Goal: Complete application form: Complete application form

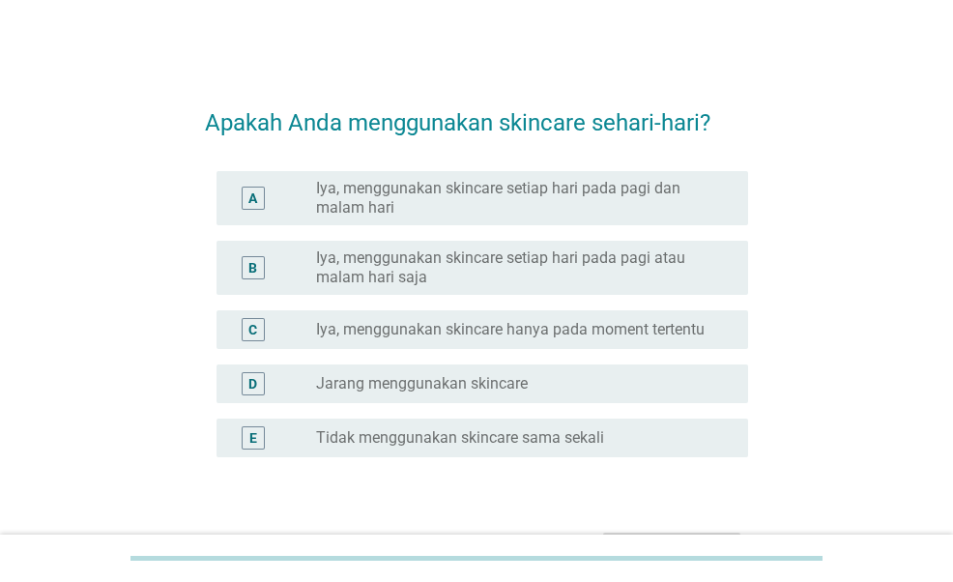
click at [592, 211] on label "Iya, menggunakan skincare setiap hari pada pagi dan malam hari" at bounding box center [516, 198] width 401 height 39
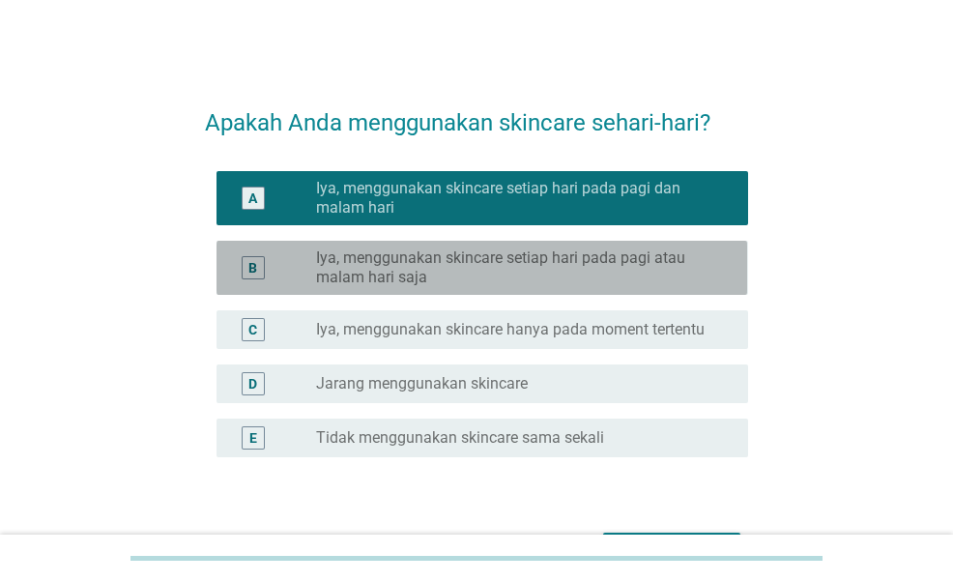
click at [583, 274] on label "Iya, menggunakan skincare setiap hari pada pagi atau malam hari saja" at bounding box center [516, 267] width 401 height 39
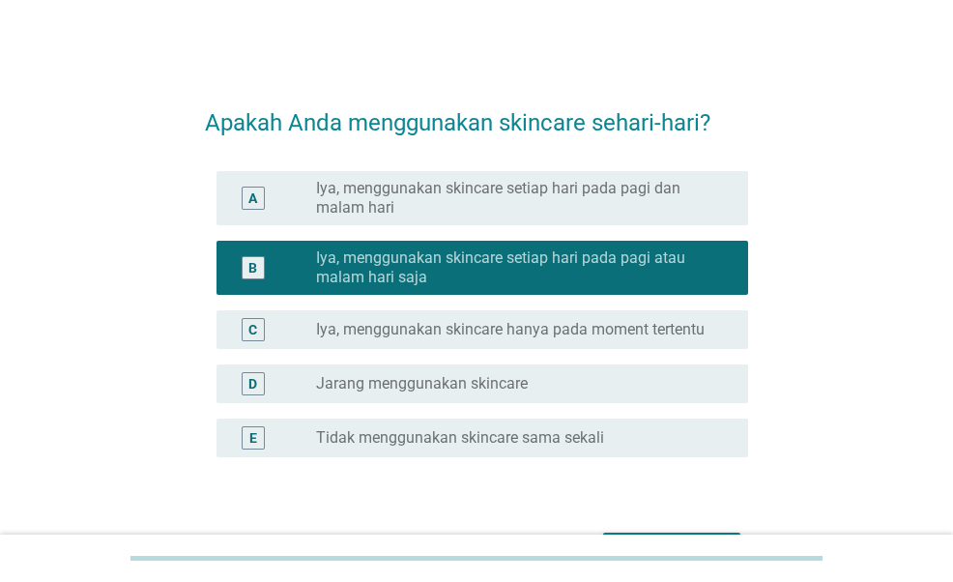
click at [654, 207] on label "Iya, menggunakan skincare setiap hari pada pagi dan malam hari" at bounding box center [516, 198] width 401 height 39
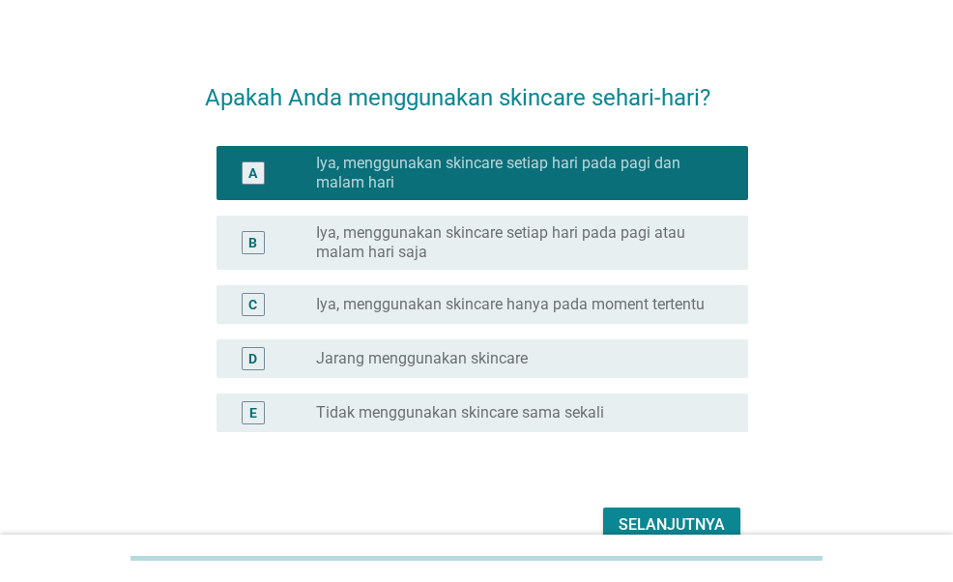
scroll to position [97, 0]
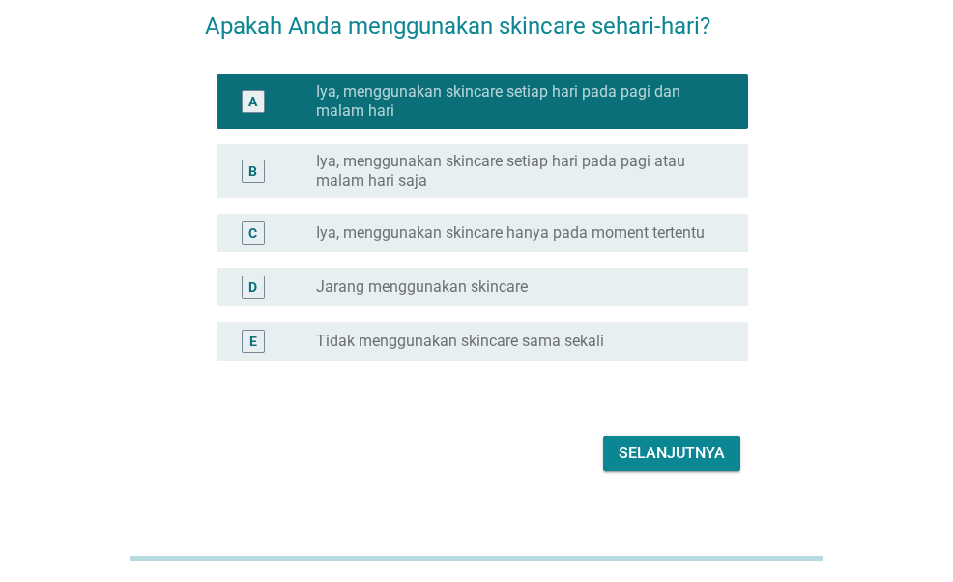
click at [678, 452] on div "Selanjutnya" at bounding box center [672, 453] width 106 height 23
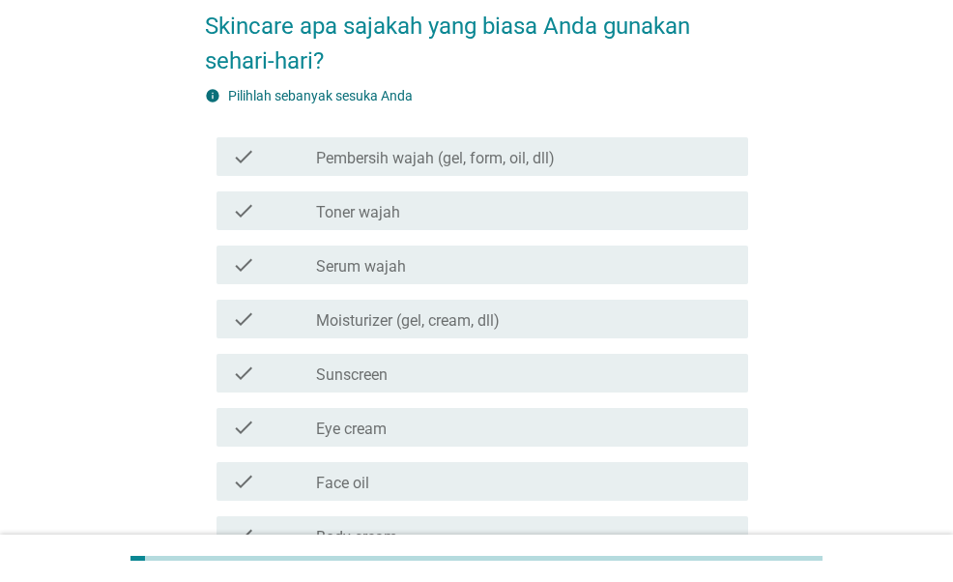
scroll to position [0, 0]
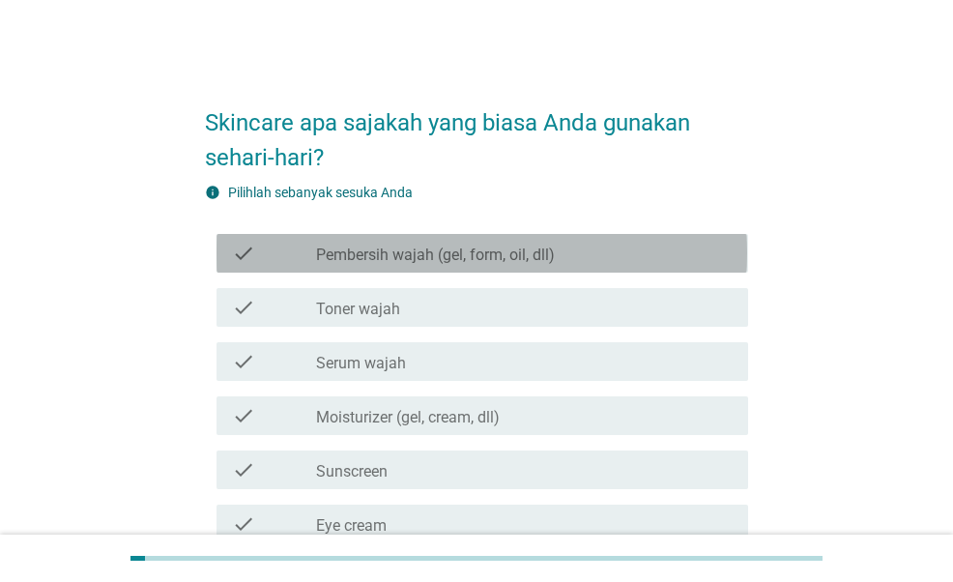
click at [608, 252] on div "check_box_outline_blank Pembersih wajah (gel, form, oil, dll)" at bounding box center [524, 253] width 417 height 23
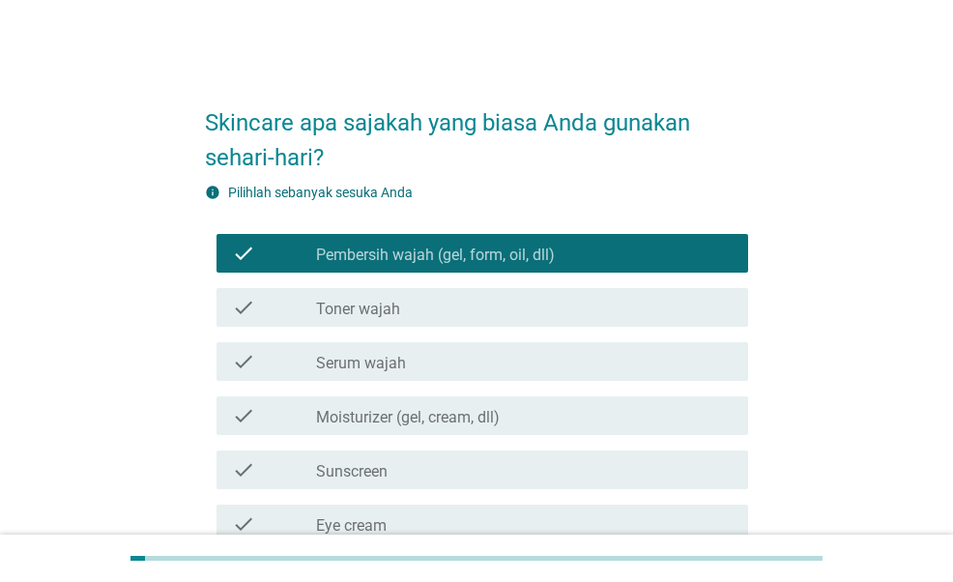
click at [549, 310] on div "check_box_outline_blank Toner wajah" at bounding box center [524, 307] width 417 height 23
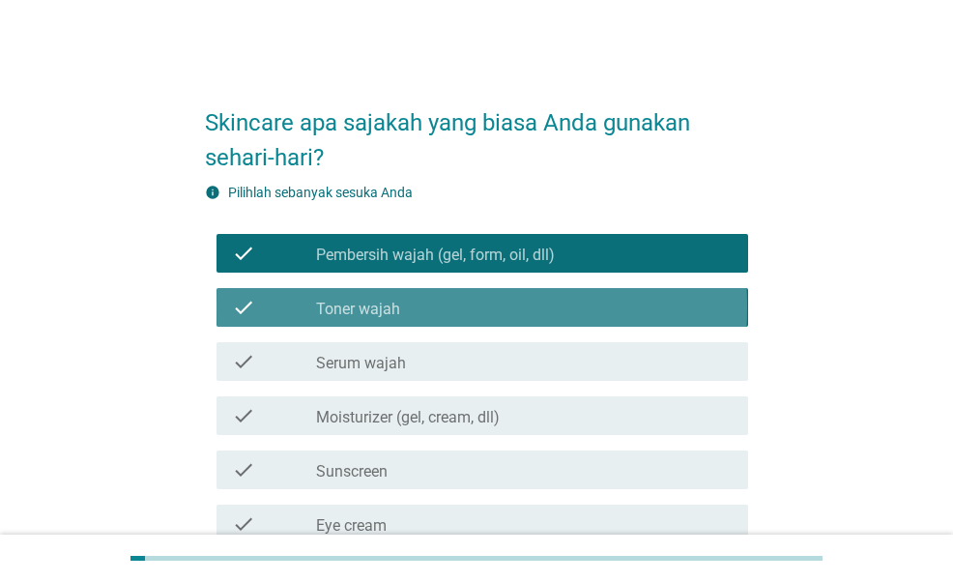
click at [429, 367] on div "check_box_outline_blank Serum wajah" at bounding box center [524, 361] width 417 height 23
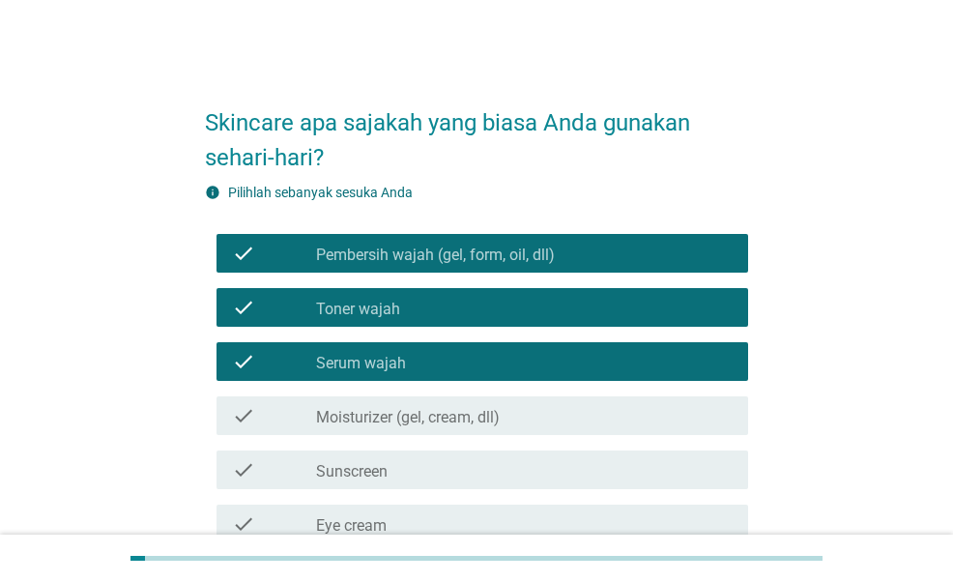
click at [399, 409] on label "Moisturizer (gel, cream, dll)" at bounding box center [408, 417] width 184 height 19
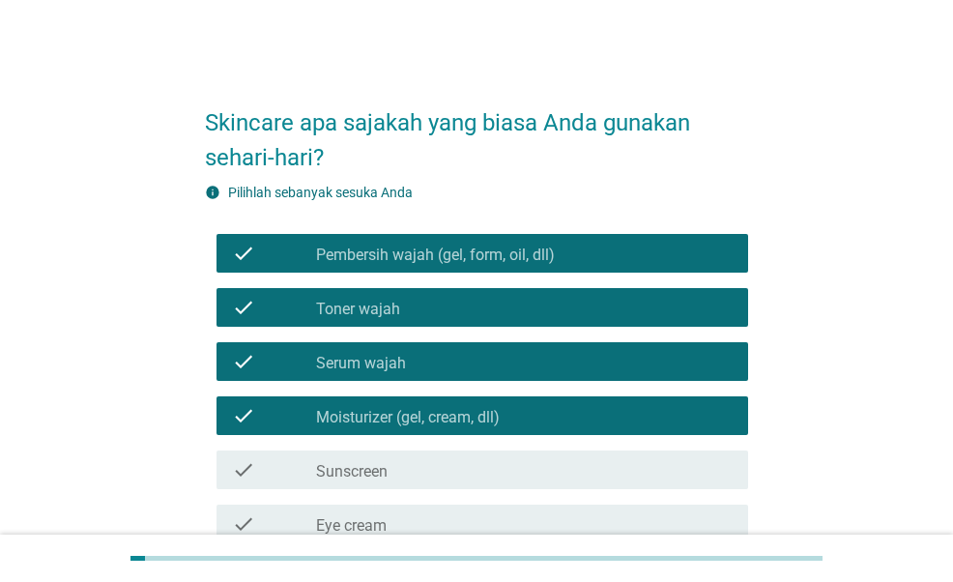
scroll to position [193, 0]
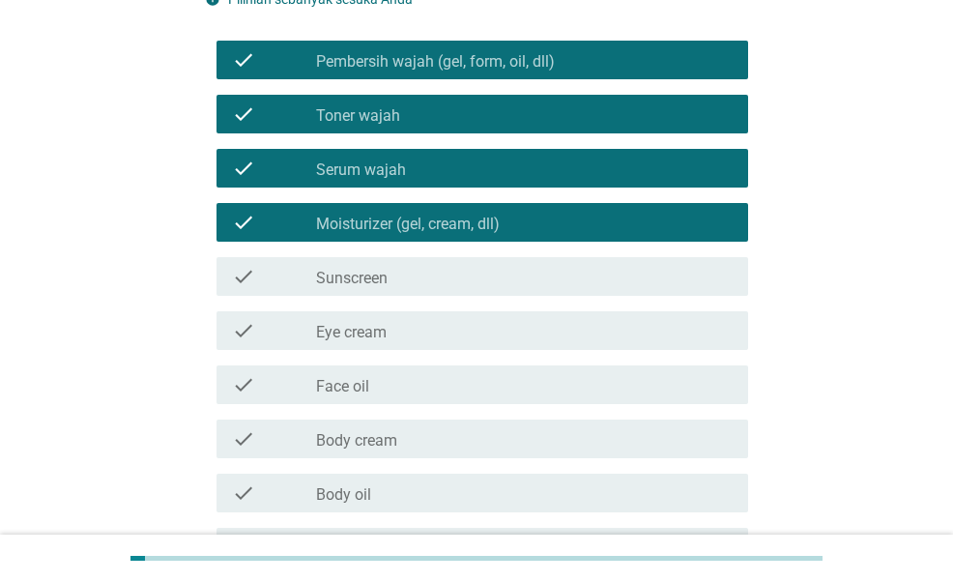
click at [517, 276] on div "check_box_outline_blank Sunscreen" at bounding box center [524, 276] width 417 height 23
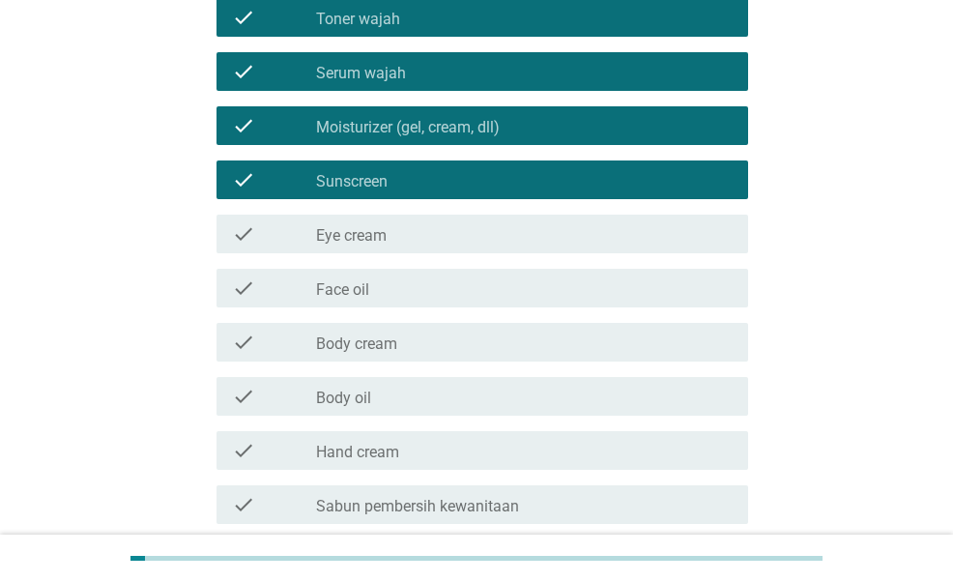
scroll to position [483, 0]
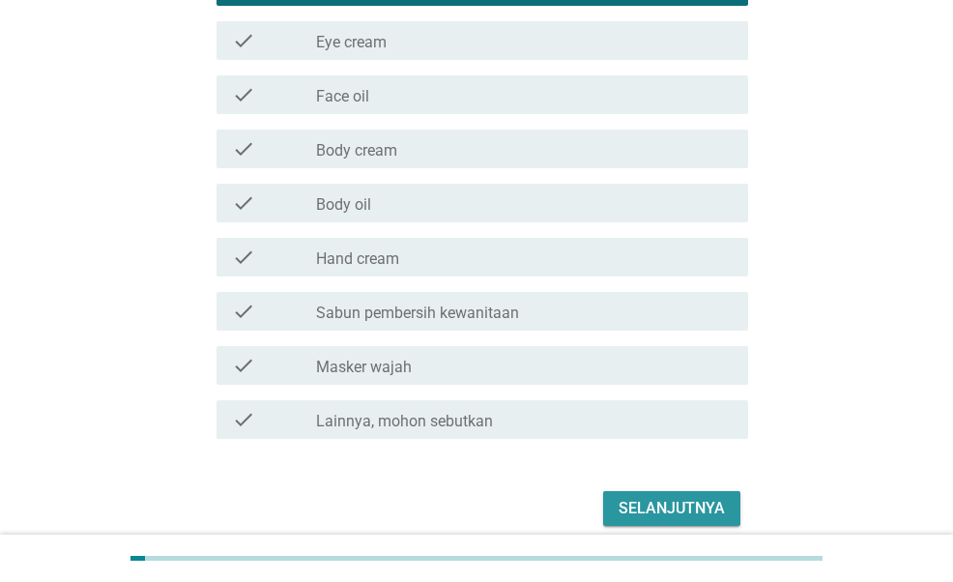
click at [672, 501] on div "Selanjutnya" at bounding box center [672, 508] width 106 height 23
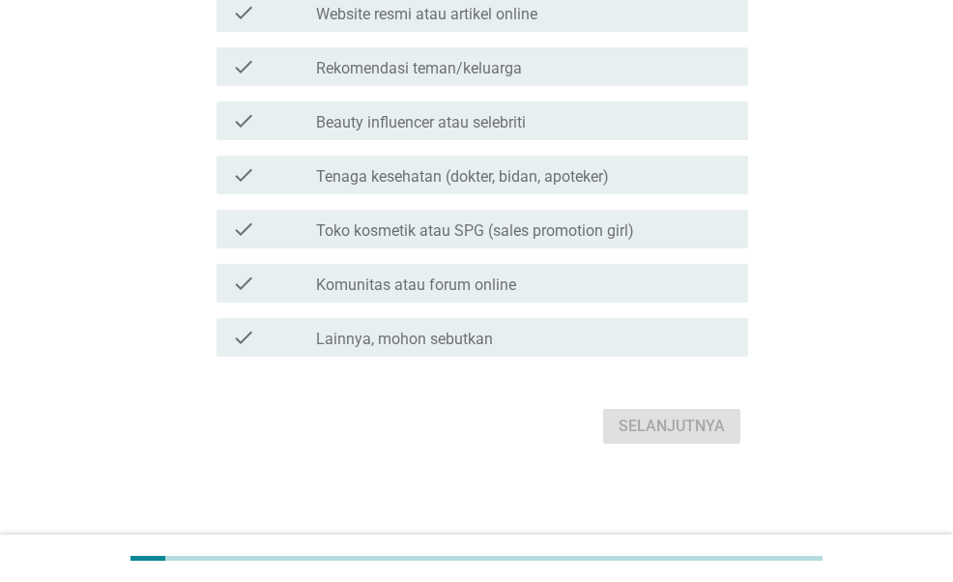
scroll to position [0, 0]
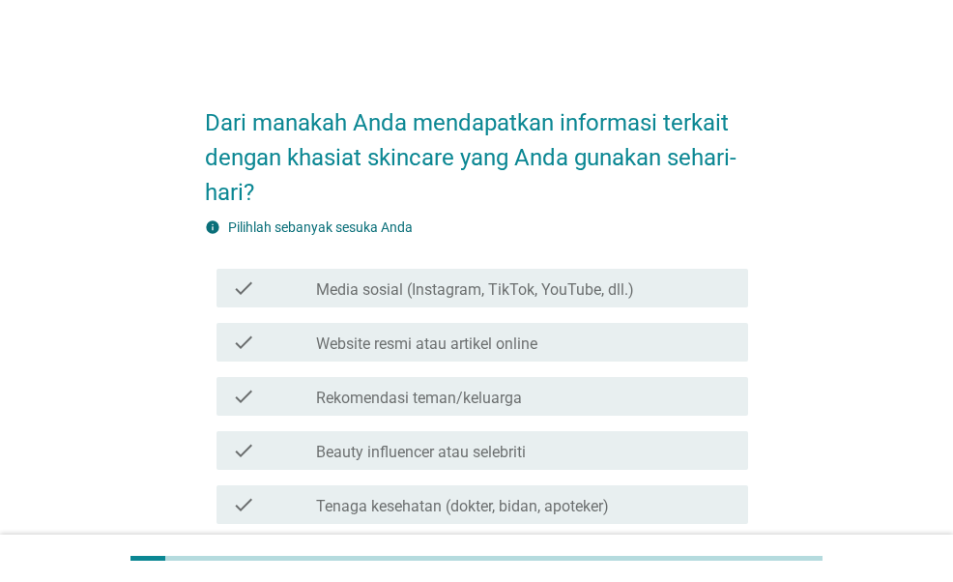
click at [433, 286] on label "Media sosial (Instagram, TikTok, YouTube, dll.)" at bounding box center [475, 289] width 318 height 19
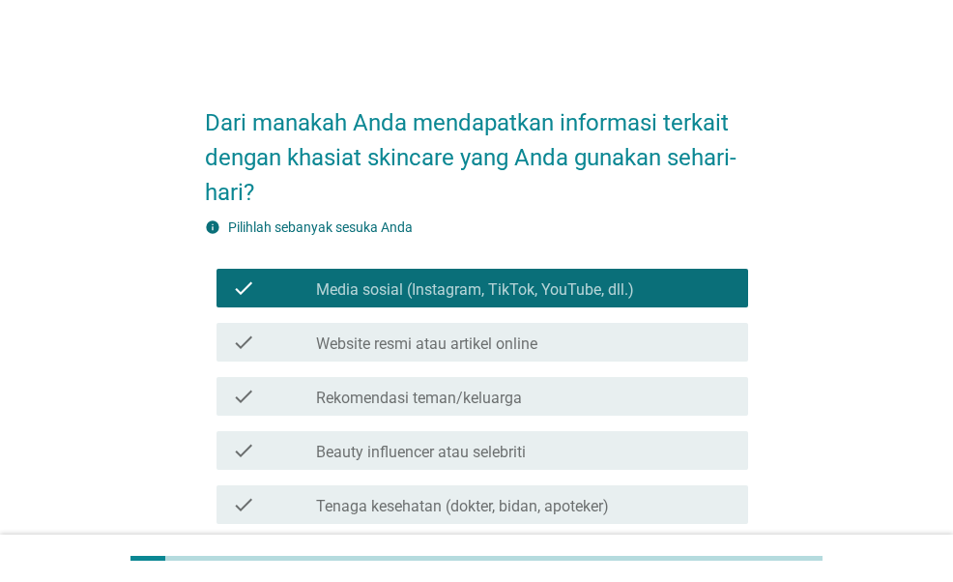
click at [457, 394] on label "Rekomendasi teman/keluarga" at bounding box center [419, 398] width 206 height 19
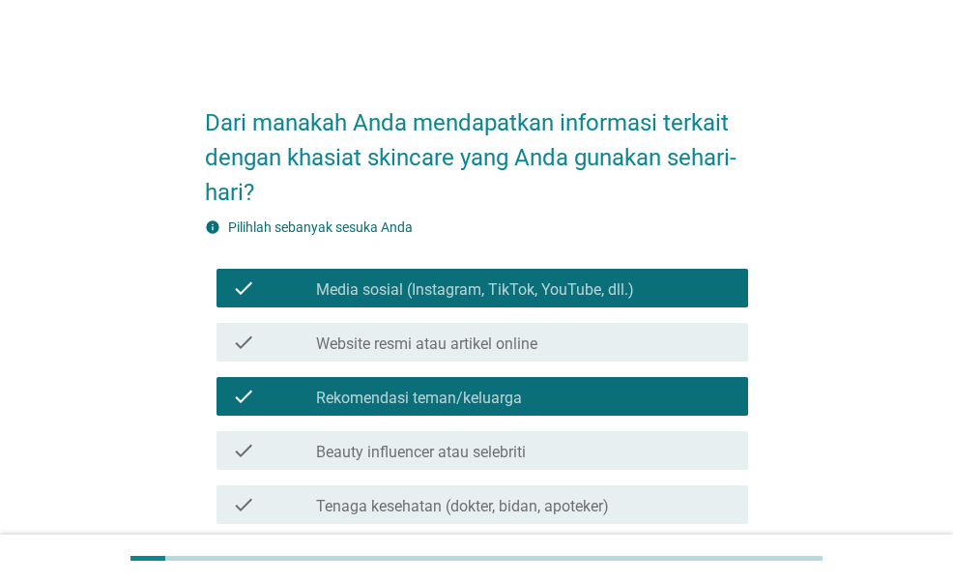
click at [500, 511] on label "Tenaga kesehatan (dokter, bidan, apoteker)" at bounding box center [462, 506] width 293 height 19
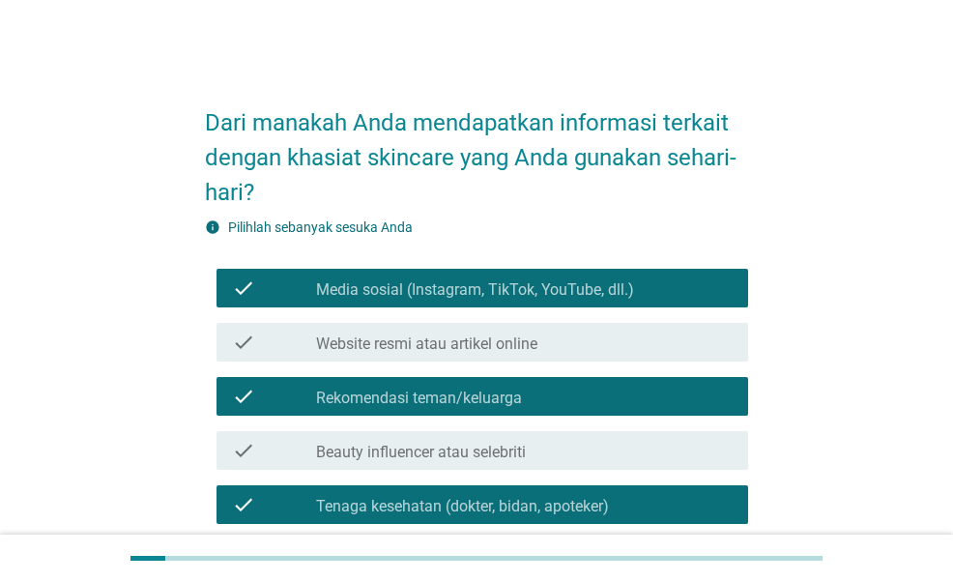
click at [518, 463] on div "check check_box_outline_blank Beauty influencer atau selebriti" at bounding box center [482, 450] width 531 height 39
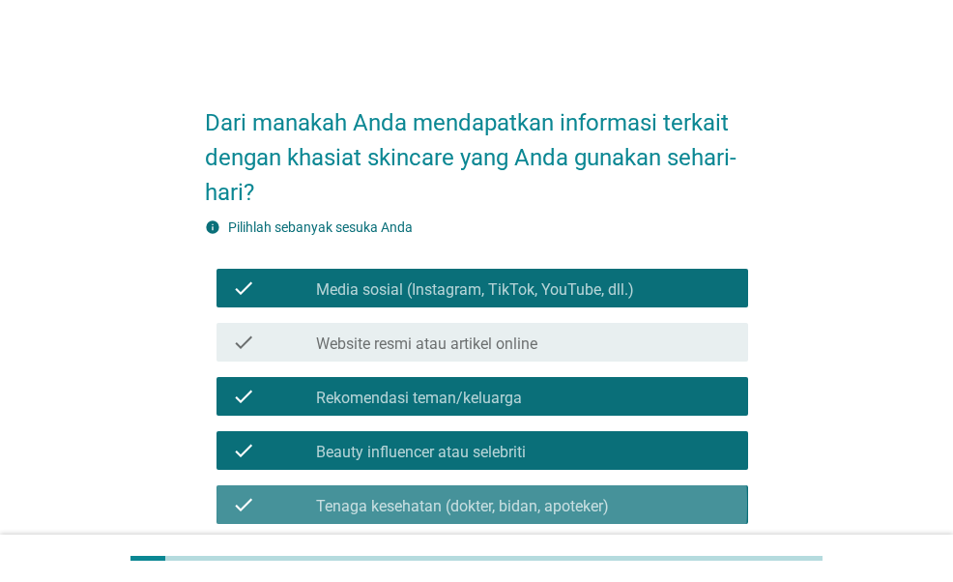
click at [537, 510] on label "Tenaga kesehatan (dokter, bidan, apoteker)" at bounding box center [462, 506] width 293 height 19
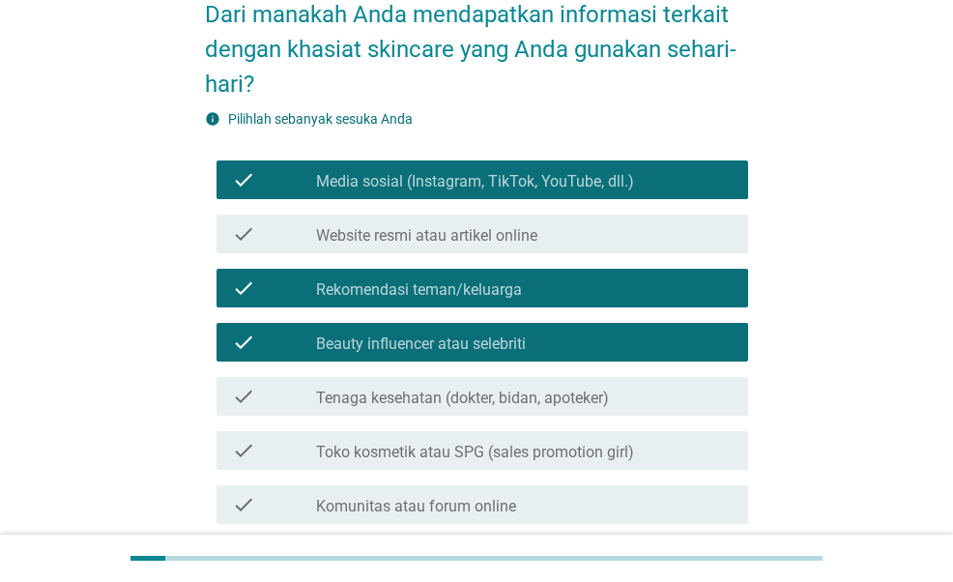
scroll to position [193, 0]
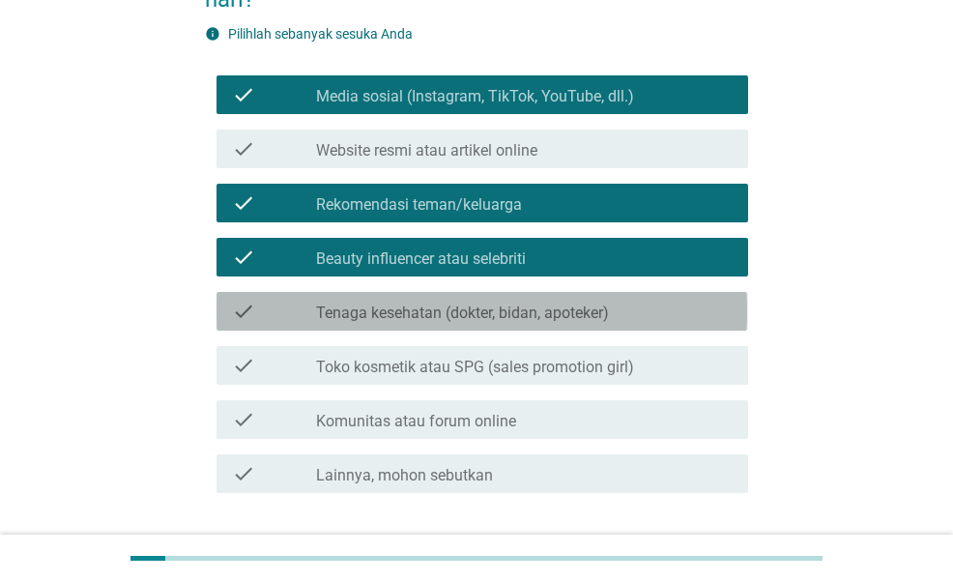
click at [567, 314] on label "Tenaga kesehatan (dokter, bidan, apoteker)" at bounding box center [462, 313] width 293 height 19
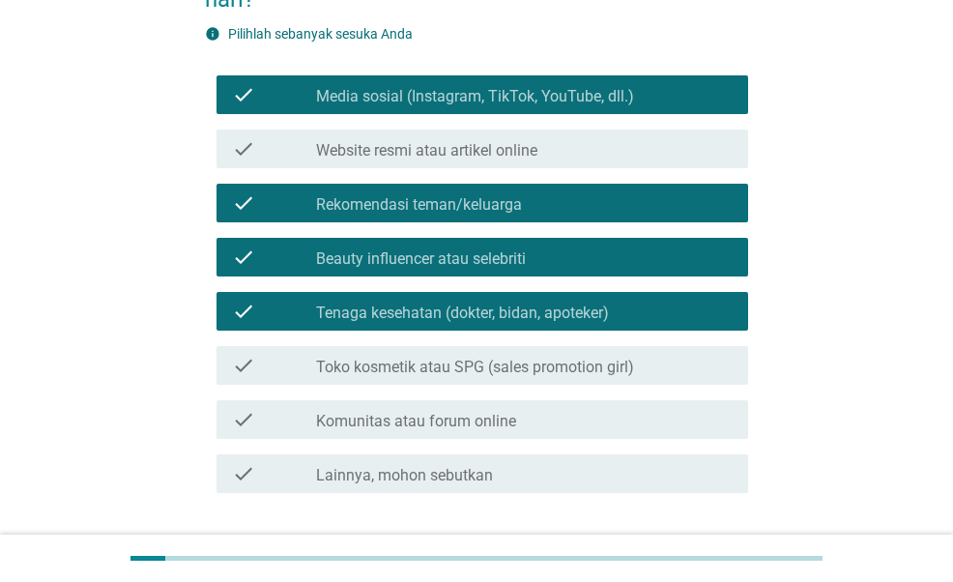
scroll to position [330, 0]
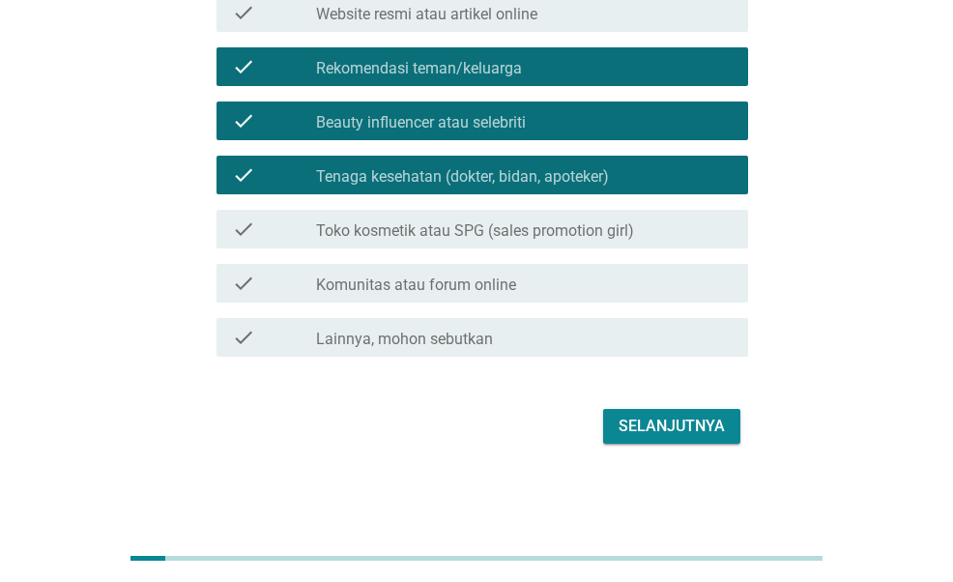
click at [636, 421] on div "Selanjutnya" at bounding box center [672, 426] width 106 height 23
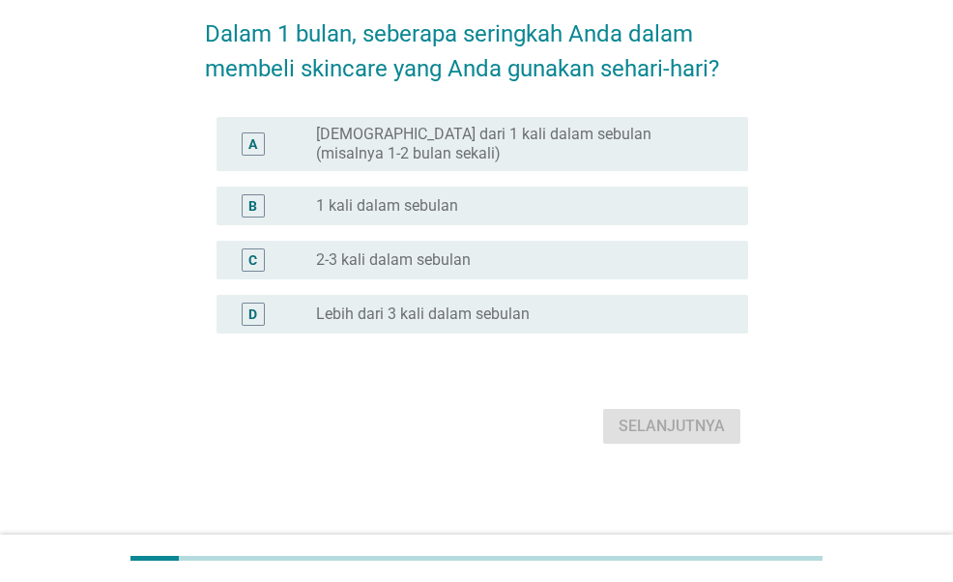
scroll to position [0, 0]
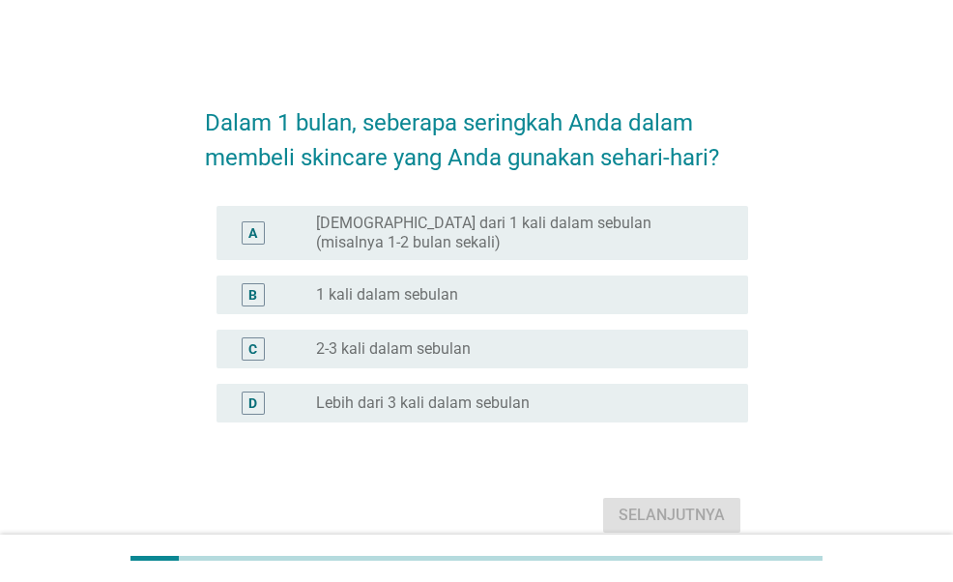
click at [536, 233] on label "[DEMOGRAPHIC_DATA] dari 1 kali dalam sebulan (misalnya 1-2 bulan sekali)" at bounding box center [516, 233] width 401 height 39
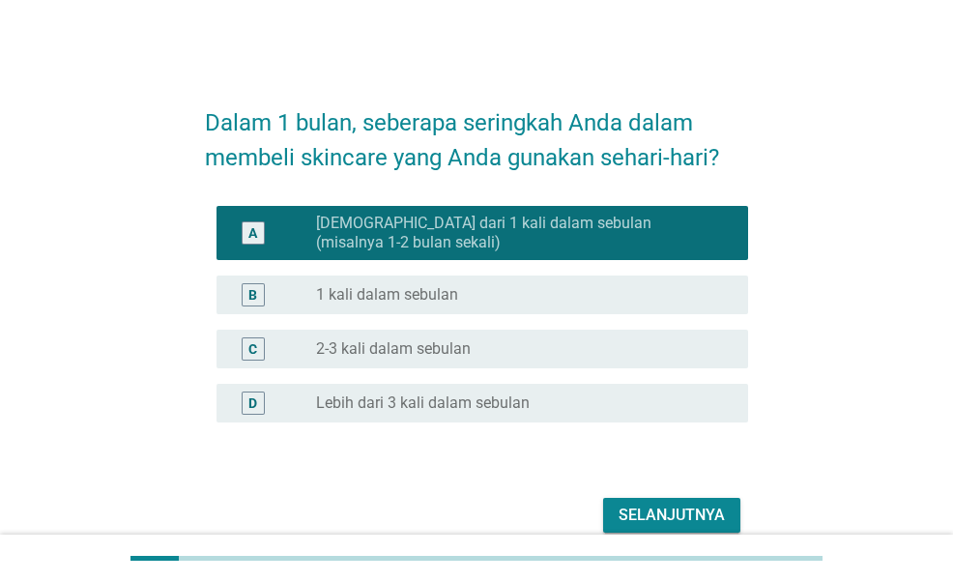
click at [571, 293] on div "radio_button_unchecked 1 kali dalam sebulan" at bounding box center [516, 294] width 401 height 19
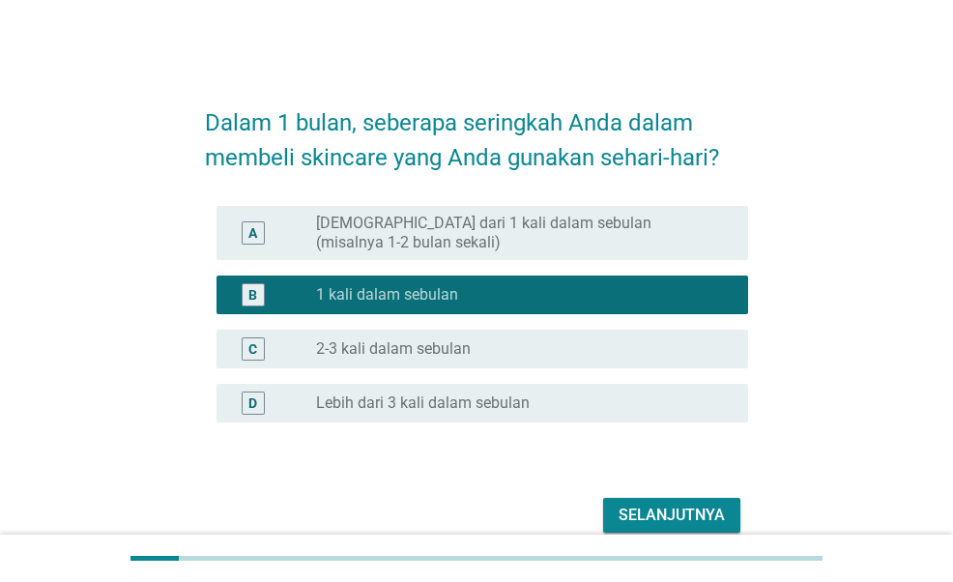
click at [533, 347] on div "radio_button_unchecked 2-3 kali dalam sebulan" at bounding box center [516, 348] width 401 height 19
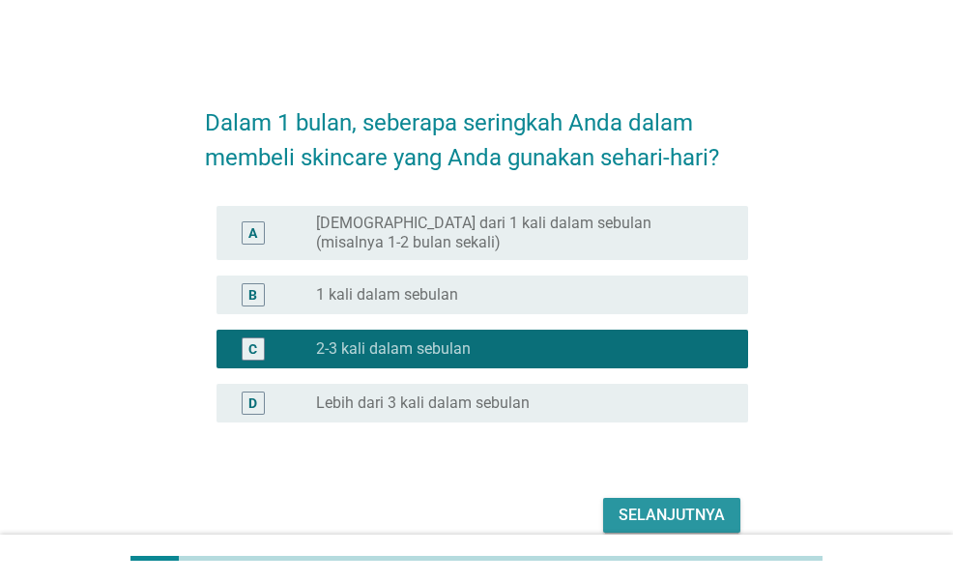
click at [652, 515] on div "Selanjutnya" at bounding box center [672, 515] width 106 height 23
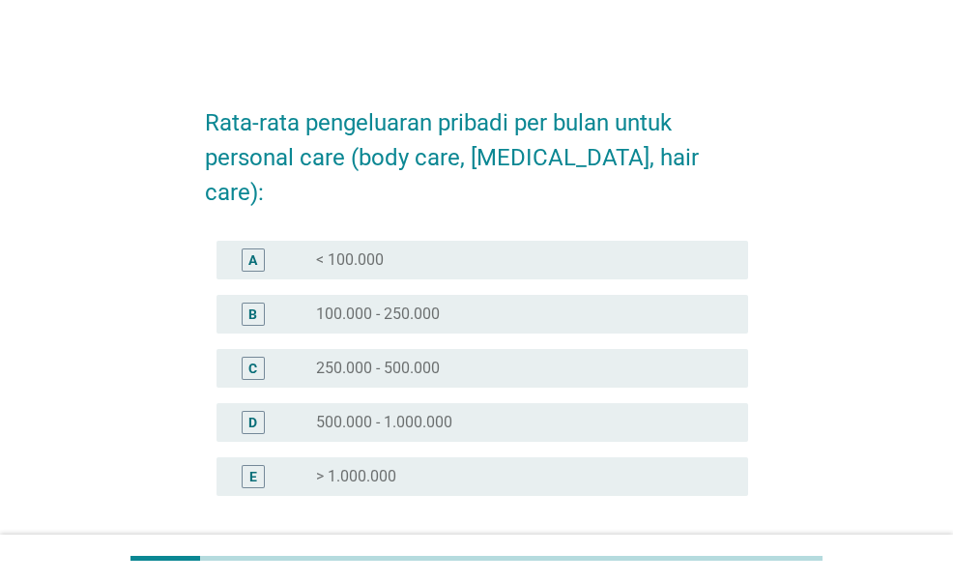
click at [514, 305] on div "radio_button_unchecked 100.000 - 250.000" at bounding box center [516, 314] width 401 height 19
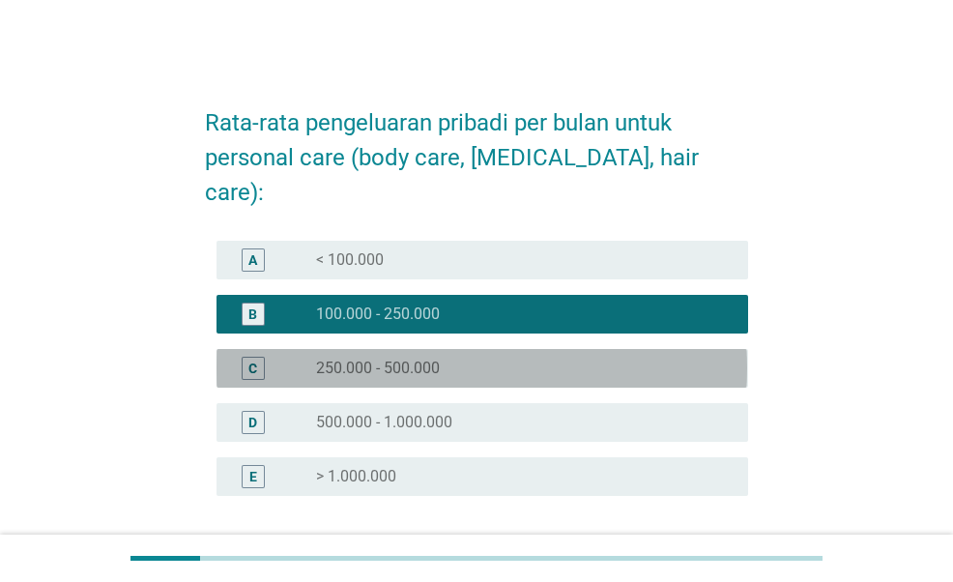
click at [509, 359] on div "radio_button_unchecked 250.000 - 500.000" at bounding box center [516, 368] width 401 height 19
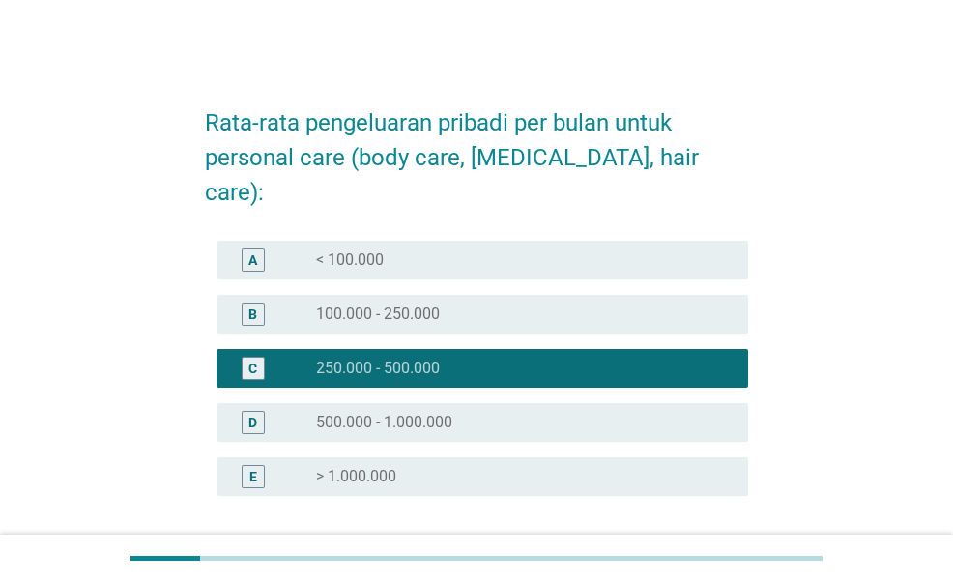
scroll to position [97, 0]
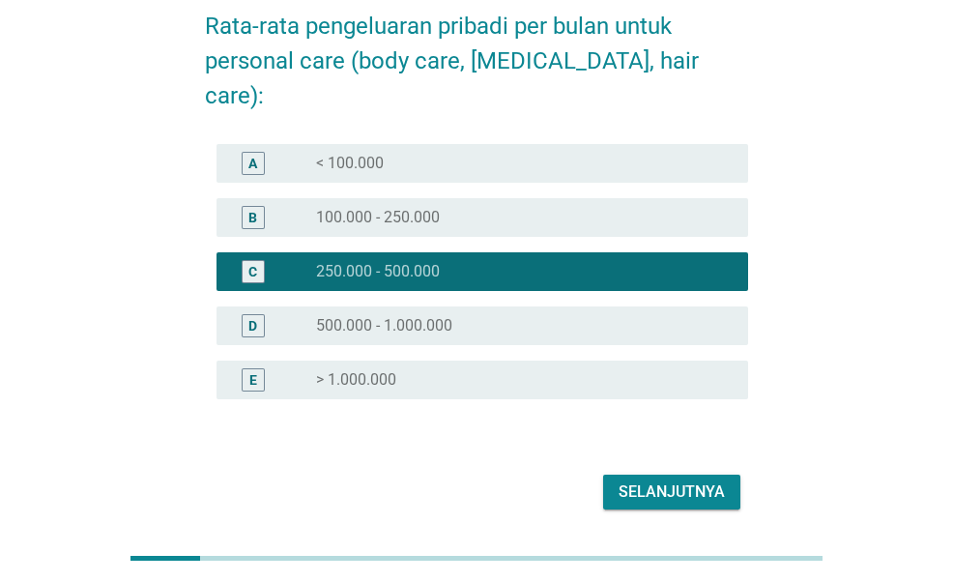
click at [690, 480] on div "Selanjutnya" at bounding box center [672, 491] width 106 height 23
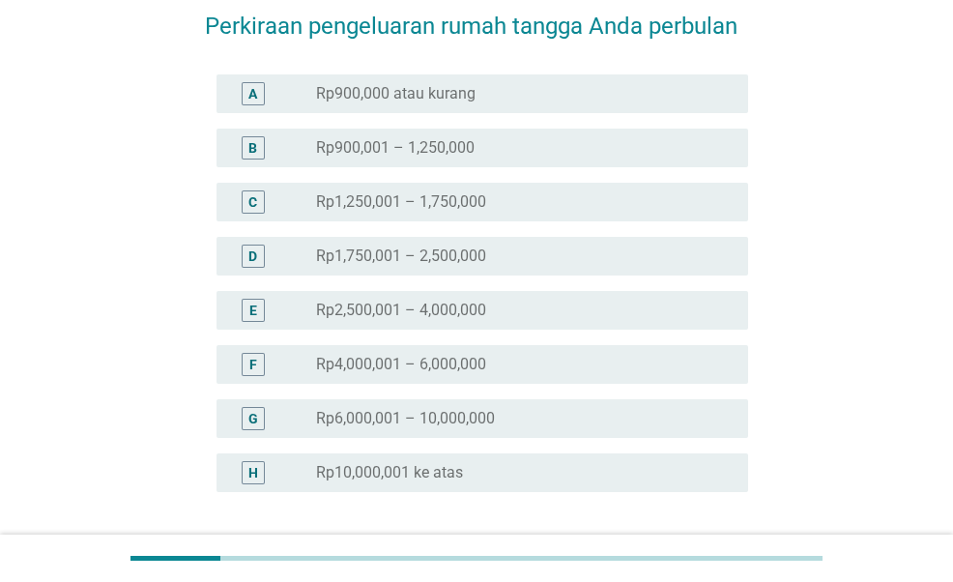
scroll to position [0, 0]
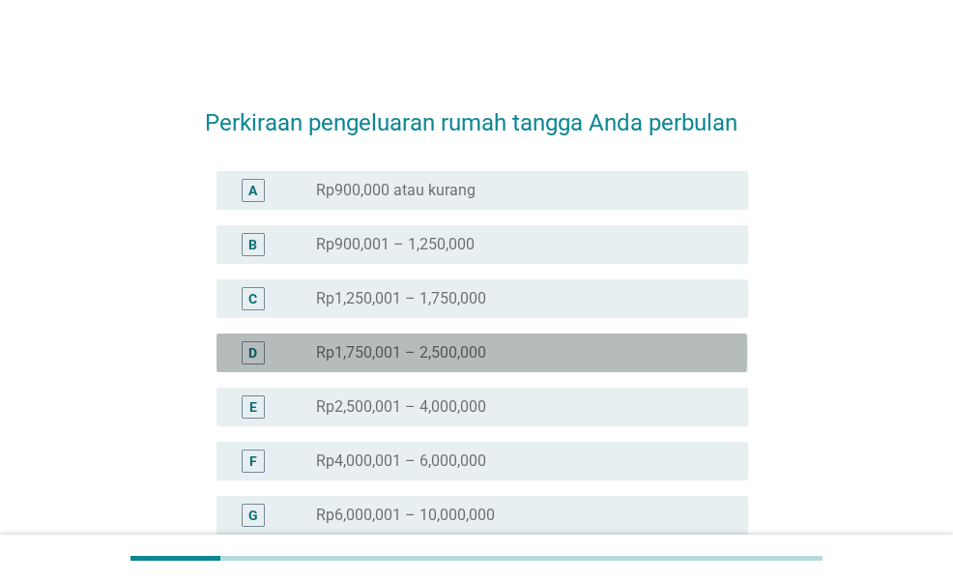
click at [530, 347] on div "radio_button_unchecked Rp1,750,001 – 2,500,000" at bounding box center [516, 352] width 401 height 19
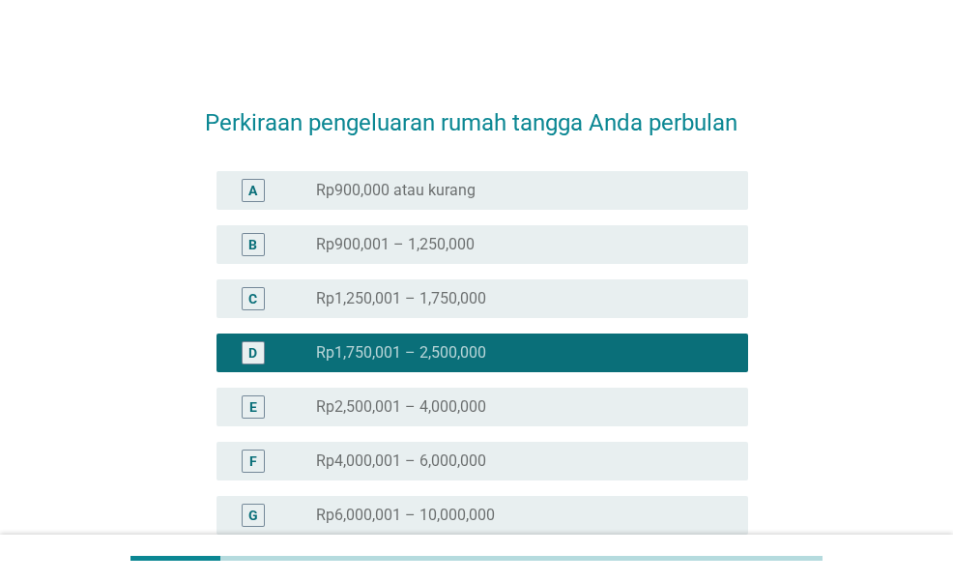
scroll to position [193, 0]
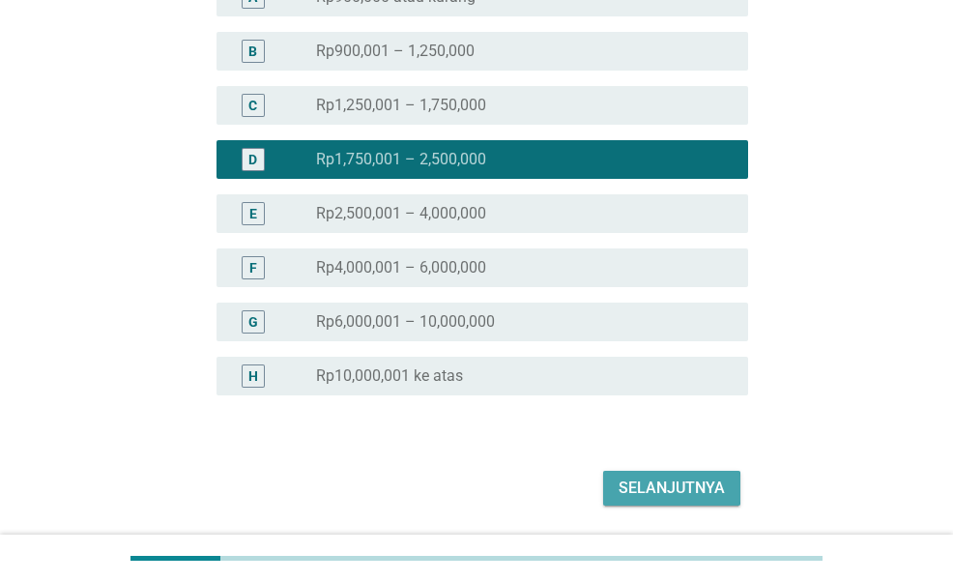
click at [670, 490] on div "Selanjutnya" at bounding box center [672, 488] width 106 height 23
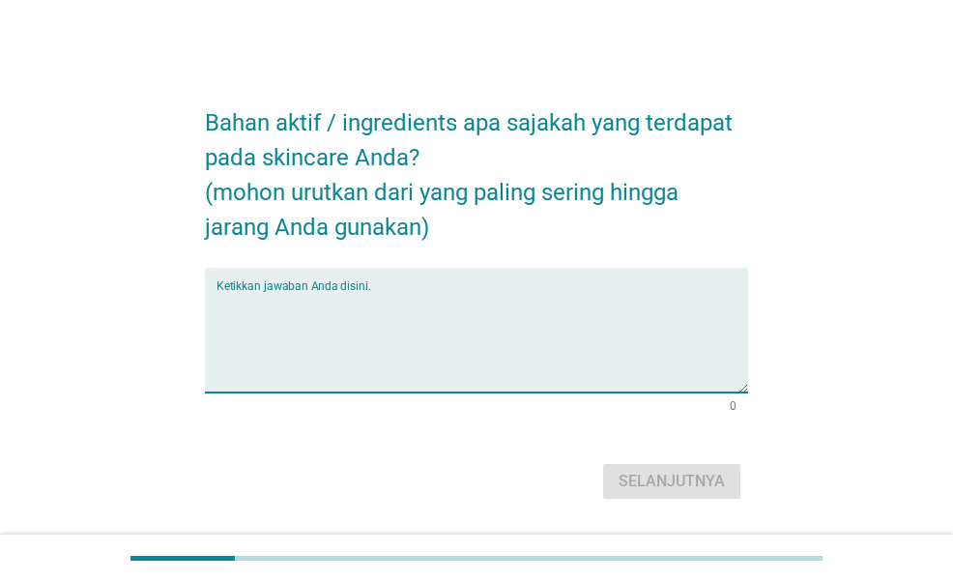
click at [497, 326] on textarea "Ketikkan jawaban Anda disini." at bounding box center [482, 342] width 531 height 102
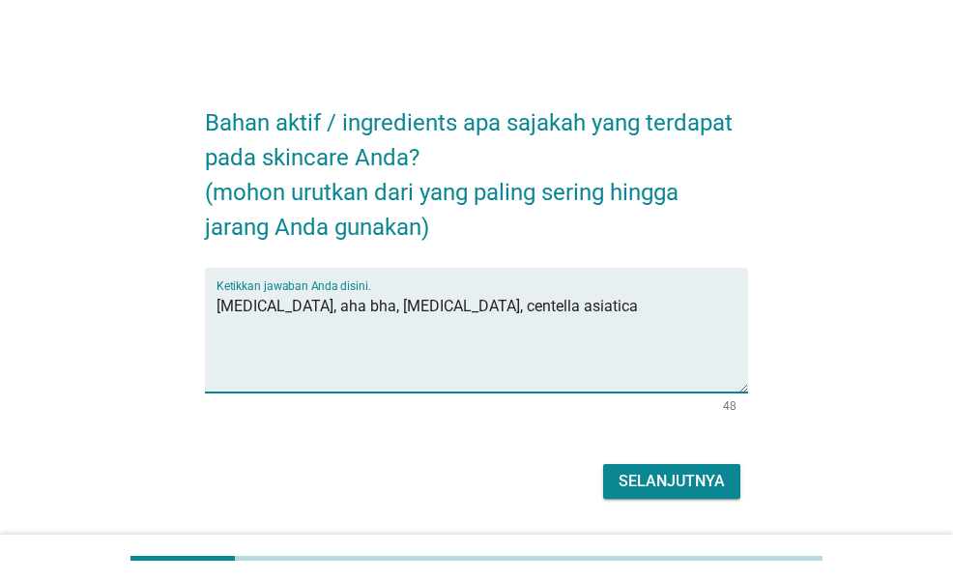
type textarea "[MEDICAL_DATA], aha bha, [MEDICAL_DATA], centella asiatica"
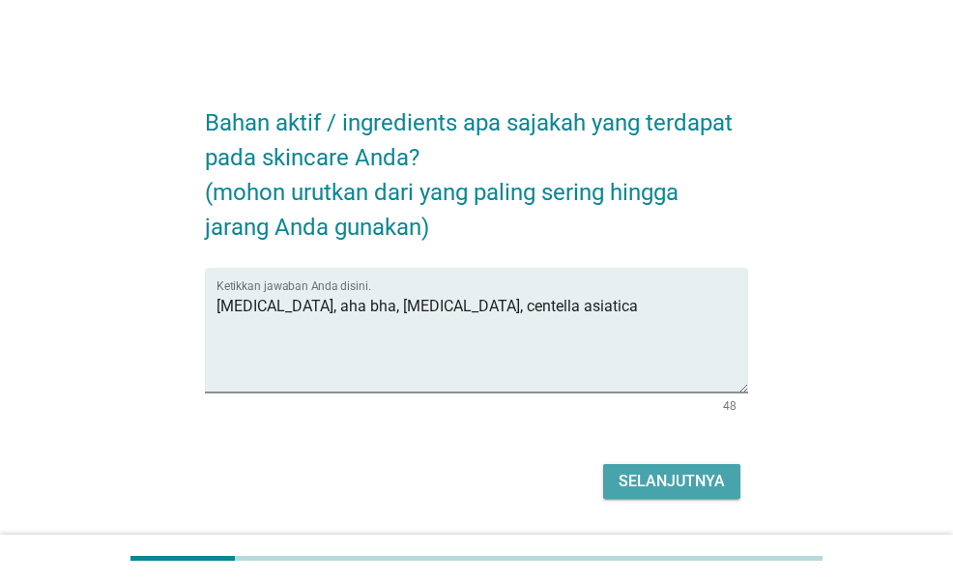
click at [647, 480] on div "Selanjutnya" at bounding box center [672, 481] width 106 height 23
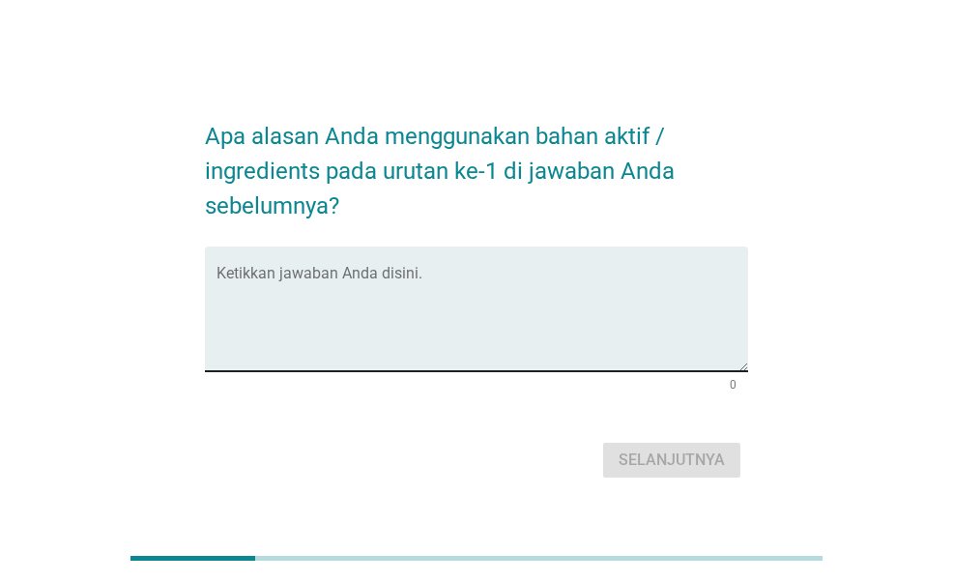
click at [377, 302] on textarea "Ketikkan jawaban Anda disini." at bounding box center [482, 321] width 531 height 102
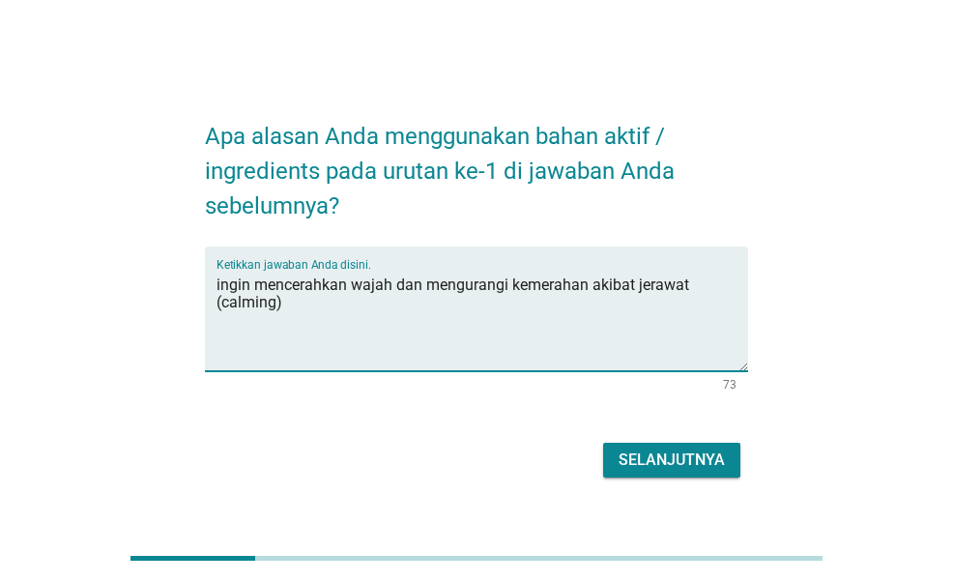
type textarea "ingin mencerahkan wajah dan mengurangi kemerahan akibat jerawat (calming)"
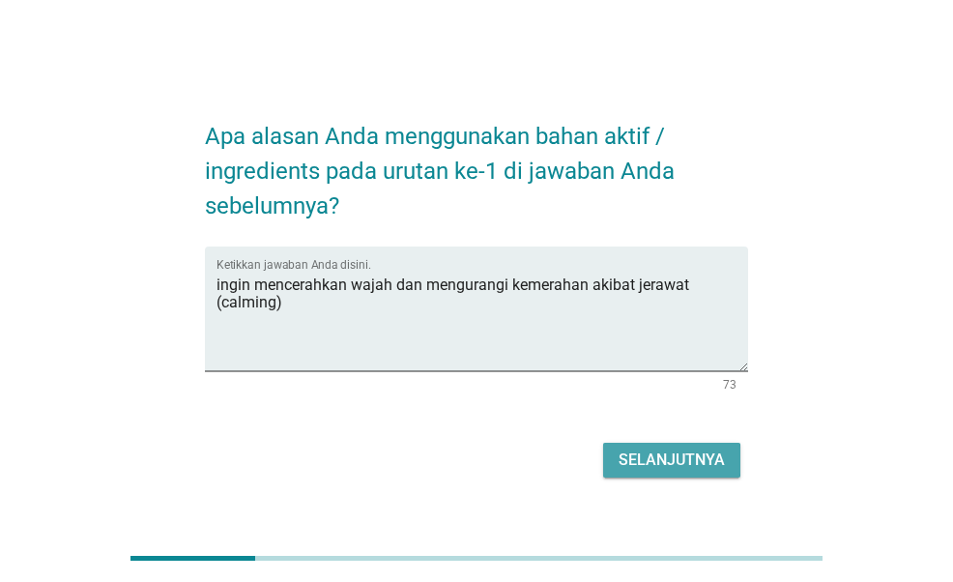
click at [668, 464] on div "Selanjutnya" at bounding box center [672, 460] width 106 height 23
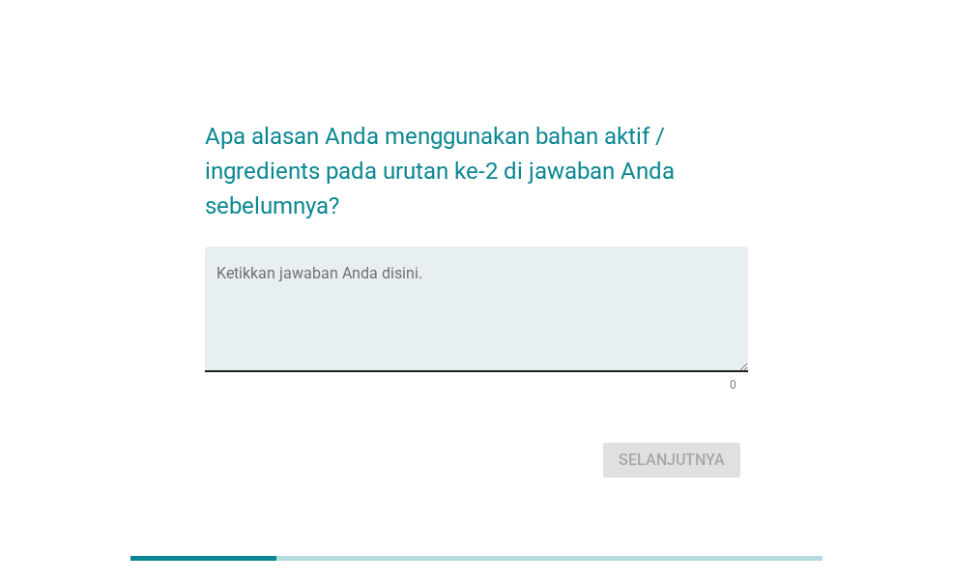
click at [429, 267] on div "Ketikkan jawaban Anda disini." at bounding box center [482, 309] width 531 height 125
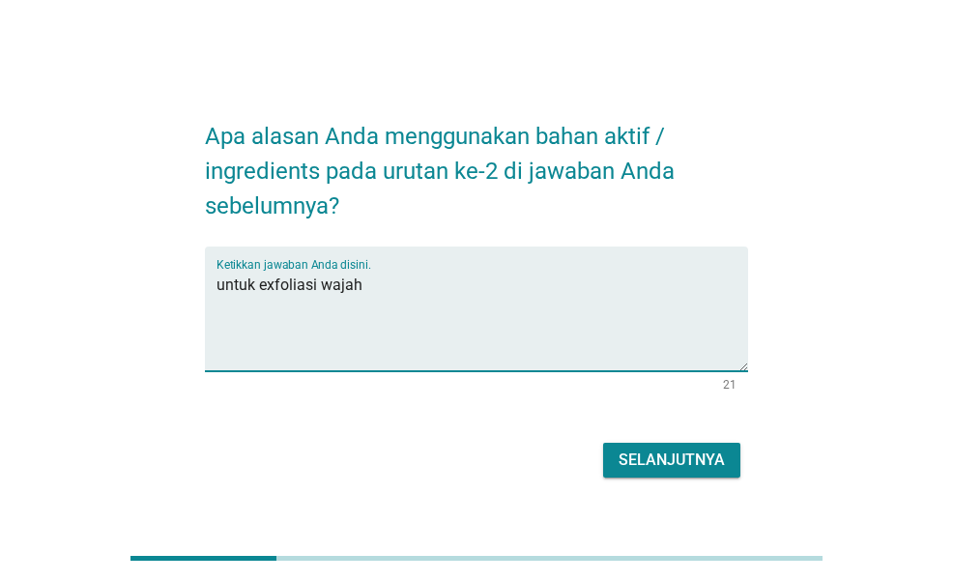
type textarea "untuk exfoliasi wajah"
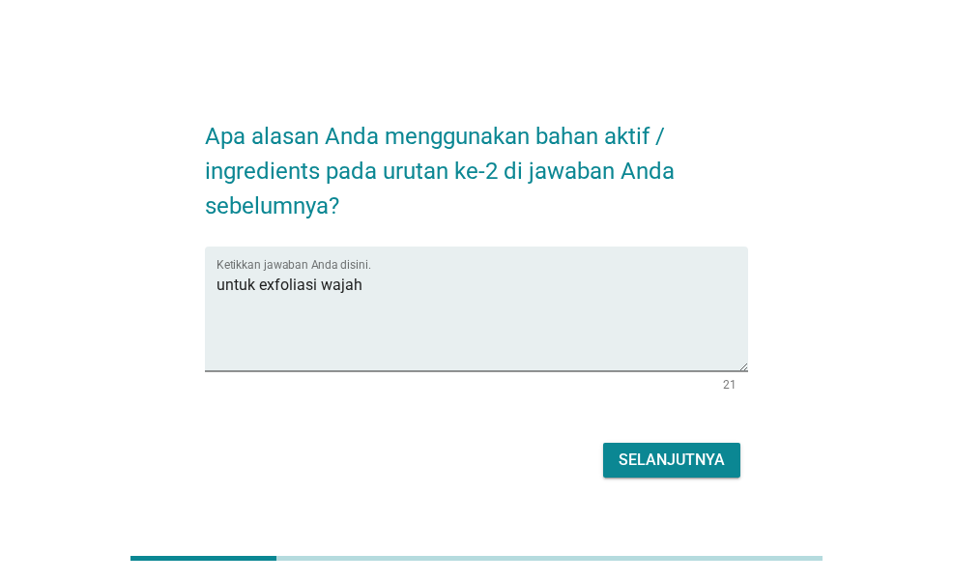
click at [623, 439] on div "Selanjutnya" at bounding box center [476, 460] width 542 height 46
click at [630, 450] on div "Selanjutnya" at bounding box center [672, 460] width 106 height 23
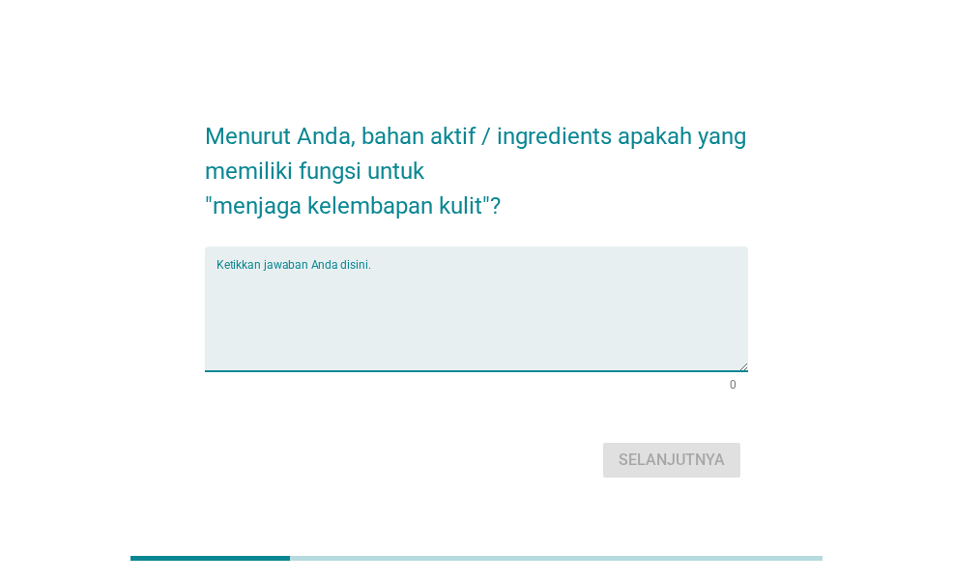
click at [480, 332] on textarea "Ketikkan jawaban Anda disini." at bounding box center [482, 321] width 531 height 102
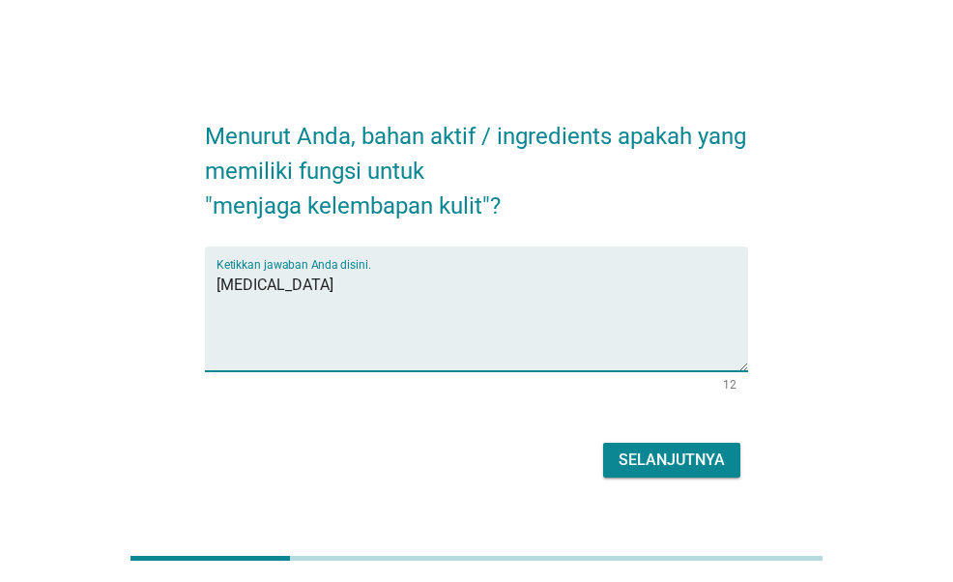
click at [498, 301] on textarea "[MEDICAL_DATA]" at bounding box center [482, 321] width 531 height 102
click at [492, 285] on textarea "[MEDICAL_DATA]" at bounding box center [482, 321] width 531 height 102
type textarea "[MEDICAL_DATA], vit c"
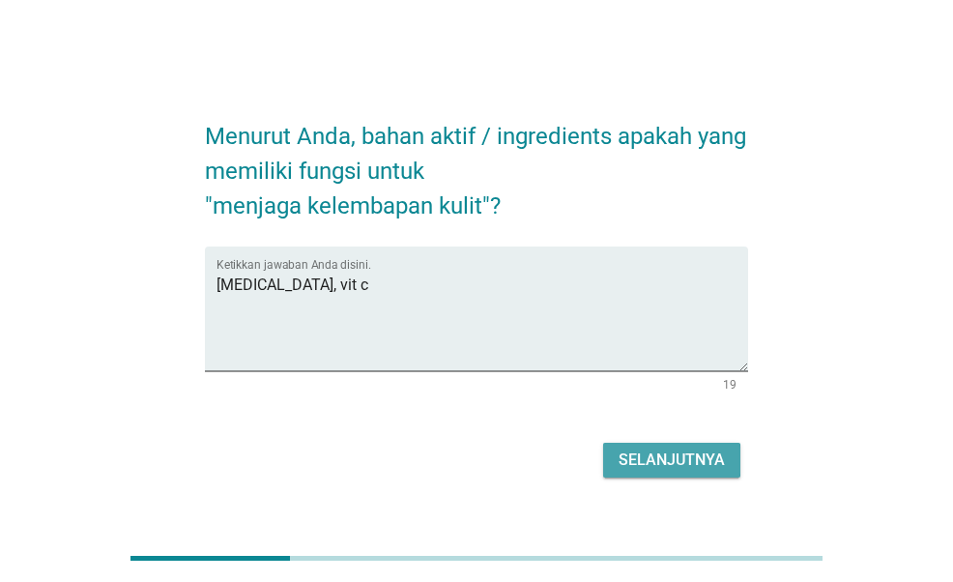
click at [663, 457] on div "Selanjutnya" at bounding box center [672, 460] width 106 height 23
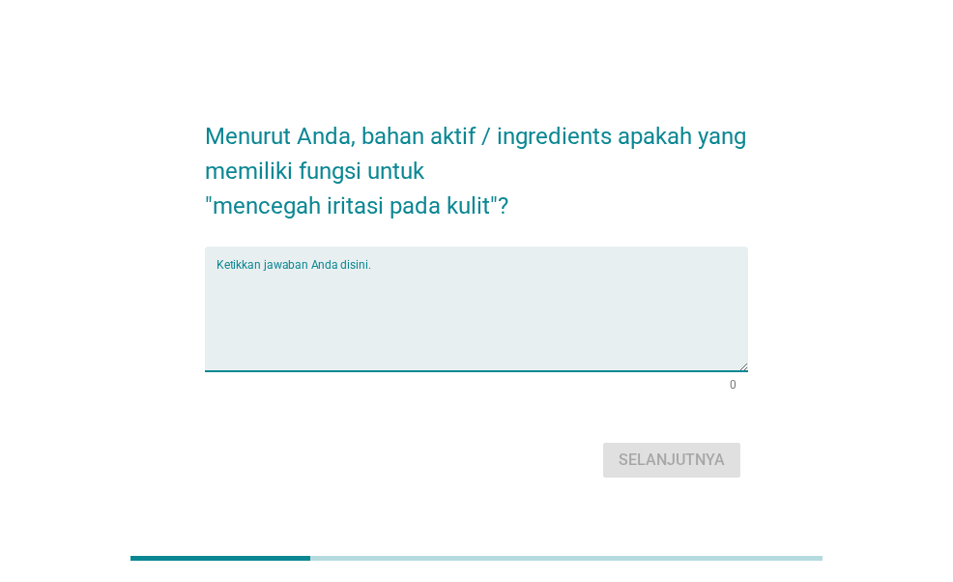
click at [327, 279] on textarea "Ketikkan jawaban Anda disini." at bounding box center [482, 321] width 531 height 102
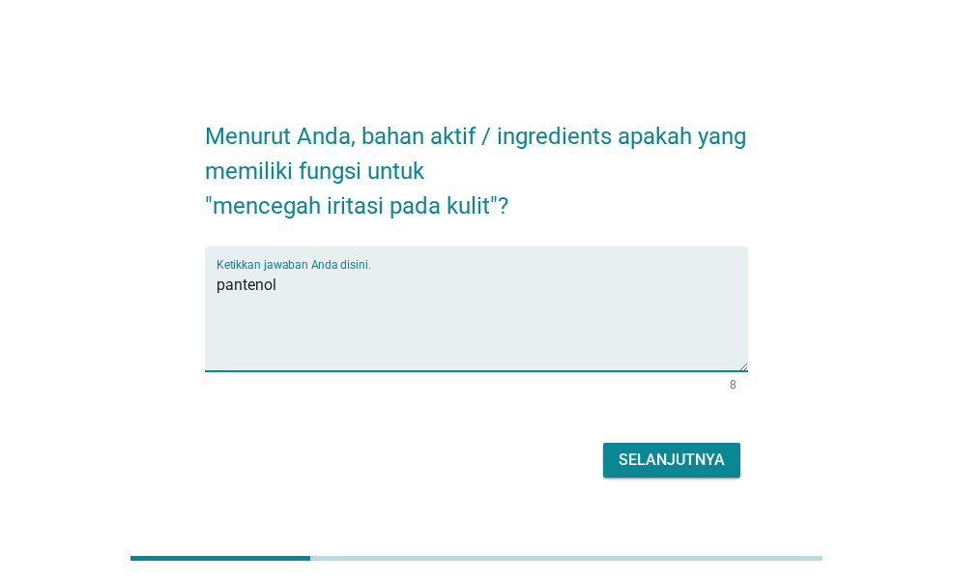
type textarea "pantenol"
click at [661, 457] on div "Selanjutnya" at bounding box center [672, 460] width 106 height 23
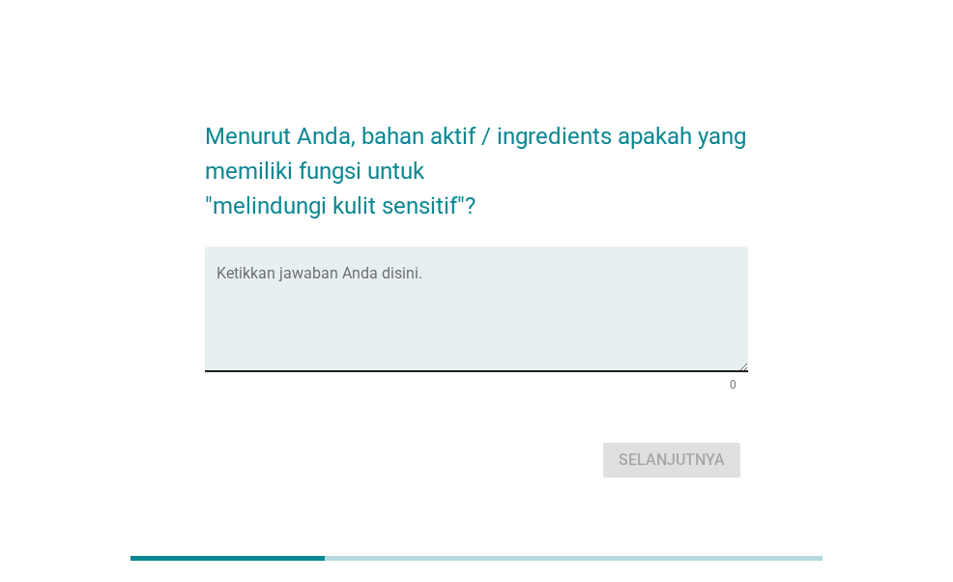
click at [398, 307] on textarea "Ketikkan jawaban Anda disini." at bounding box center [482, 321] width 531 height 102
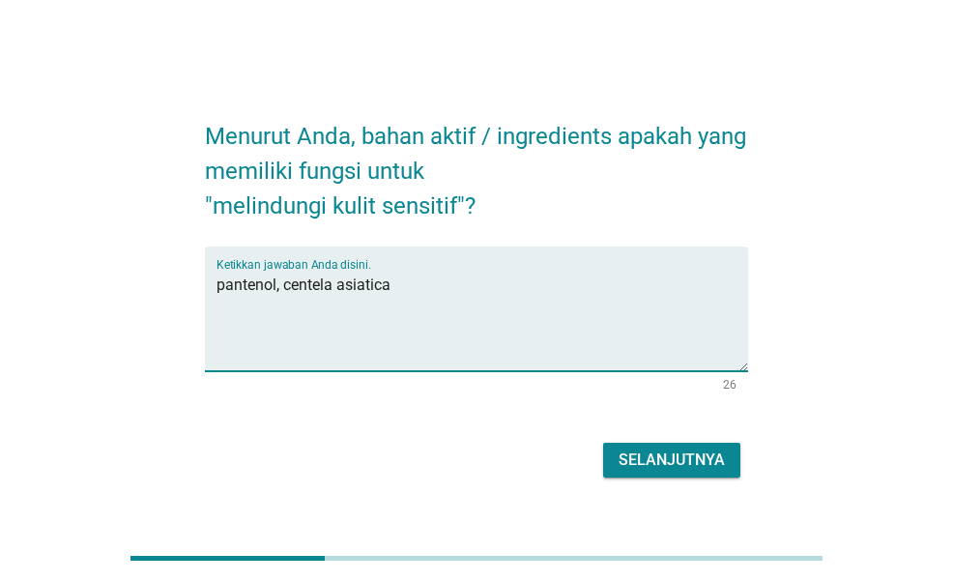
type textarea "pantenol, centela asiatica"
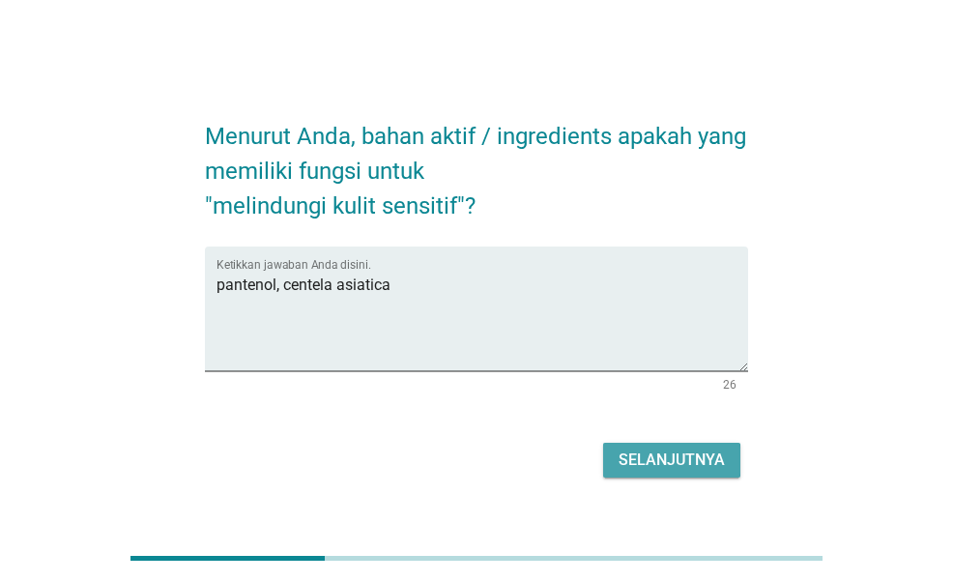
click at [658, 458] on div "Selanjutnya" at bounding box center [672, 460] width 106 height 23
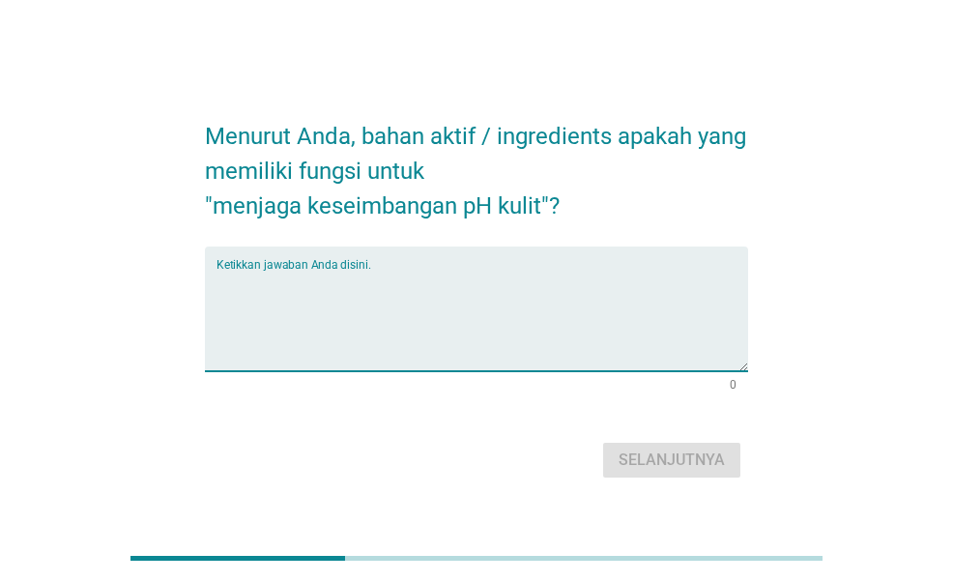
click at [447, 324] on textarea "Ketikkan jawaban Anda disini." at bounding box center [482, 321] width 531 height 102
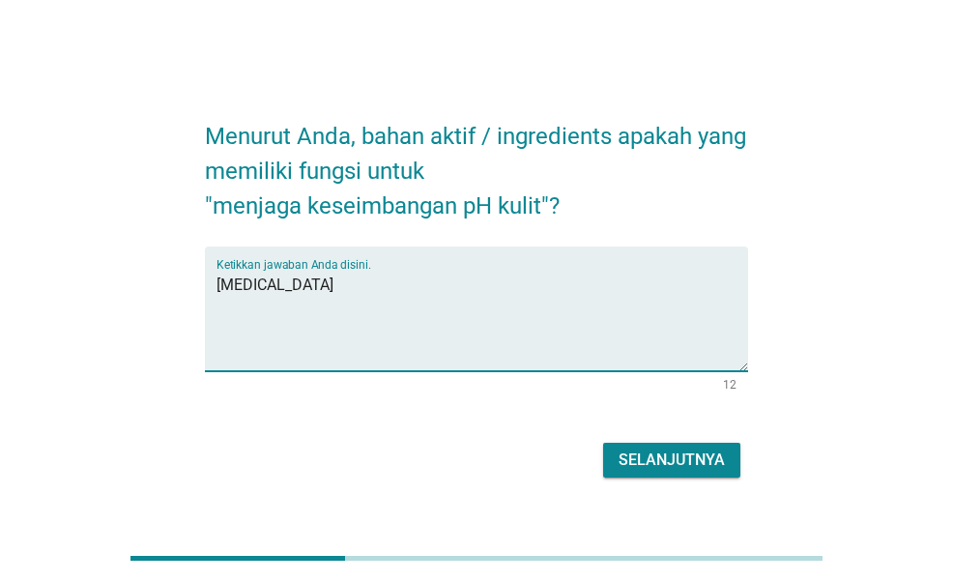
type textarea "[MEDICAL_DATA]"
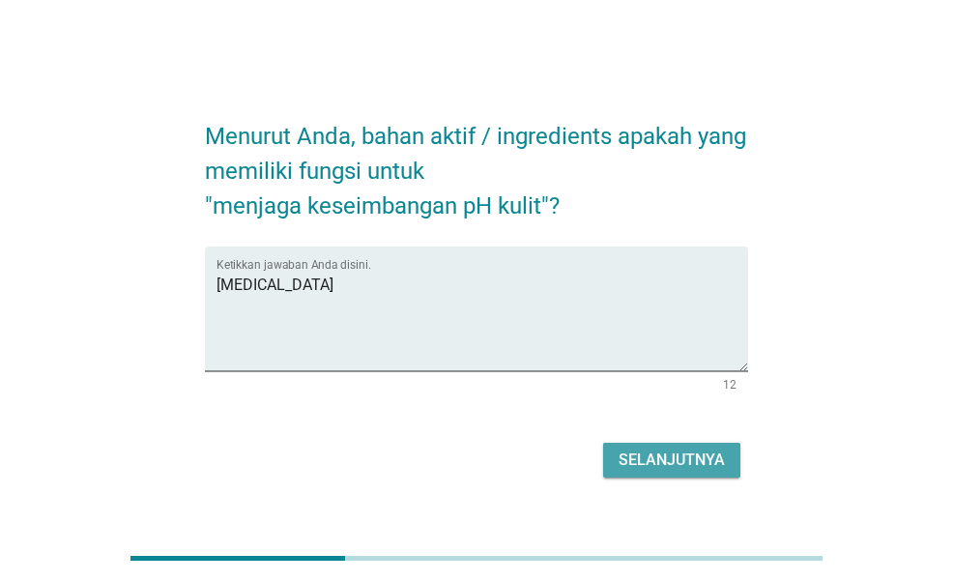
click at [681, 453] on div "Selanjutnya" at bounding box center [672, 460] width 106 height 23
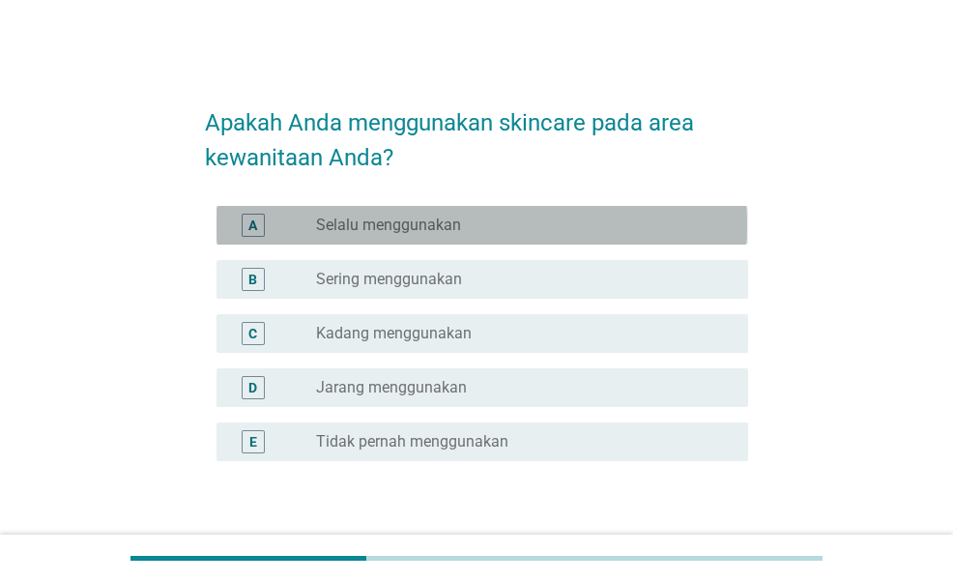
click at [520, 228] on div "radio_button_unchecked Selalu menggunakan" at bounding box center [516, 225] width 401 height 19
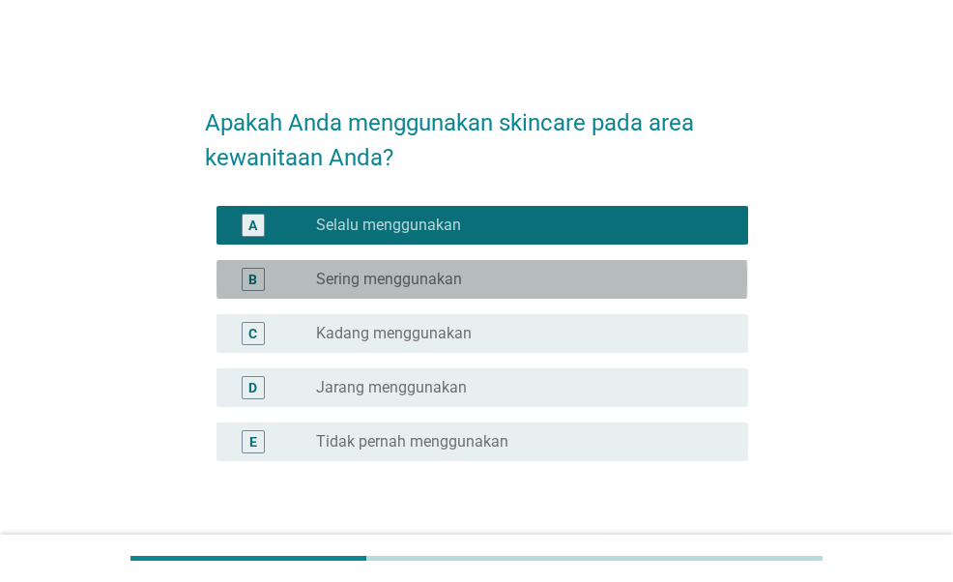
click at [470, 281] on div "radio_button_unchecked Sering menggunakan" at bounding box center [516, 279] width 401 height 19
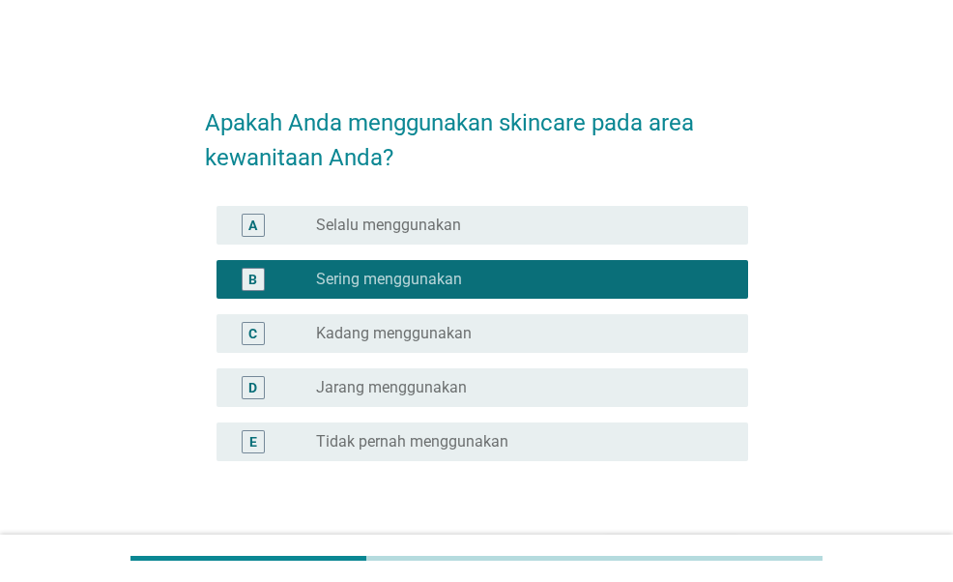
click at [428, 379] on label "Jarang menggunakan" at bounding box center [391, 387] width 151 height 19
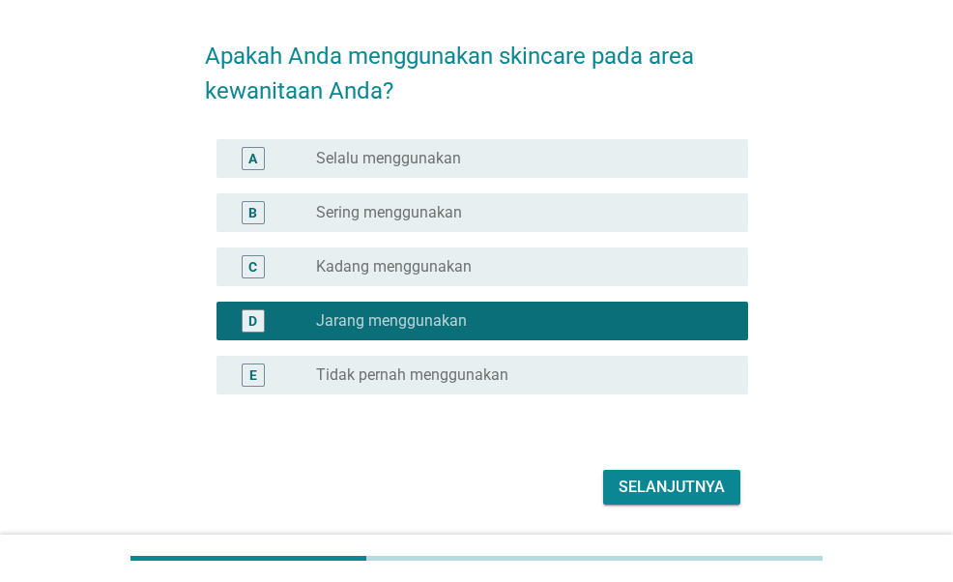
scroll to position [128, 0]
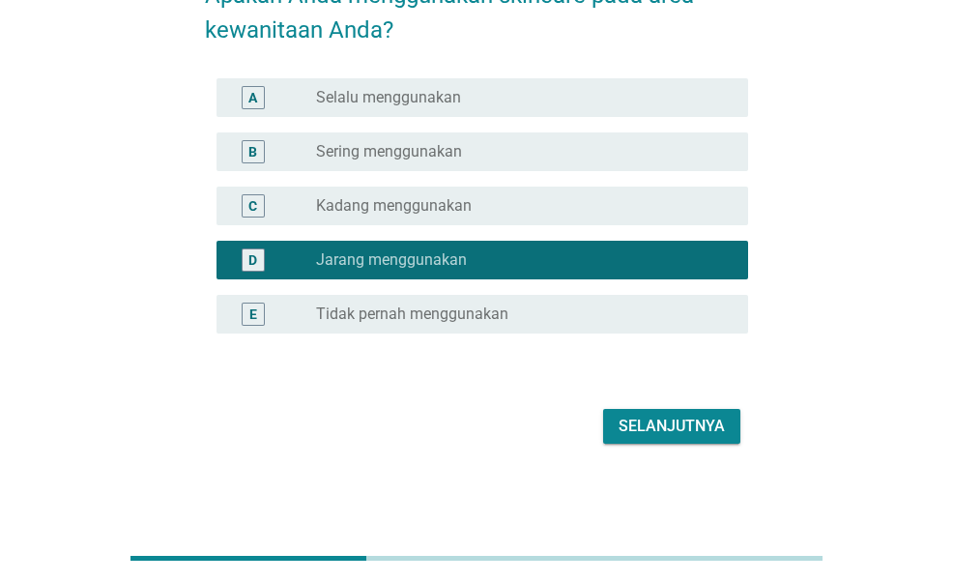
click at [680, 426] on div "Selanjutnya" at bounding box center [672, 426] width 106 height 23
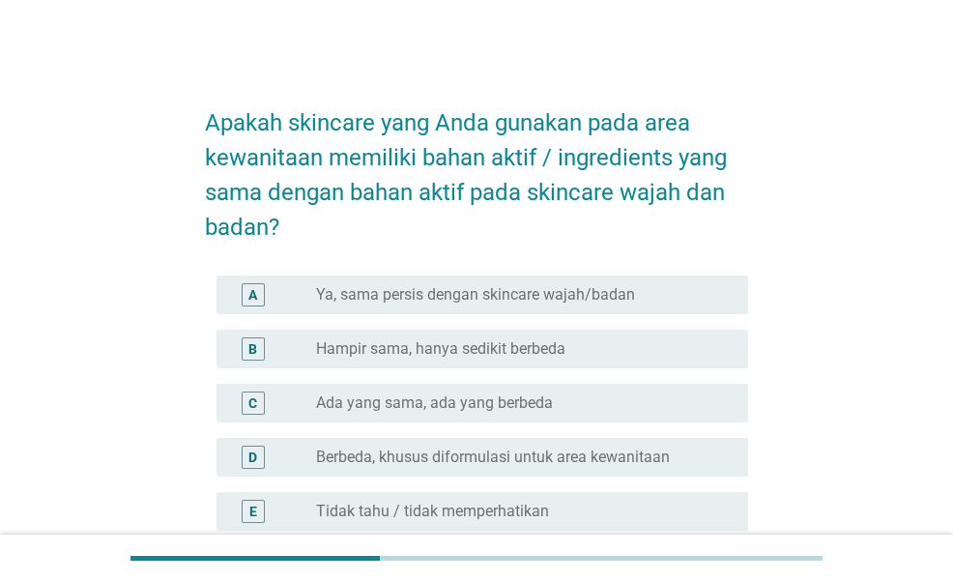
click at [423, 303] on label "Ya, sama persis dengan skincare wajah/badan" at bounding box center [475, 294] width 319 height 19
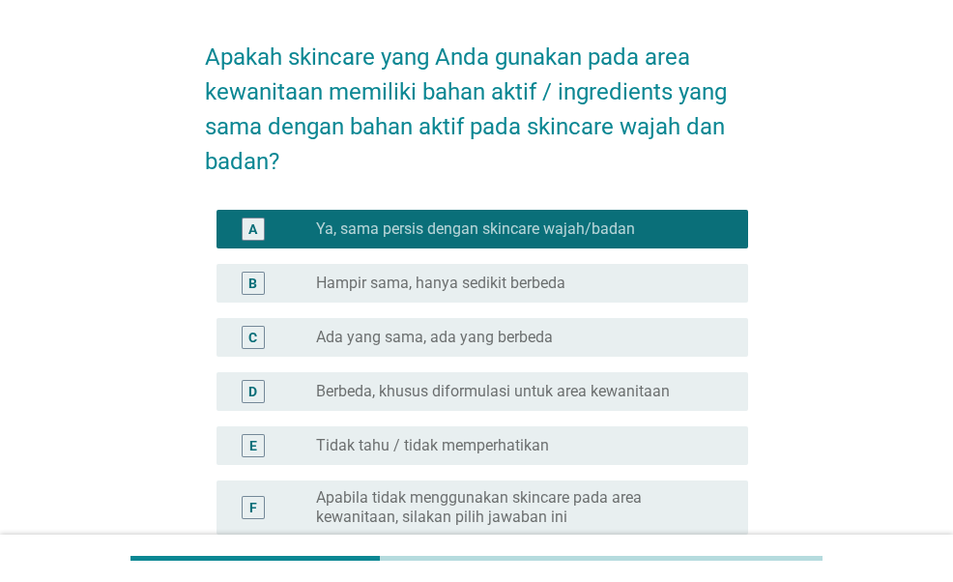
scroll to position [97, 0]
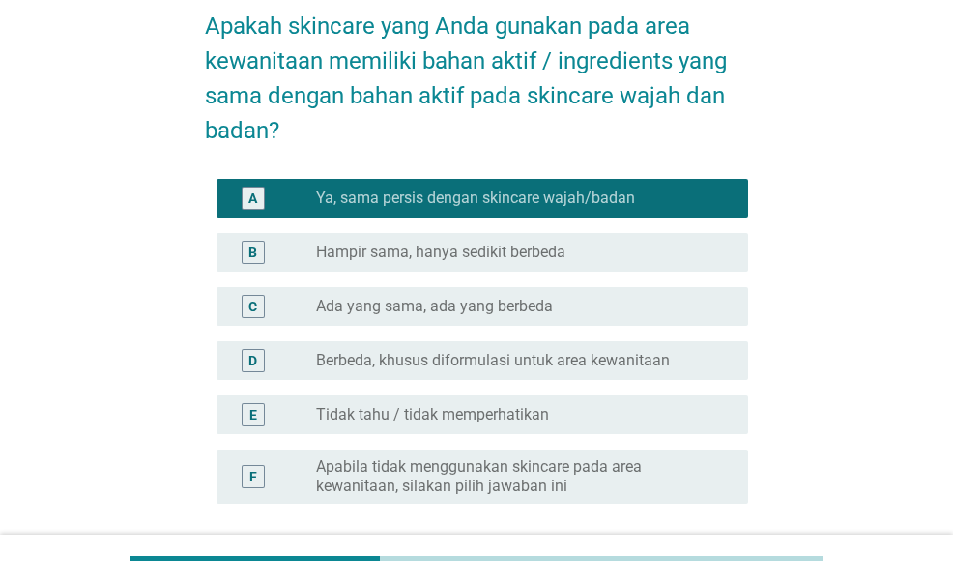
click at [468, 250] on label "Hampir sama, hanya sedikit berbeda" at bounding box center [440, 252] width 249 height 19
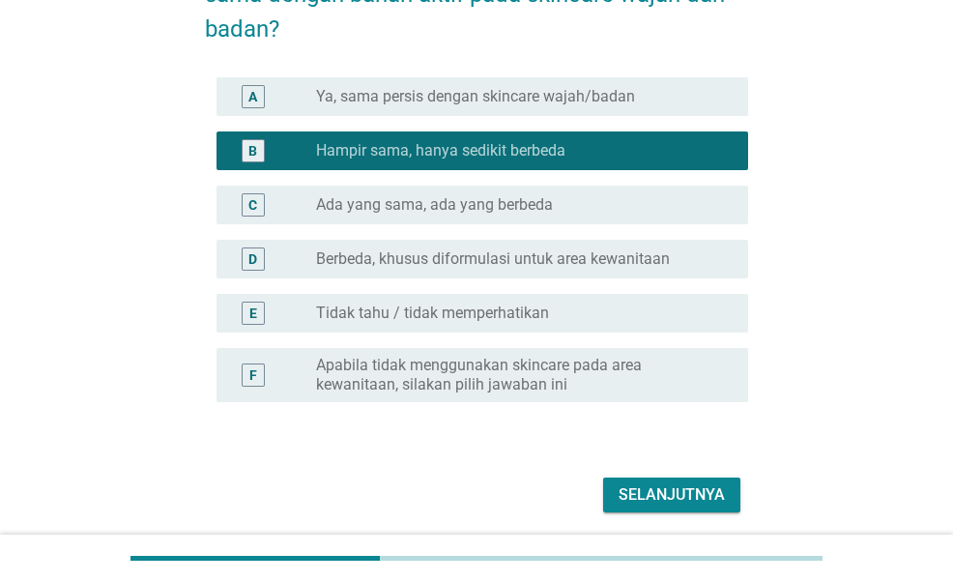
scroll to position [267, 0]
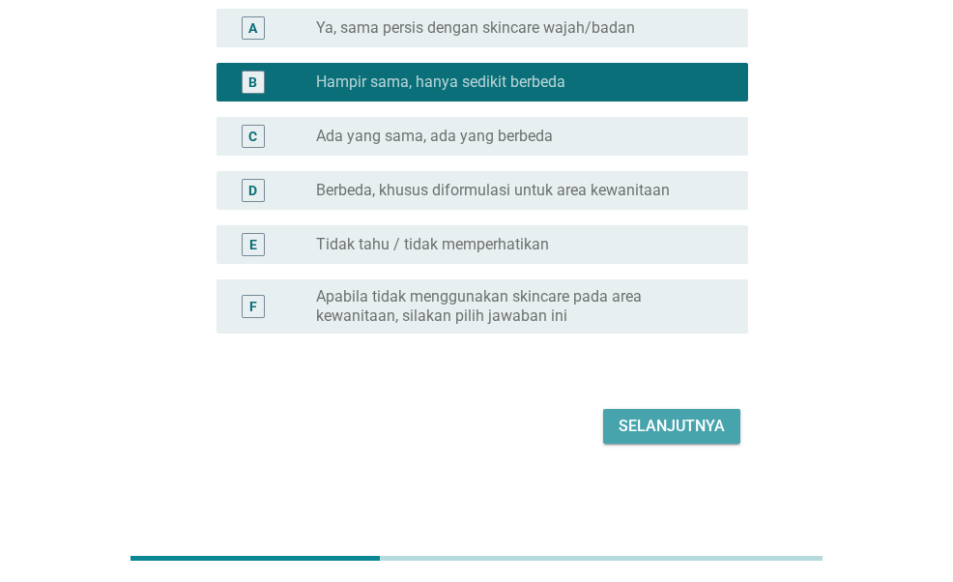
click at [663, 421] on div "Selanjutnya" at bounding box center [672, 426] width 106 height 23
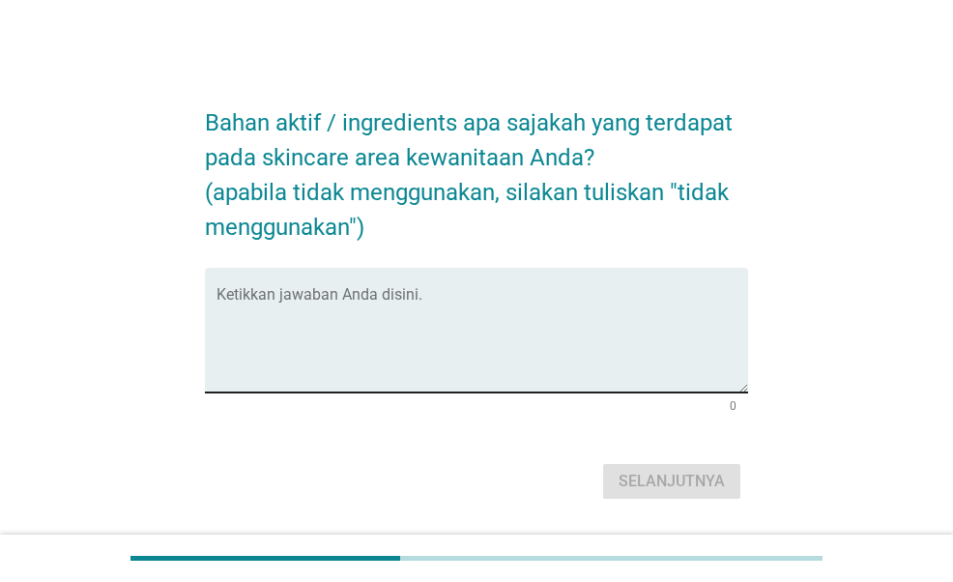
click at [519, 330] on textarea "Ketikkan jawaban Anda disini." at bounding box center [482, 342] width 531 height 102
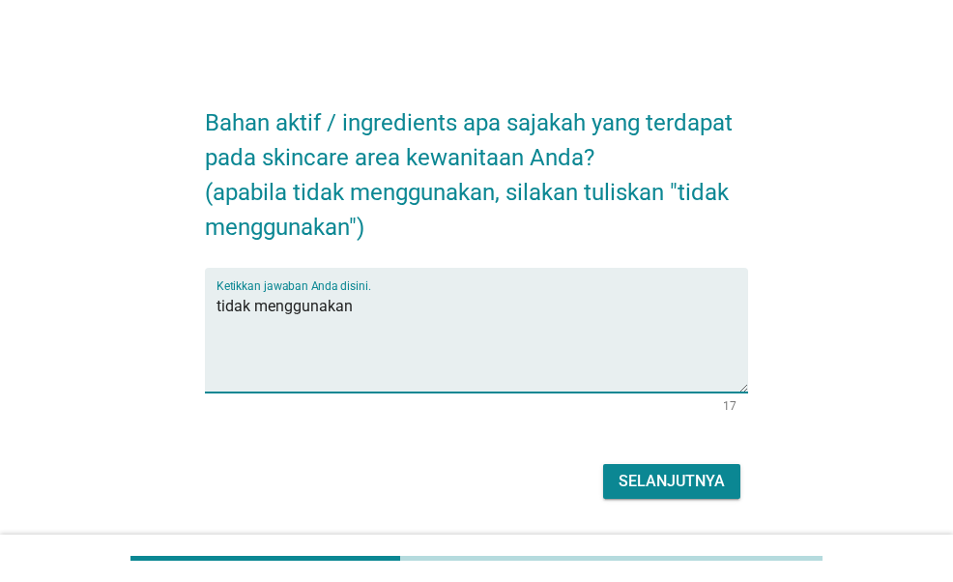
type textarea "tidak menggunakan"
click at [642, 496] on button "Selanjutnya" at bounding box center [671, 481] width 137 height 35
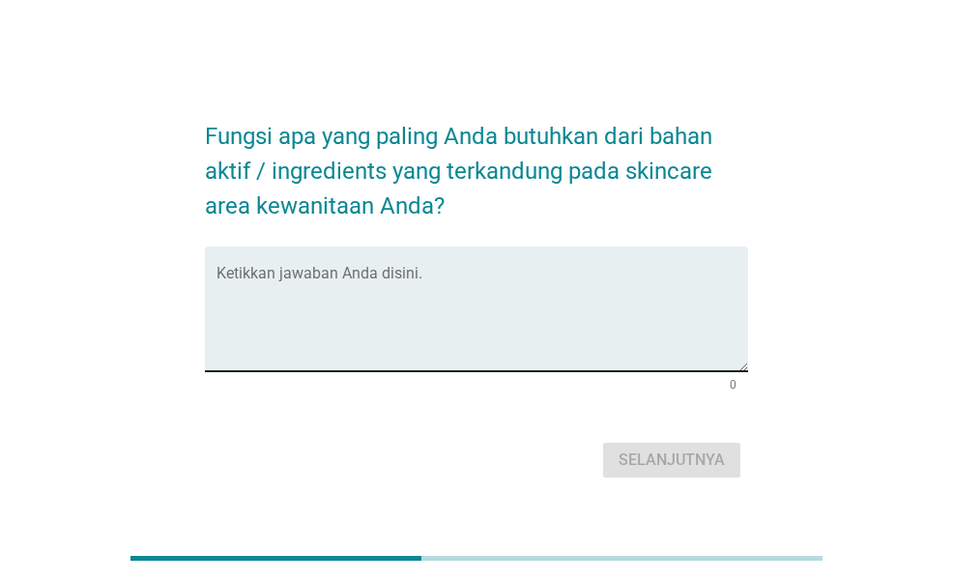
click at [441, 330] on textarea "Ketikkan jawaban Anda disini." at bounding box center [482, 321] width 531 height 102
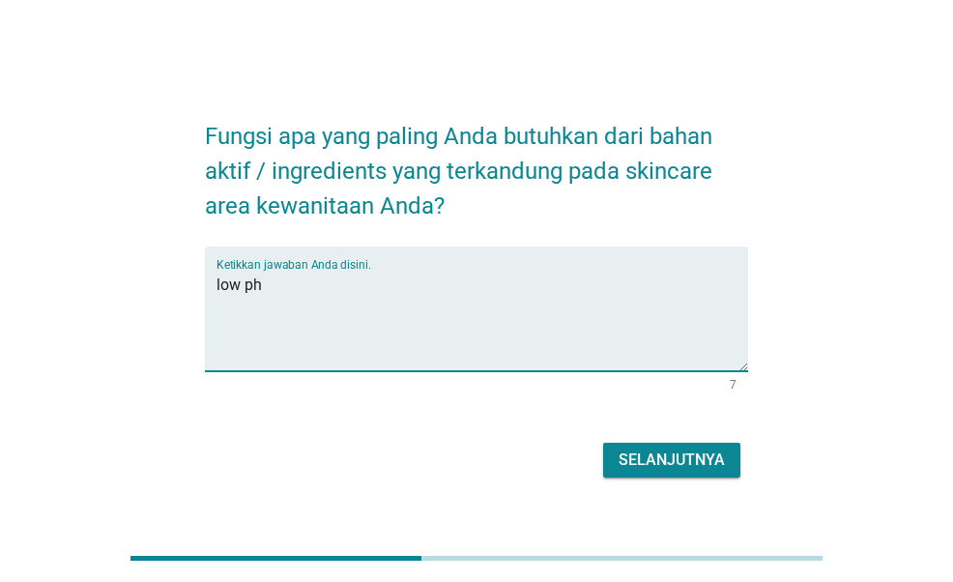
type textarea "low ph"
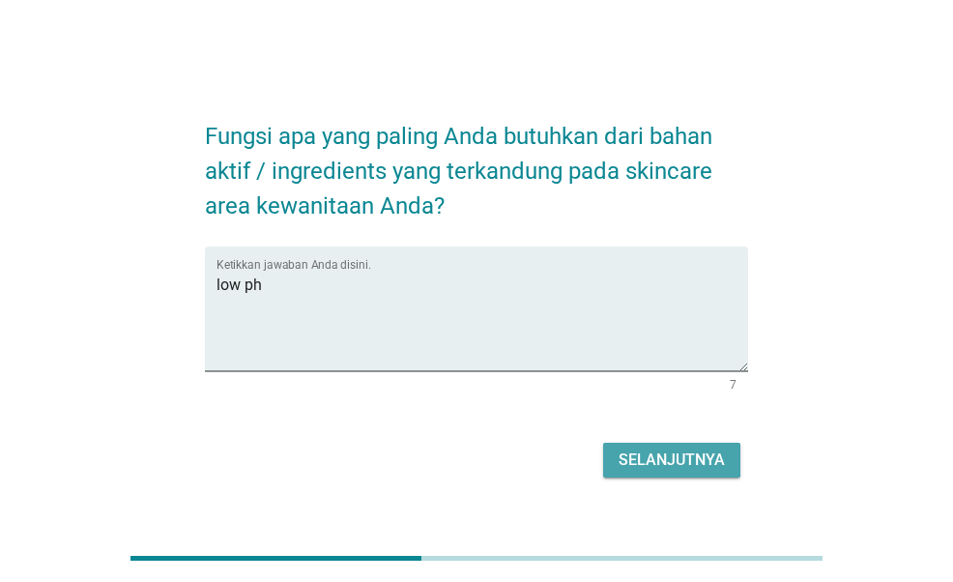
click at [634, 471] on button "Selanjutnya" at bounding box center [671, 460] width 137 height 35
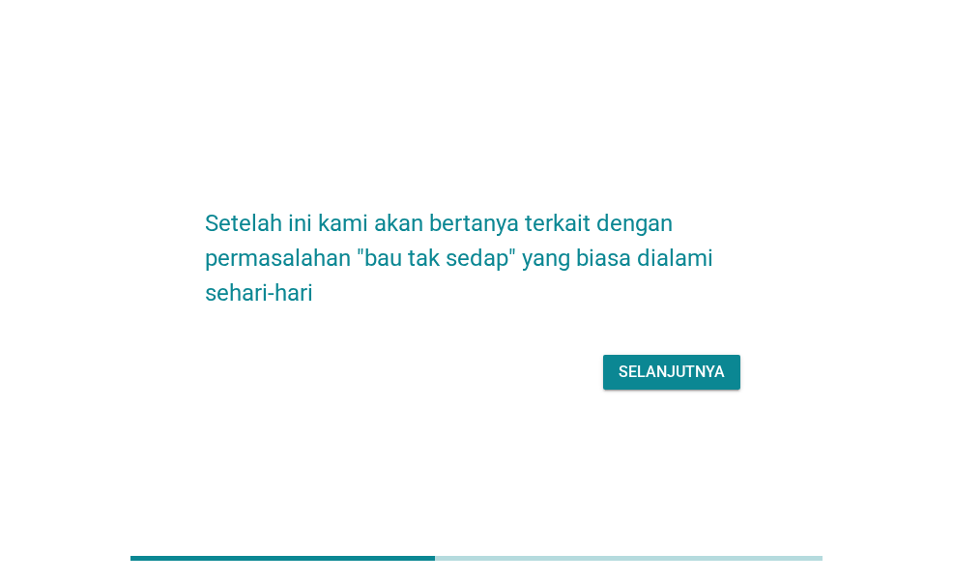
click at [671, 378] on div "Selanjutnya" at bounding box center [672, 372] width 106 height 23
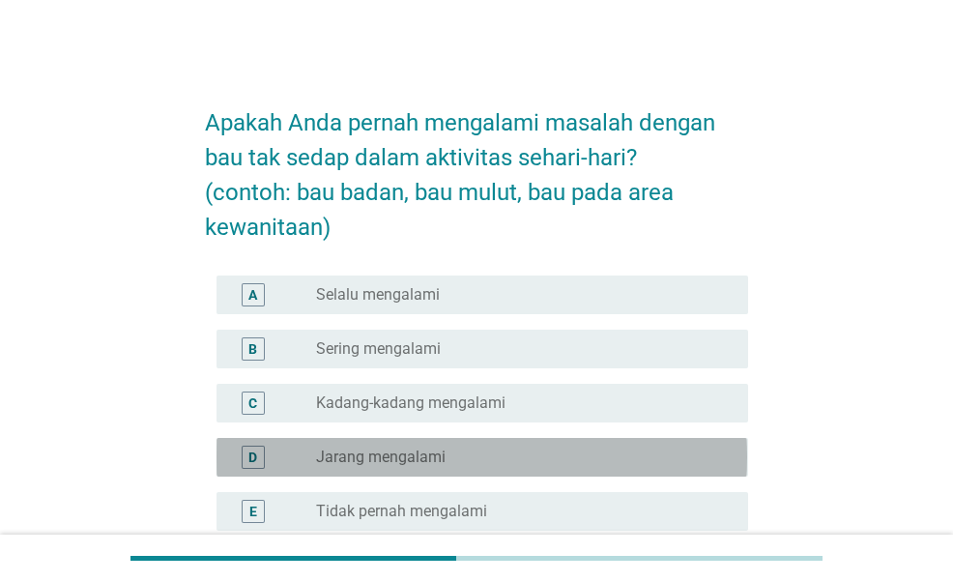
click at [469, 451] on div "radio_button_unchecked Jarang mengalami" at bounding box center [516, 457] width 401 height 19
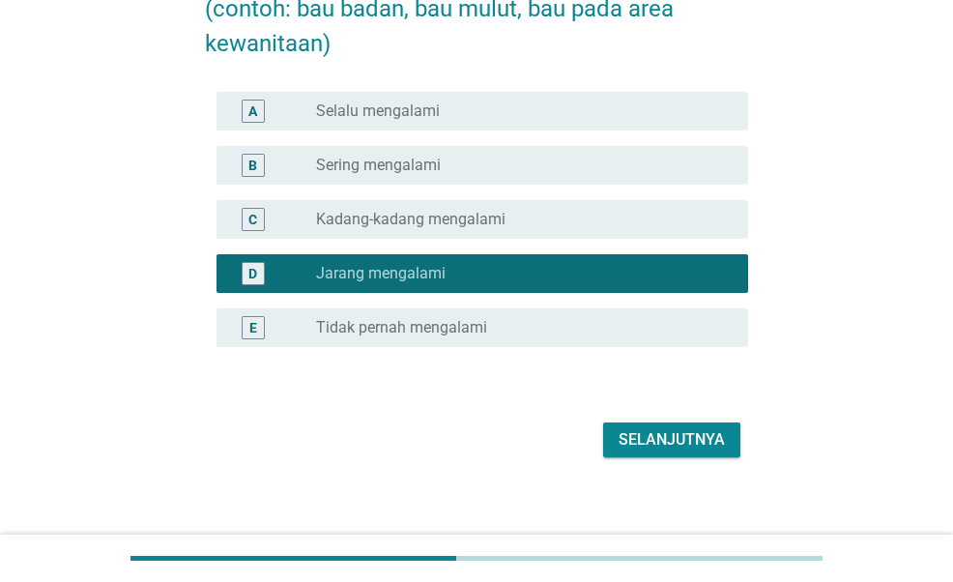
scroll to position [197, 0]
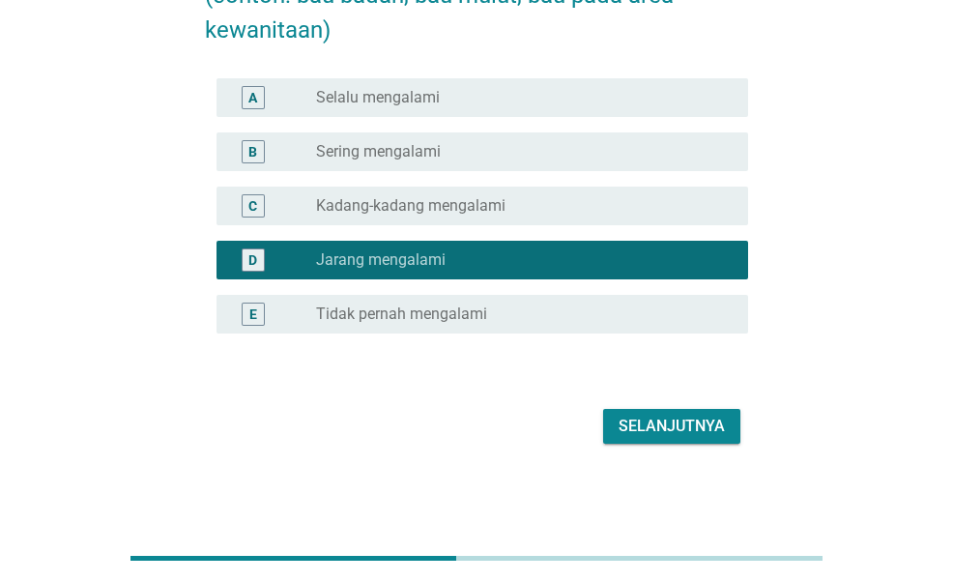
click at [660, 428] on div "Selanjutnya" at bounding box center [672, 426] width 106 height 23
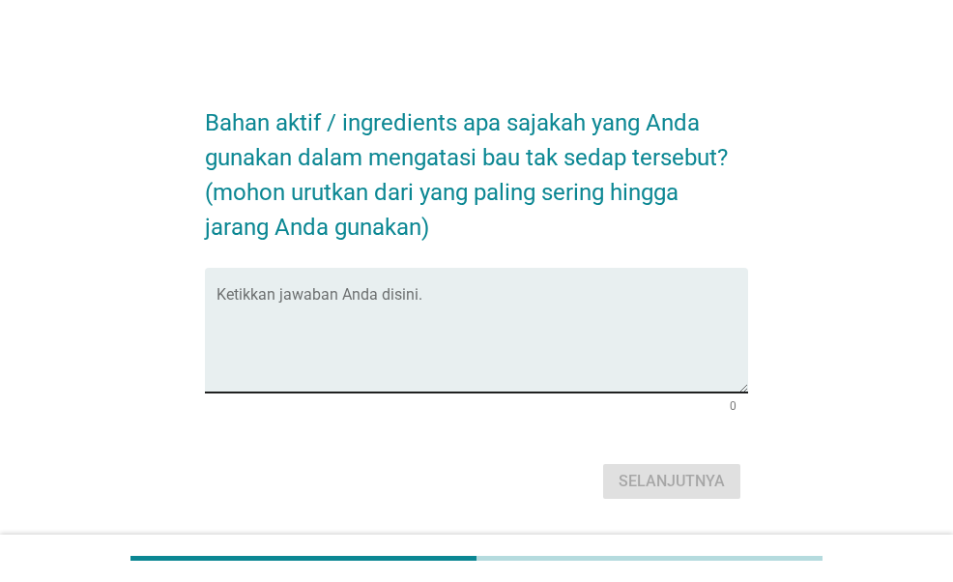
click at [433, 319] on textarea "Ketikkan jawaban Anda disini." at bounding box center [482, 342] width 531 height 102
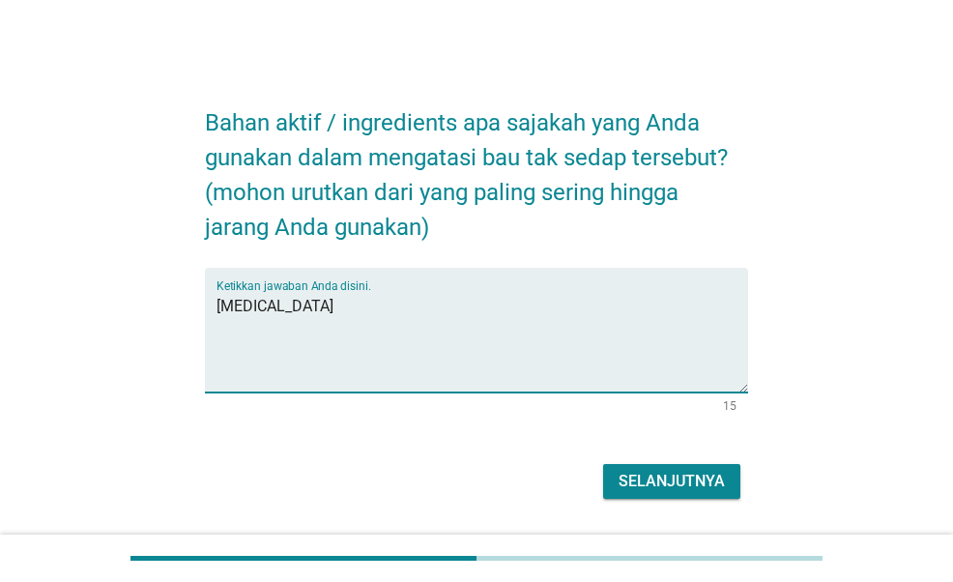
type textarea "[MEDICAL_DATA]"
click at [683, 470] on div "Selanjutnya" at bounding box center [672, 481] width 106 height 23
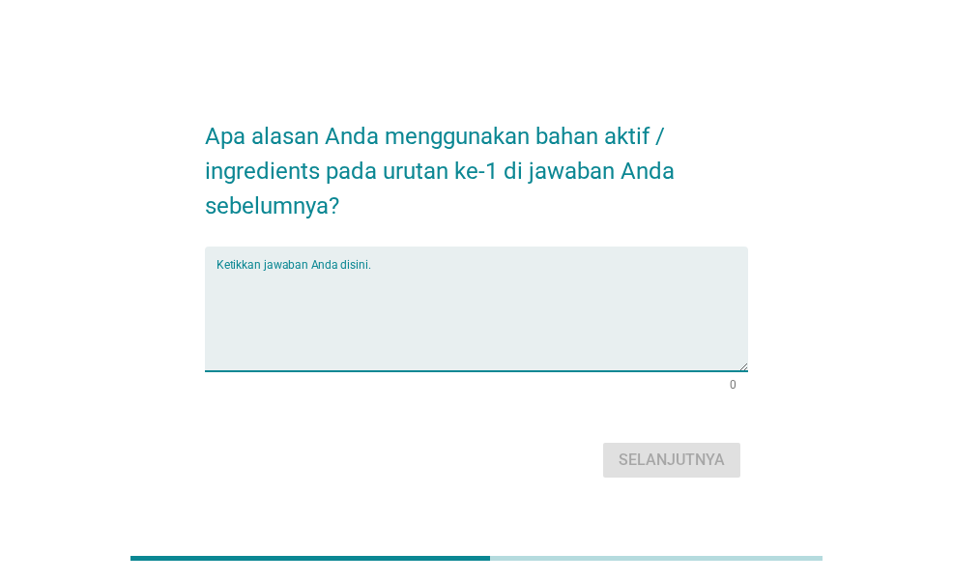
click at [421, 313] on textarea "Ketikkan jawaban Anda disini." at bounding box center [482, 321] width 531 height 102
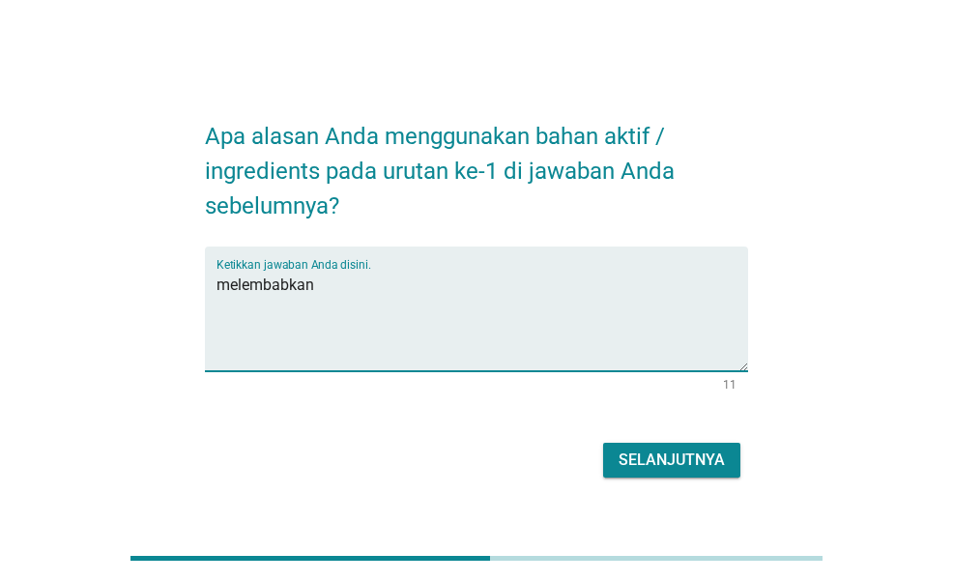
type textarea "melembabkan"
click at [654, 449] on div "Selanjutnya" at bounding box center [672, 460] width 106 height 23
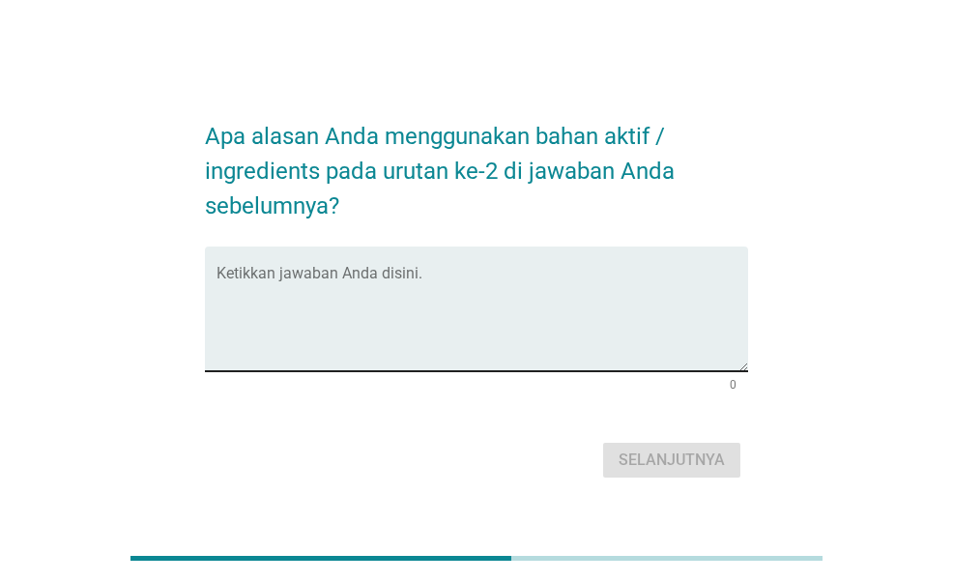
click at [367, 295] on textarea "Ketikkan jawaban Anda disini." at bounding box center [482, 321] width 531 height 102
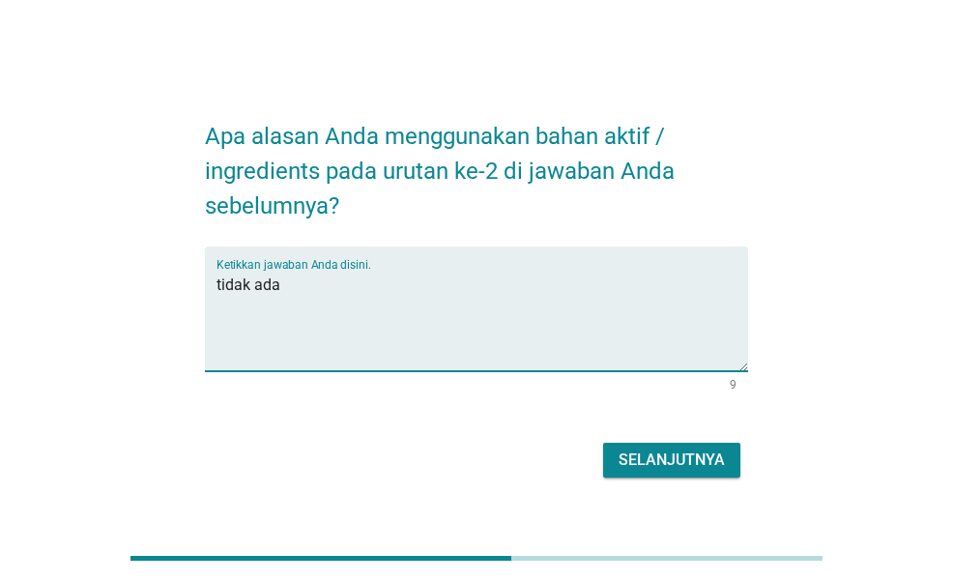
type textarea "tidak ada"
click at [640, 456] on div "Selanjutnya" at bounding box center [672, 460] width 106 height 23
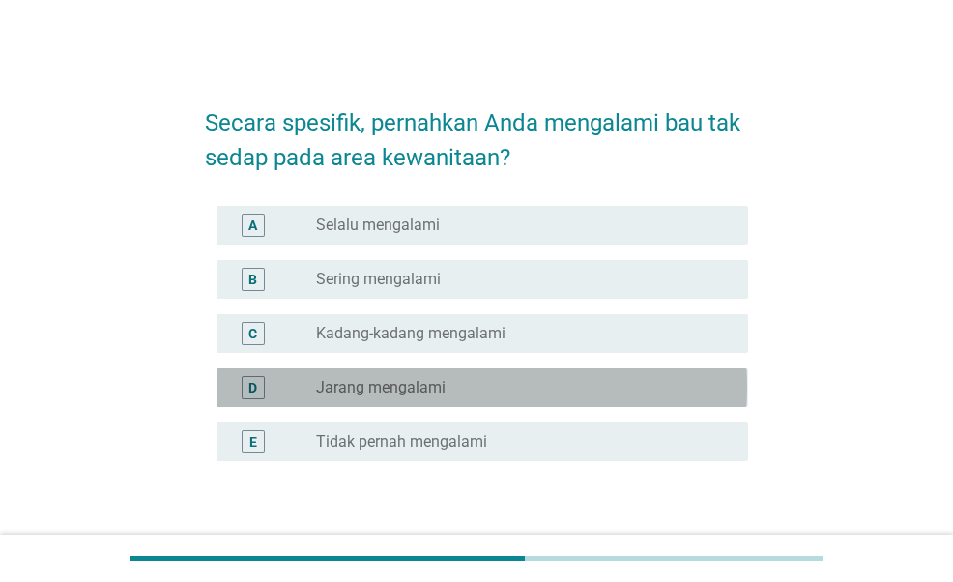
click at [509, 369] on div "D radio_button_unchecked Jarang mengalami" at bounding box center [482, 387] width 531 height 39
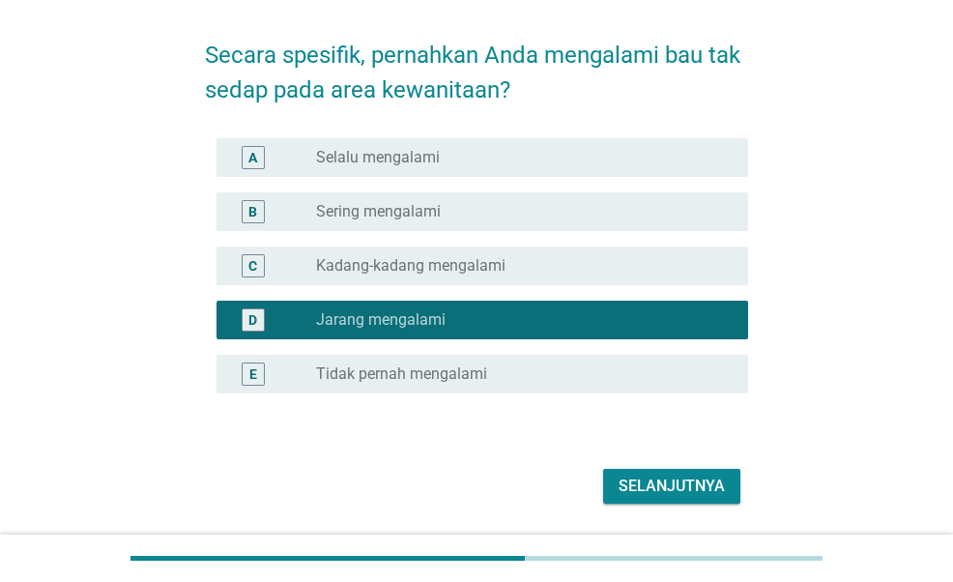
scroll to position [128, 0]
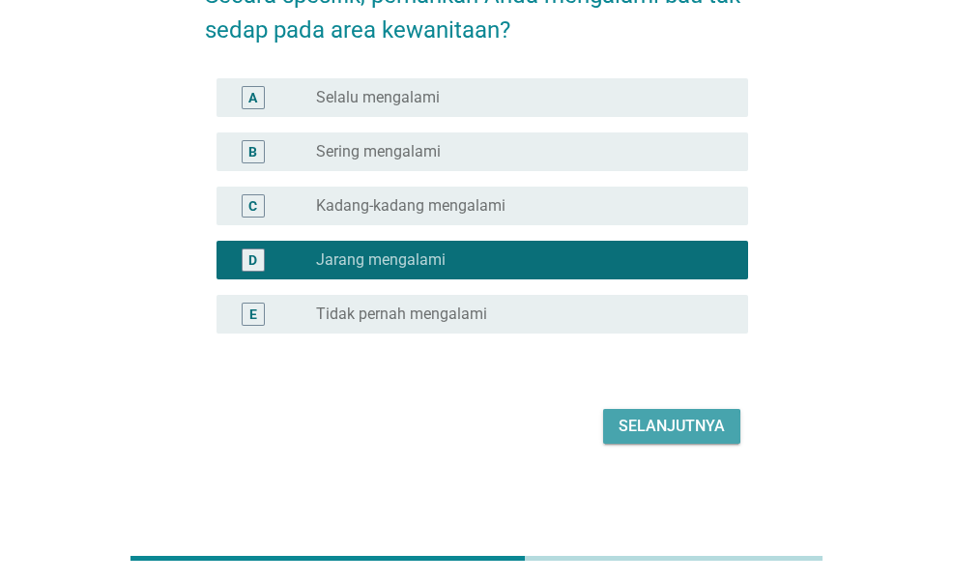
click at [685, 432] on div "Selanjutnya" at bounding box center [672, 426] width 106 height 23
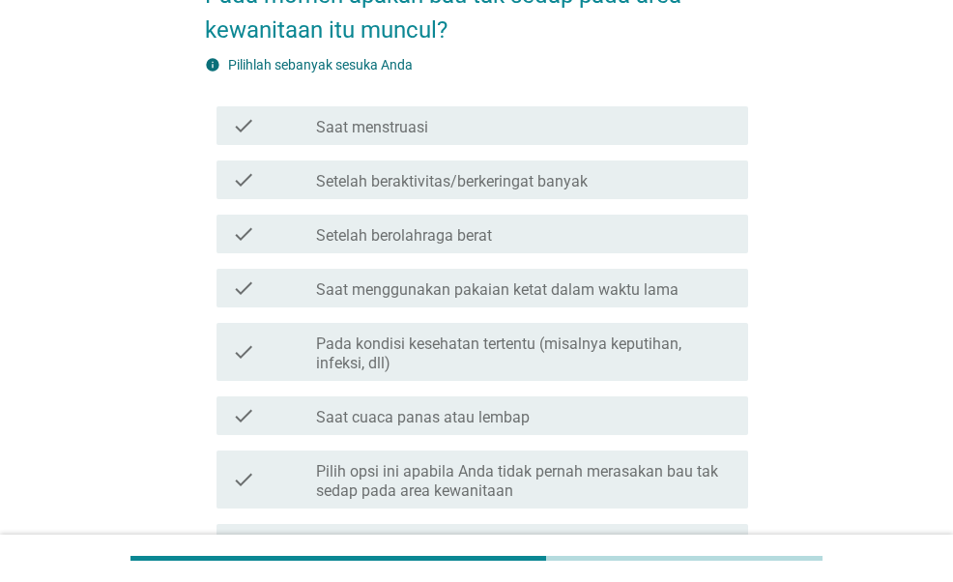
scroll to position [0, 0]
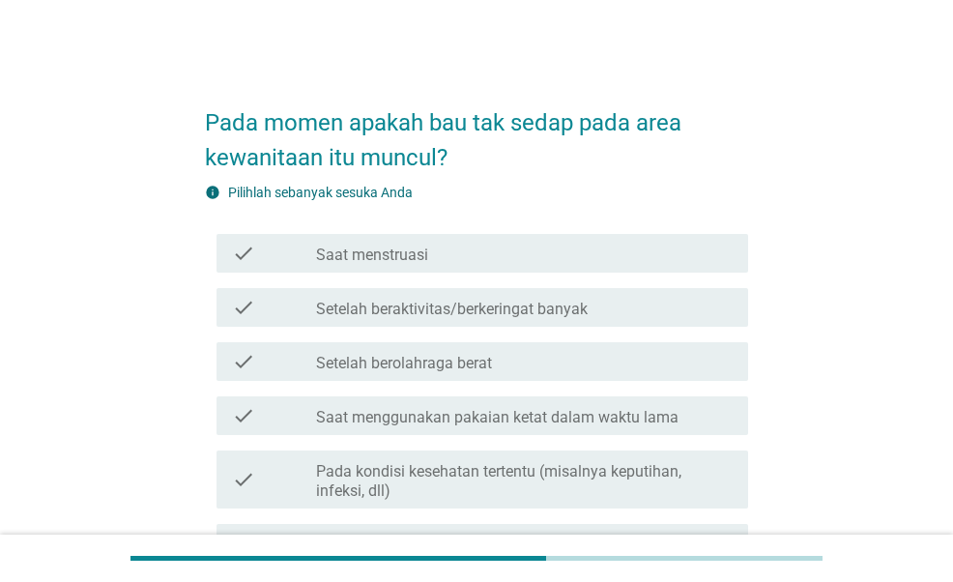
click at [528, 254] on div "check_box_outline_blank Saat menstruasi" at bounding box center [524, 253] width 417 height 23
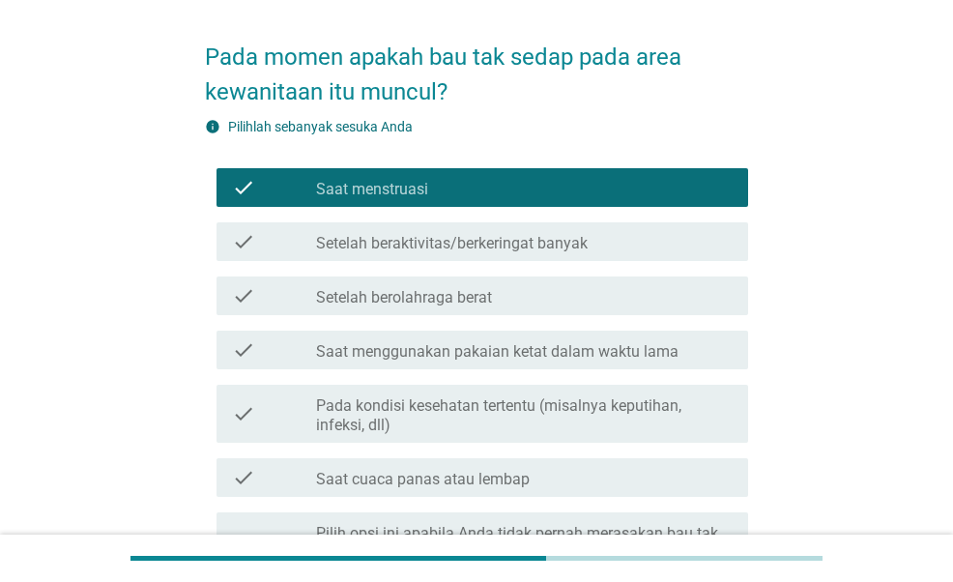
scroll to position [97, 0]
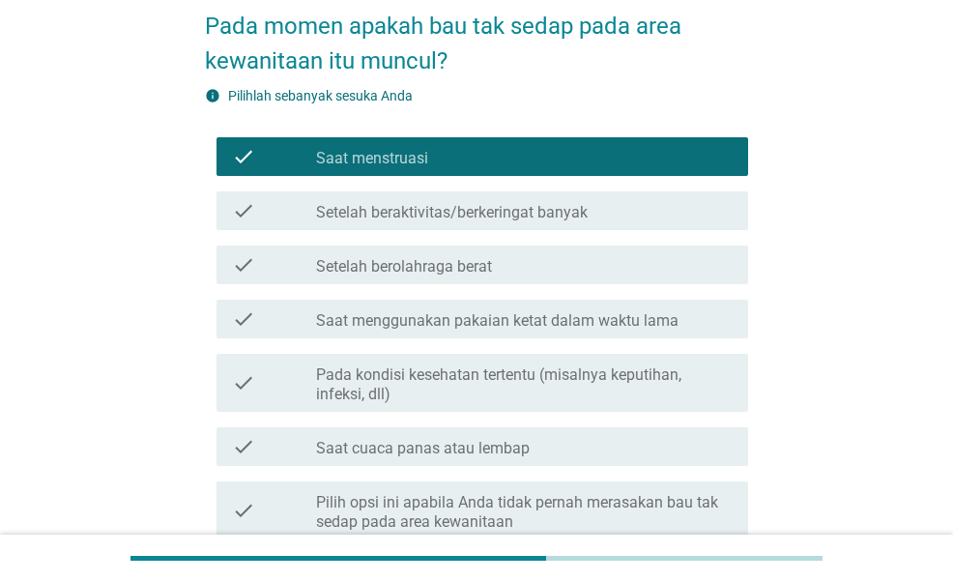
click at [666, 221] on div "check_box_outline_blank Setelah beraktivitas/berkeringat banyak" at bounding box center [524, 210] width 417 height 23
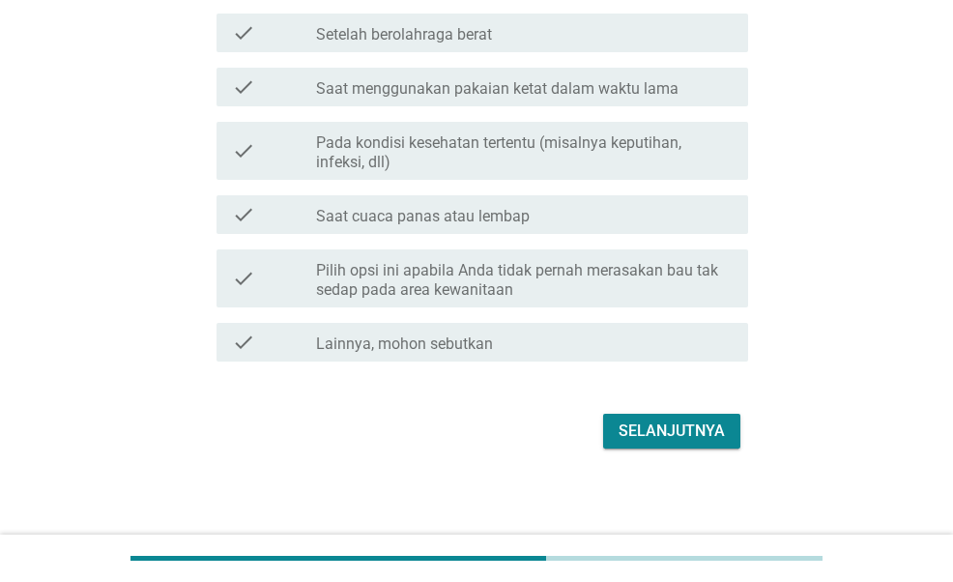
scroll to position [334, 0]
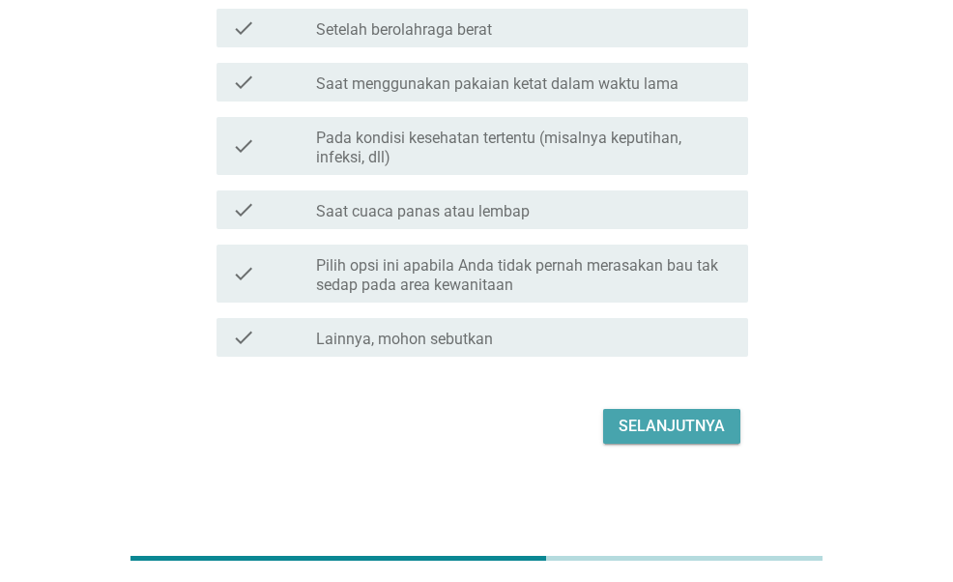
click at [667, 425] on div "Selanjutnya" at bounding box center [672, 426] width 106 height 23
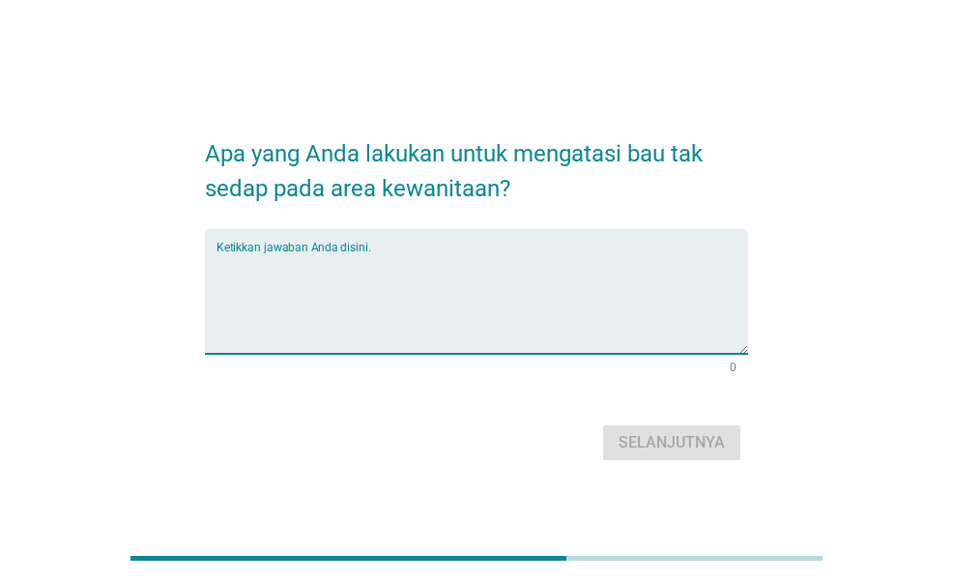
click at [443, 299] on textarea "Ketikkan jawaban Anda disini." at bounding box center [482, 303] width 531 height 102
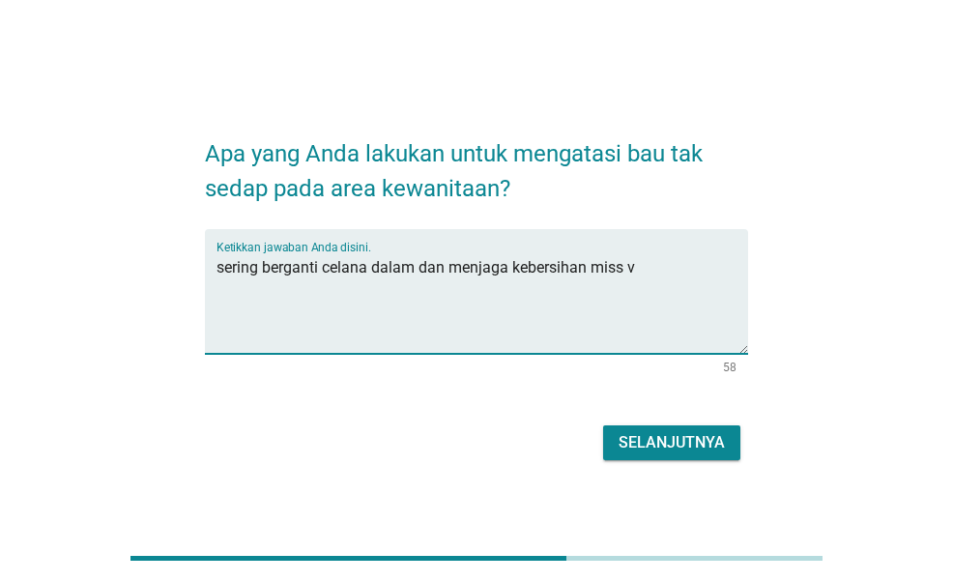
type textarea "sering berganti celana dalam dan menjaga kebersihan miss v"
click at [613, 428] on button "Selanjutnya" at bounding box center [671, 442] width 137 height 35
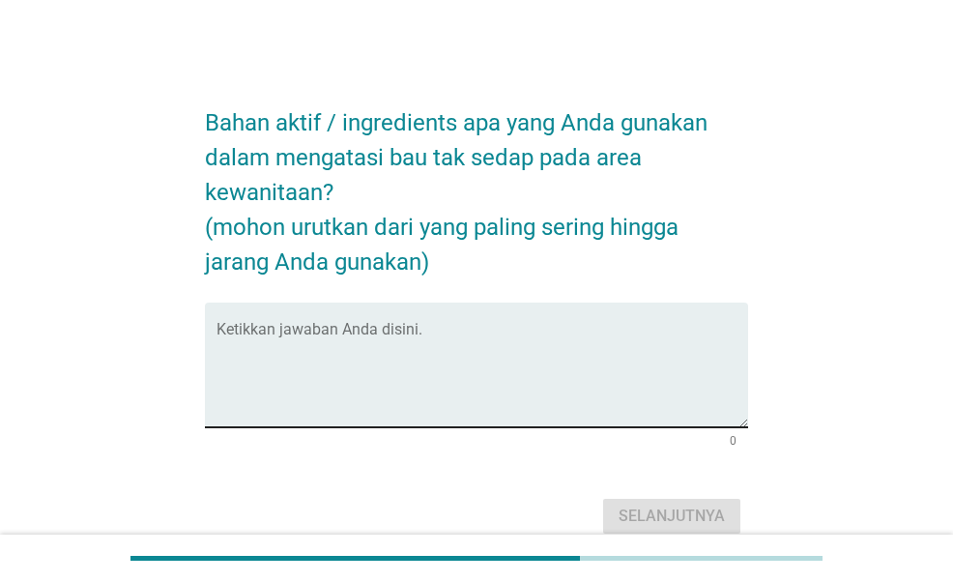
click at [452, 326] on textarea "Ketikkan jawaban Anda disini." at bounding box center [482, 377] width 531 height 102
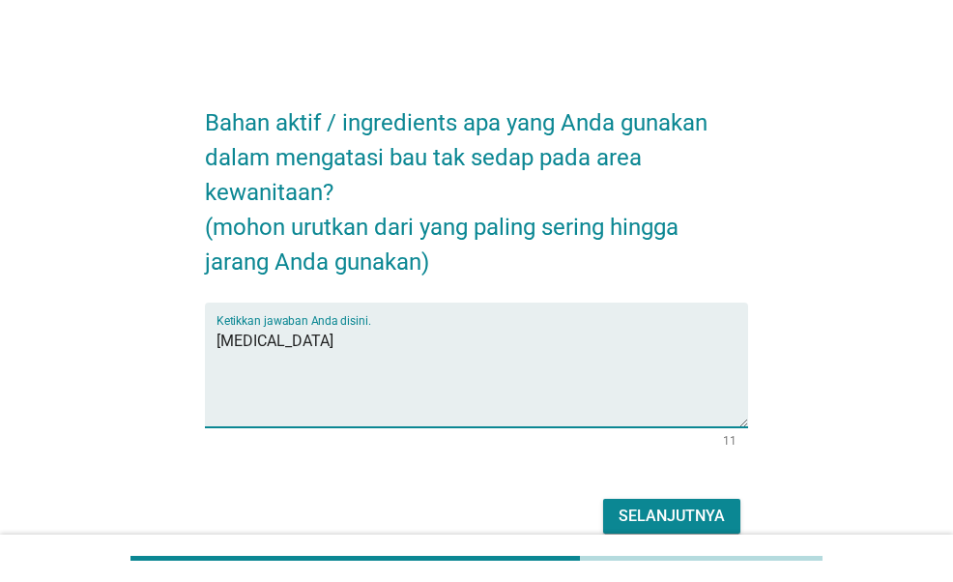
type textarea "[MEDICAL_DATA]"
click at [685, 527] on button "Selanjutnya" at bounding box center [671, 516] width 137 height 35
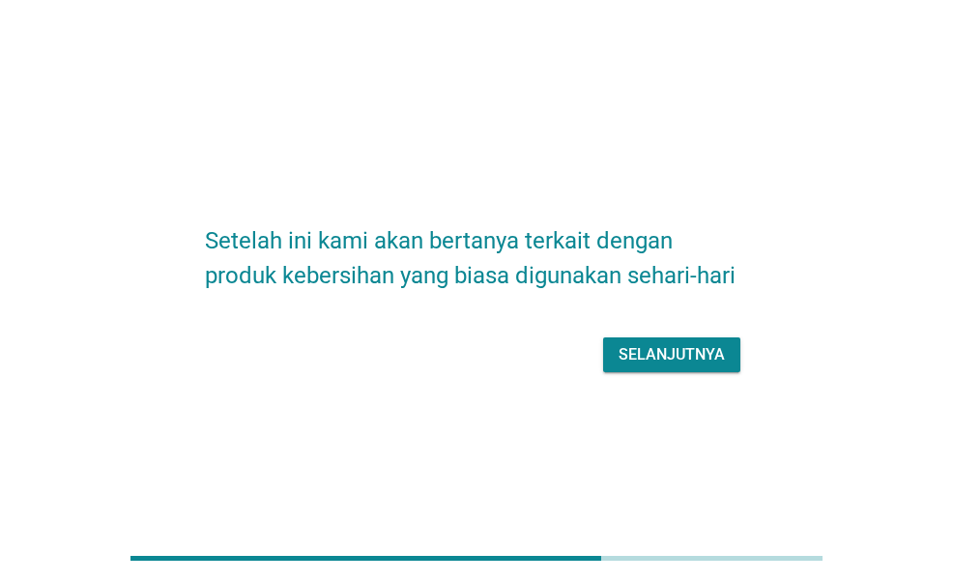
click at [644, 354] on div "Selanjutnya" at bounding box center [672, 354] width 106 height 23
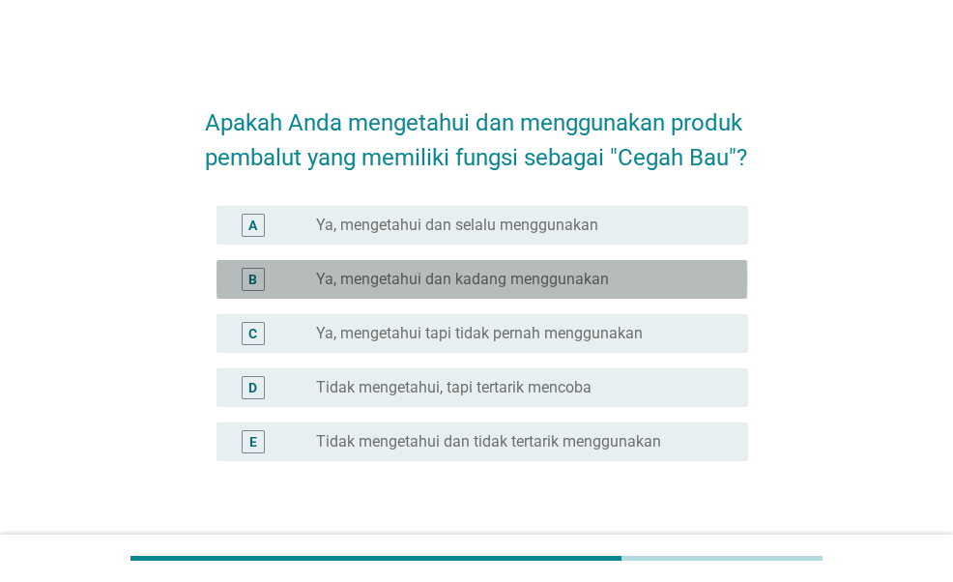
click at [497, 289] on label "Ya, mengetahui dan kadang menggunakan" at bounding box center [462, 279] width 293 height 19
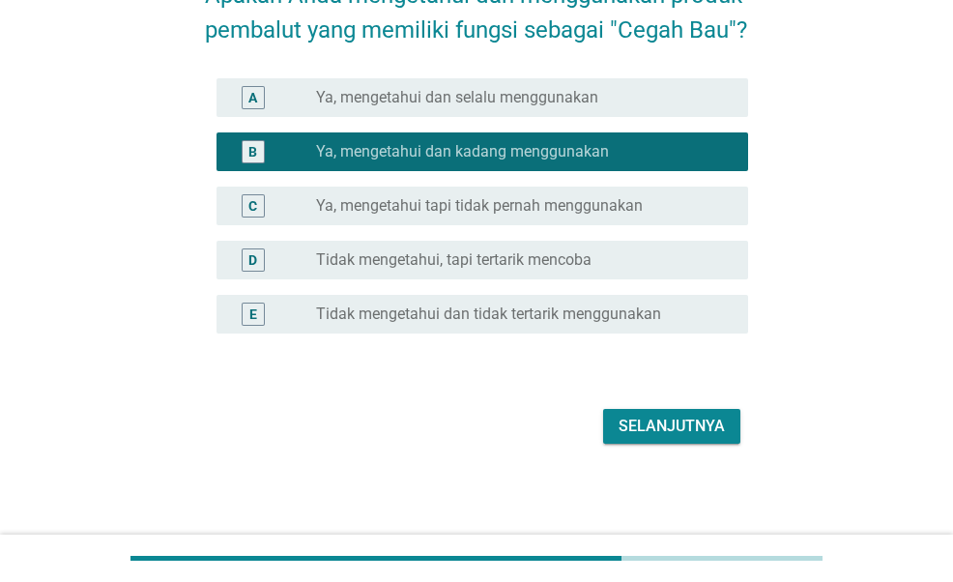
scroll to position [162, 0]
click at [661, 415] on div "Selanjutnya" at bounding box center [672, 426] width 106 height 23
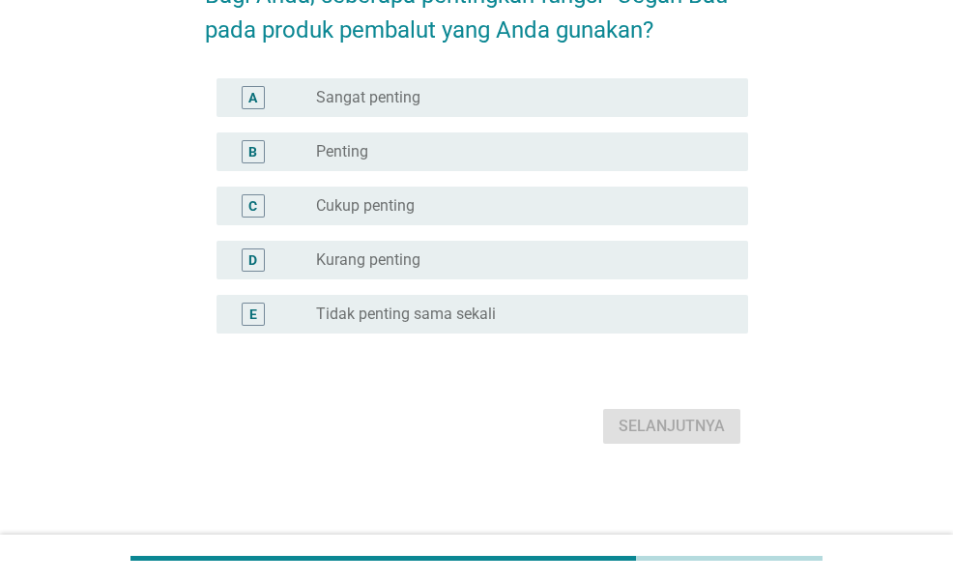
scroll to position [0, 0]
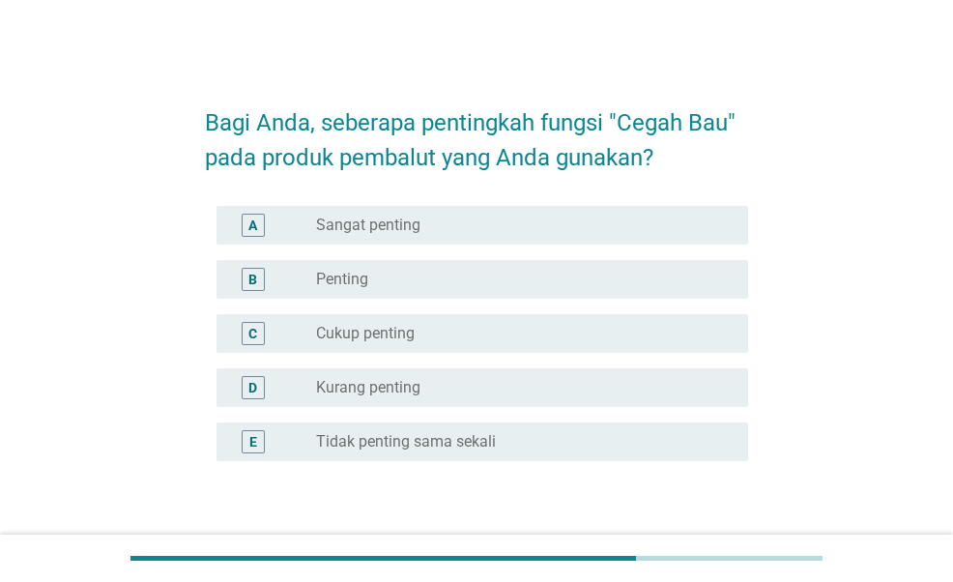
click at [480, 261] on div "B radio_button_unchecked Penting" at bounding box center [482, 279] width 531 height 39
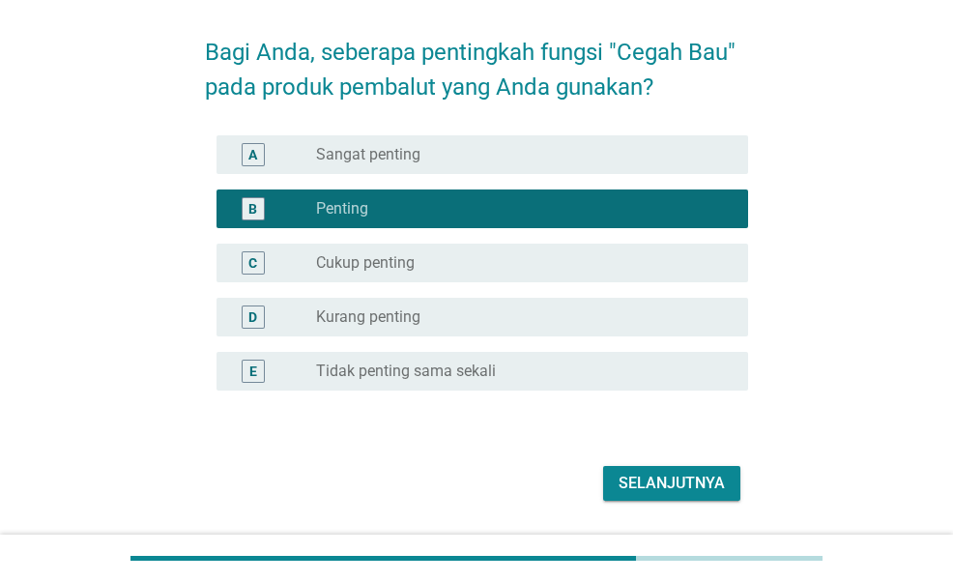
scroll to position [128, 0]
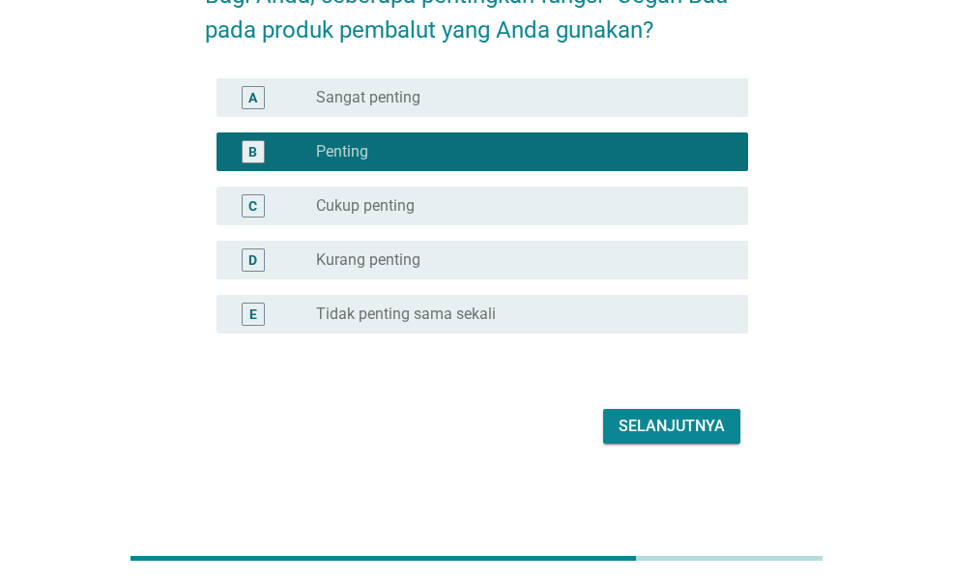
click at [713, 426] on div "Selanjutnya" at bounding box center [672, 426] width 106 height 23
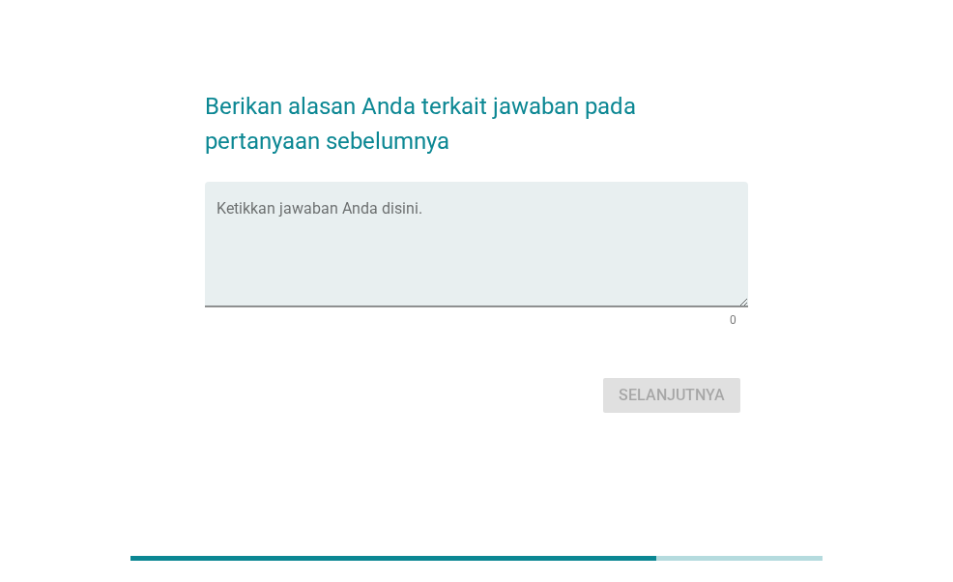
scroll to position [0, 0]
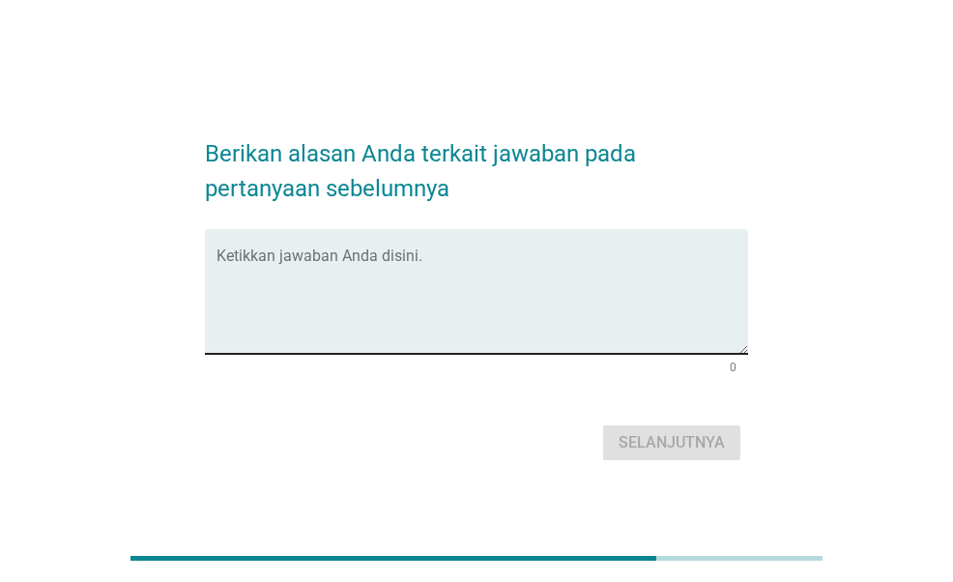
click at [526, 287] on textarea "Ketikkan jawaban Anda disini." at bounding box center [482, 303] width 531 height 102
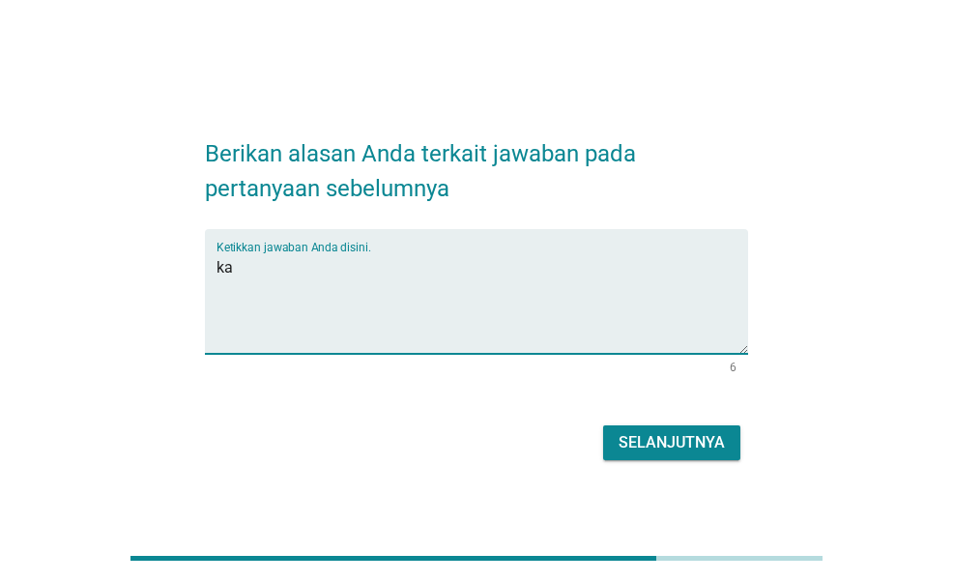
type textarea "k"
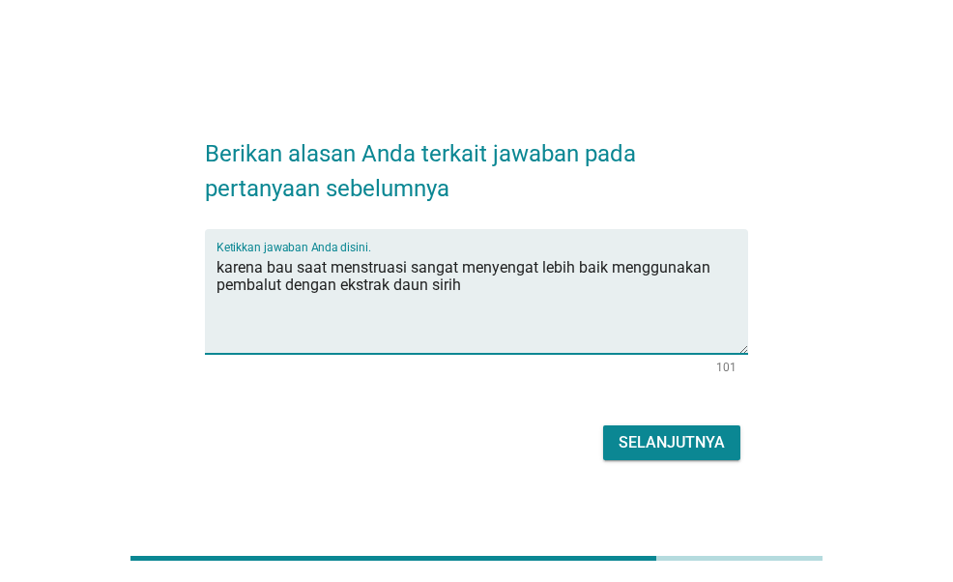
type textarea "karena bau saat menstruasi sangat menyengat lebih baik menggunakan pembalut den…"
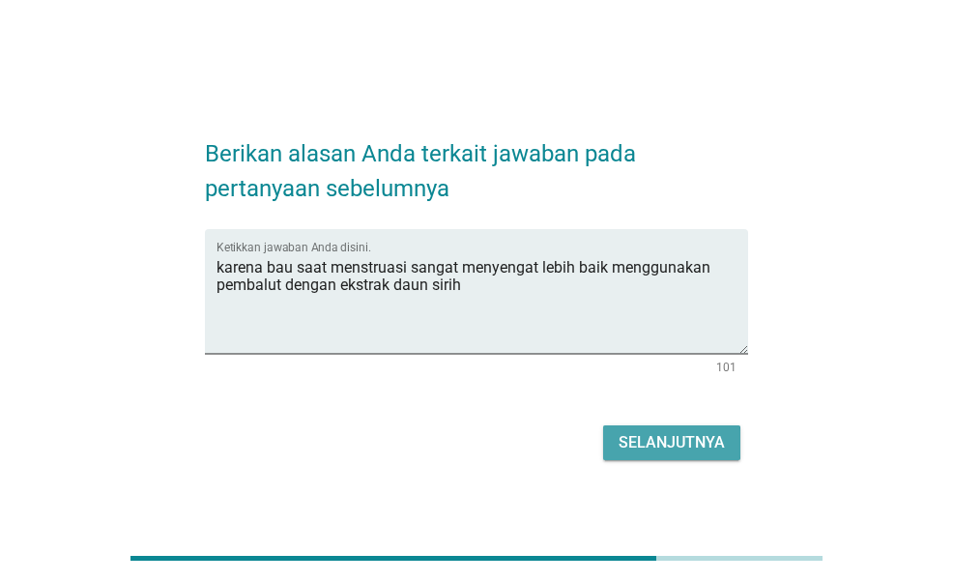
click at [657, 450] on div "Selanjutnya" at bounding box center [672, 442] width 106 height 23
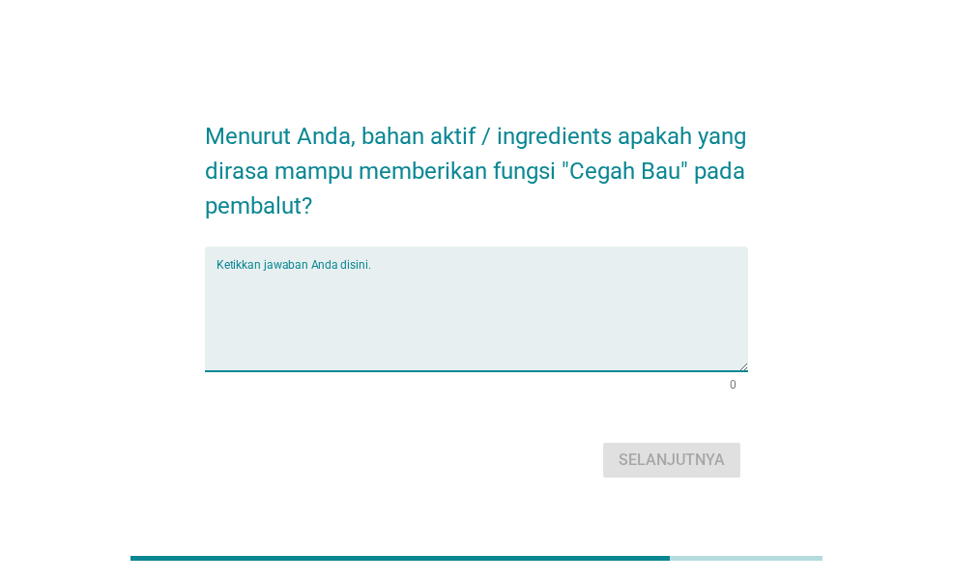
click at [528, 305] on textarea "Ketikkan jawaban Anda disini." at bounding box center [482, 321] width 531 height 102
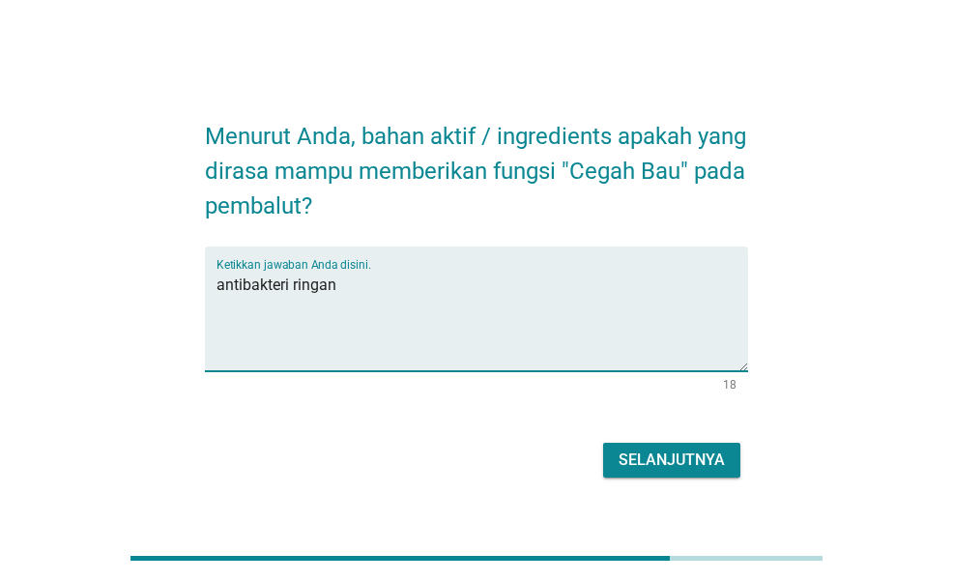
type textarea "antibakteri ringan"
click at [646, 469] on div "Selanjutnya" at bounding box center [672, 460] width 106 height 23
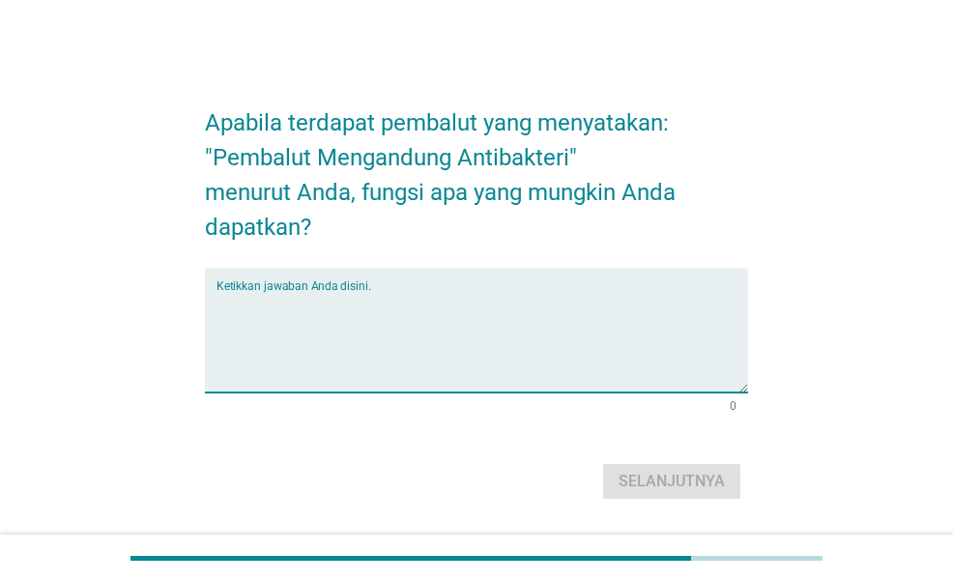
click at [512, 338] on textarea "Ketikkan jawaban Anda disini." at bounding box center [482, 342] width 531 height 102
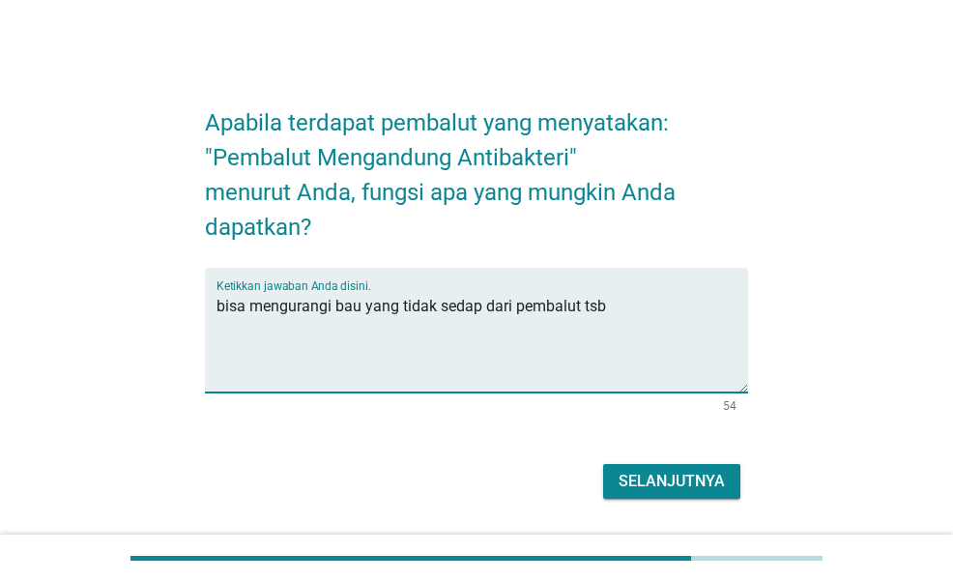
type textarea "bisa mengurangi bau yang tidak sedap dari pembalut tsb"
click at [706, 476] on div "Selanjutnya" at bounding box center [672, 481] width 106 height 23
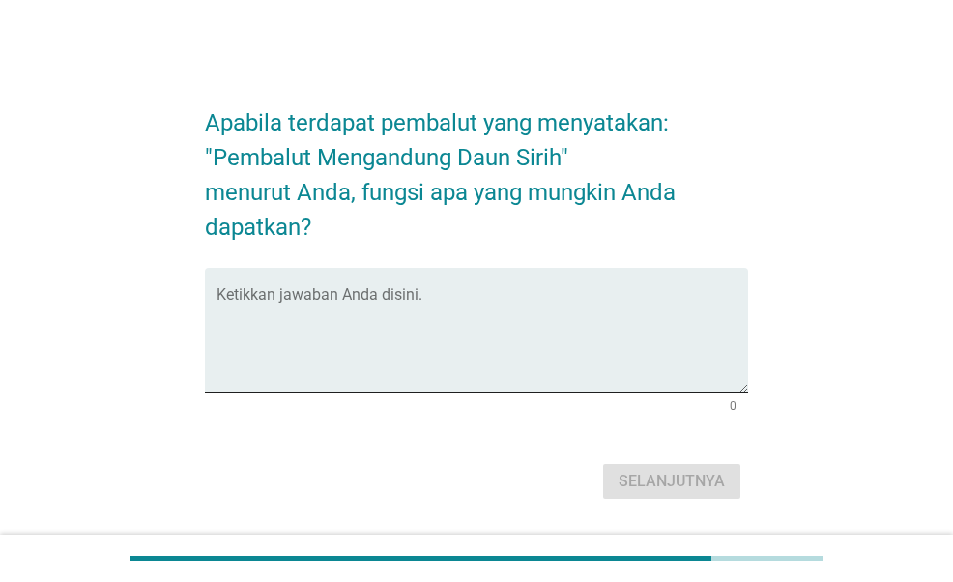
click at [577, 351] on textarea "Ketikkan jawaban Anda disini." at bounding box center [482, 342] width 531 height 102
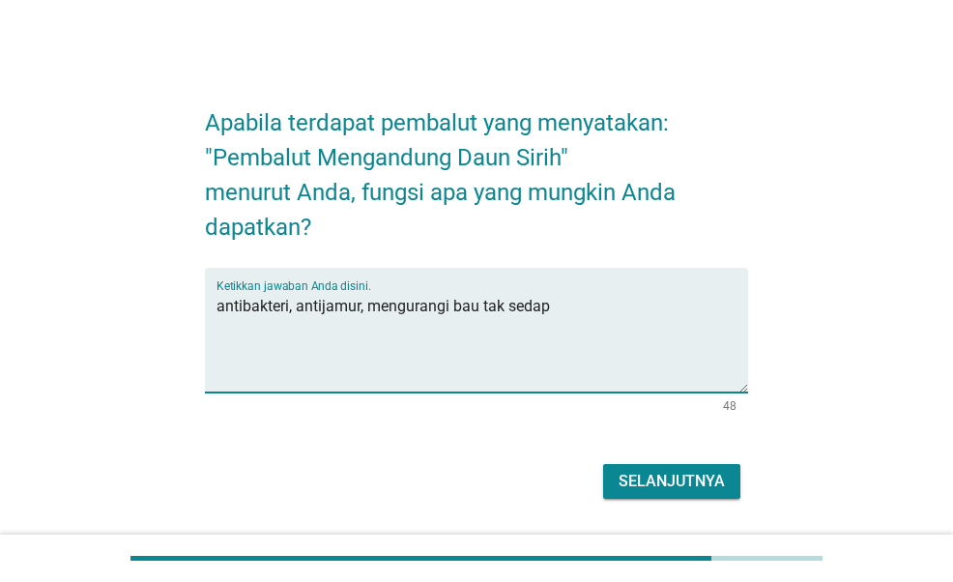
type textarea "antibakteri, antijamur, mengurangi bau tak sedap"
click at [652, 470] on div "Selanjutnya" at bounding box center [672, 481] width 106 height 23
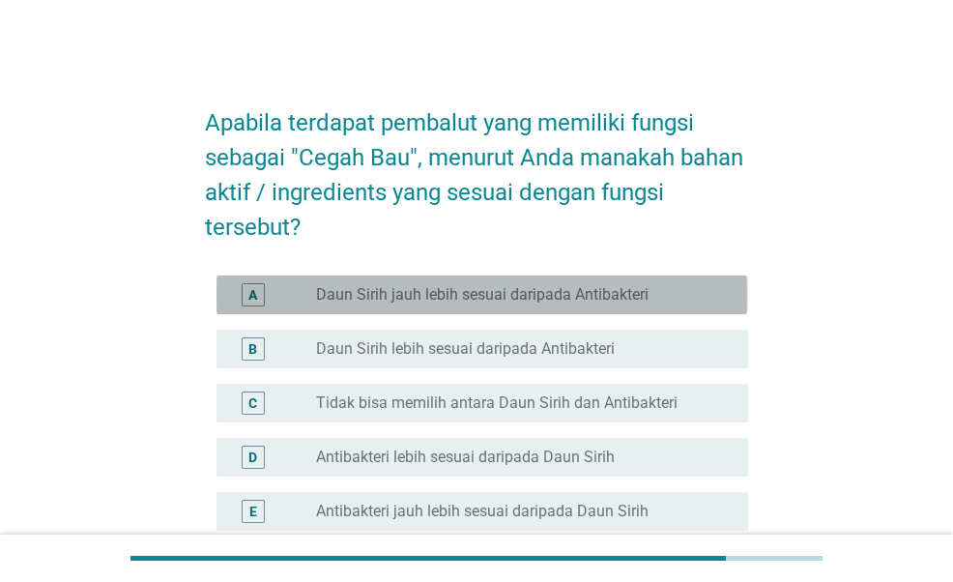
click at [532, 299] on label "Daun Sirih jauh lebih sesuai daripada Antibakteri" at bounding box center [482, 294] width 333 height 19
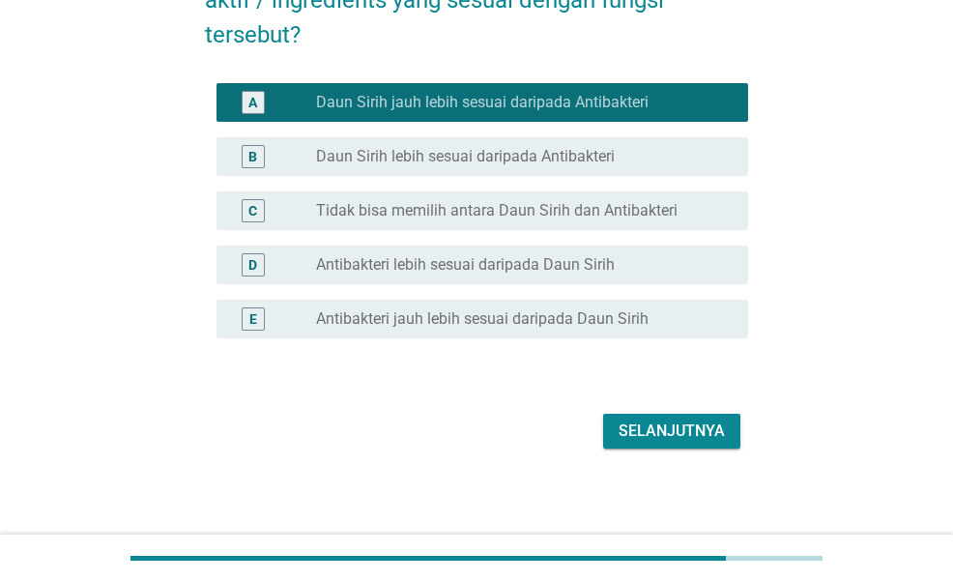
scroll to position [193, 0]
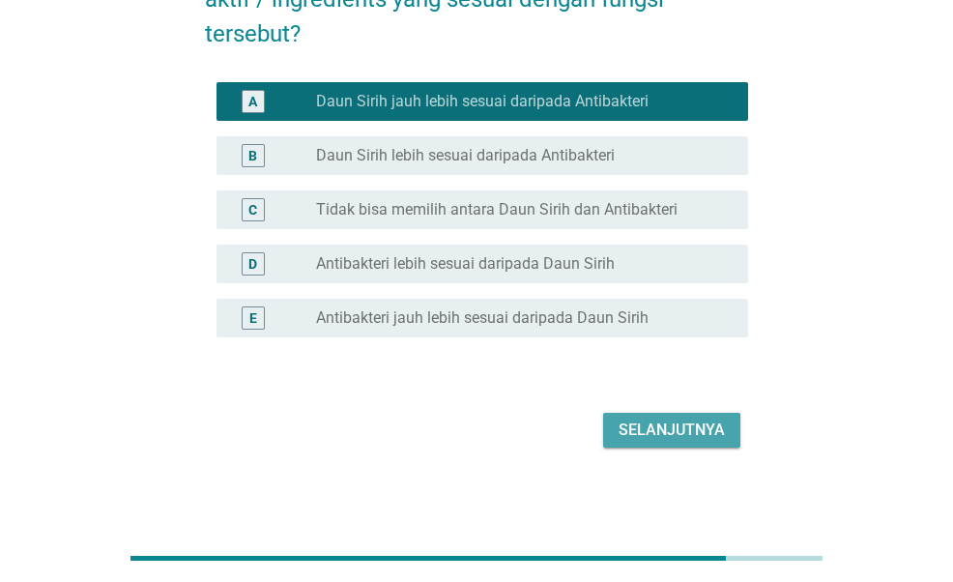
click at [659, 440] on div "Selanjutnya" at bounding box center [672, 430] width 106 height 23
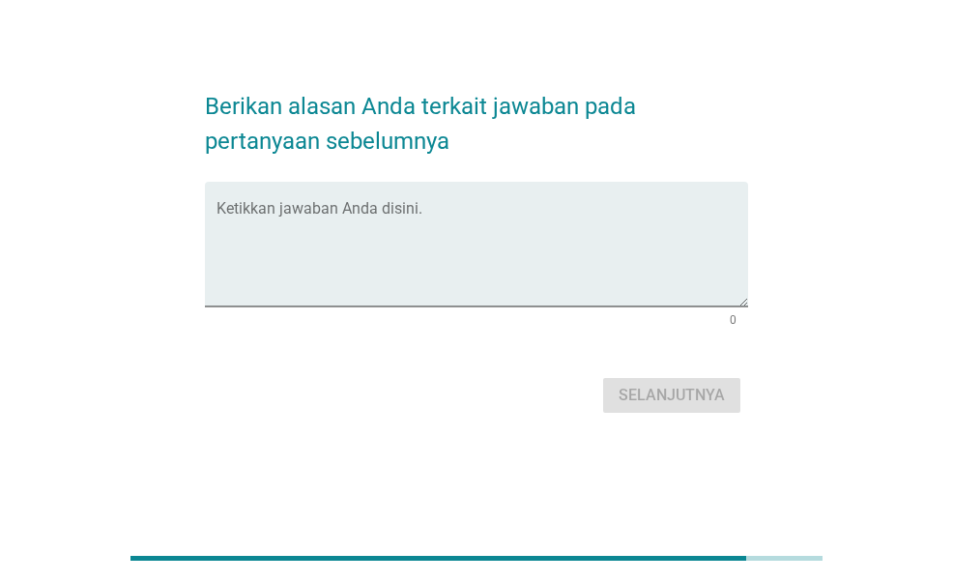
scroll to position [0, 0]
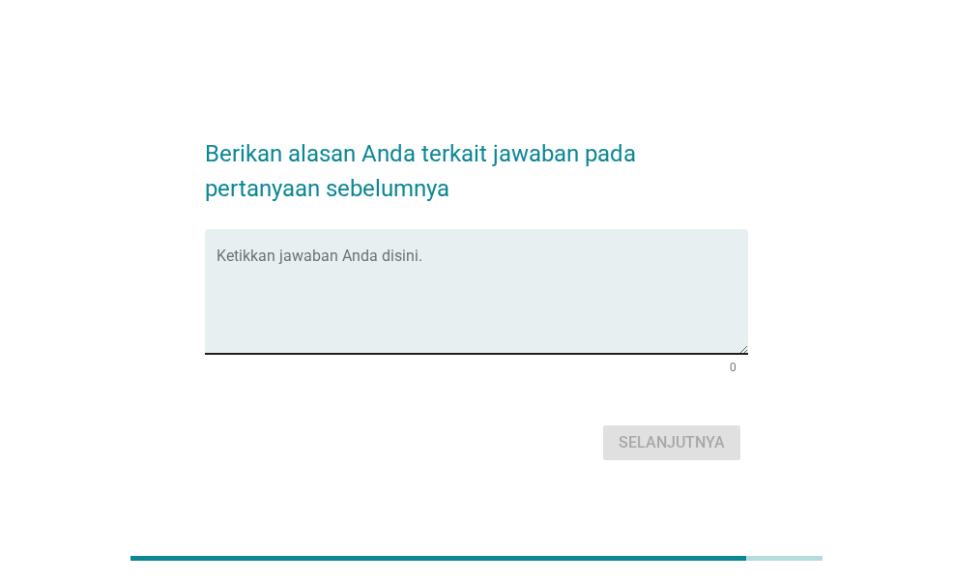
click at [480, 297] on textarea "Ketikkan jawaban Anda disini." at bounding box center [482, 303] width 531 height 102
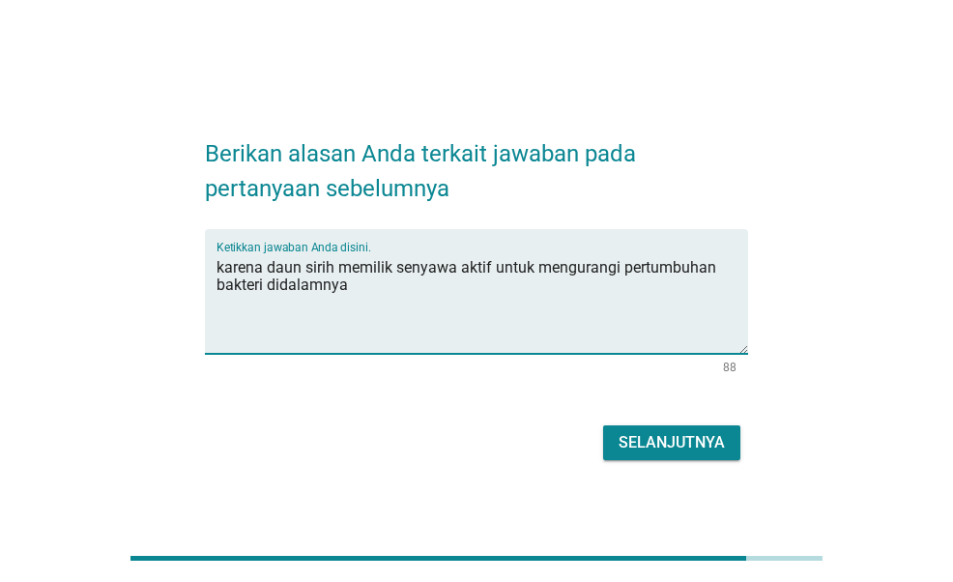
type textarea "karena daun sirih memilik senyawa aktif untuk mengurangi pertumbuhan bakteri di…"
click at [661, 468] on div "Berikan alasan Anda terkait jawaban pada pertanyaan sebelumnya Ketikkan jawaban…" at bounding box center [475, 292] width 573 height 380
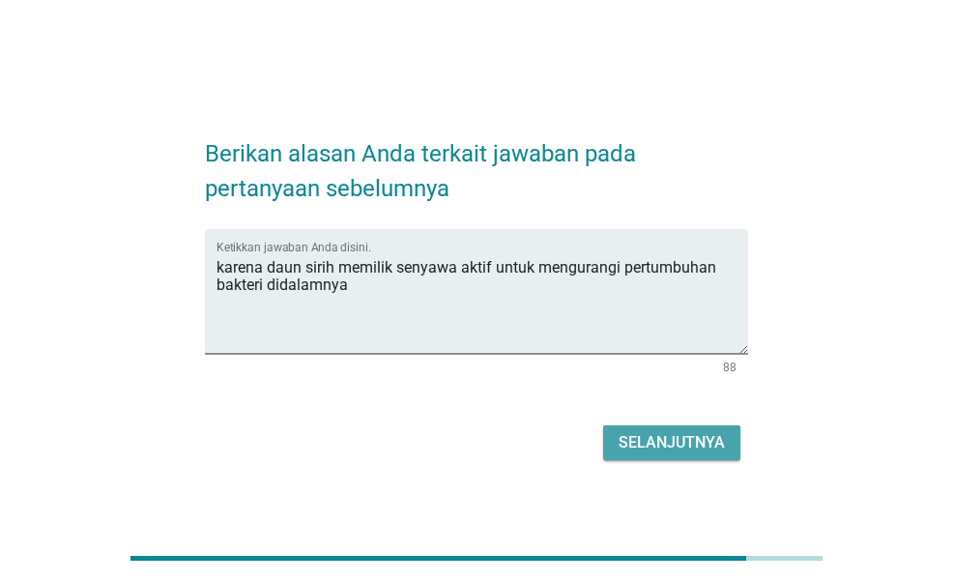
click at [661, 455] on button "Selanjutnya" at bounding box center [671, 442] width 137 height 35
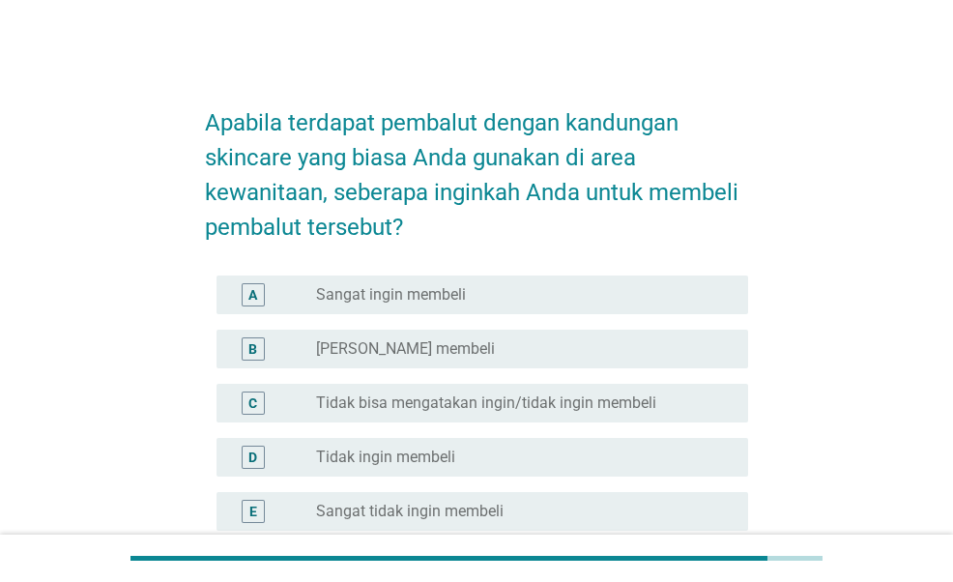
click at [408, 359] on div "radio_button_unchecked Ingin membeli" at bounding box center [524, 348] width 417 height 23
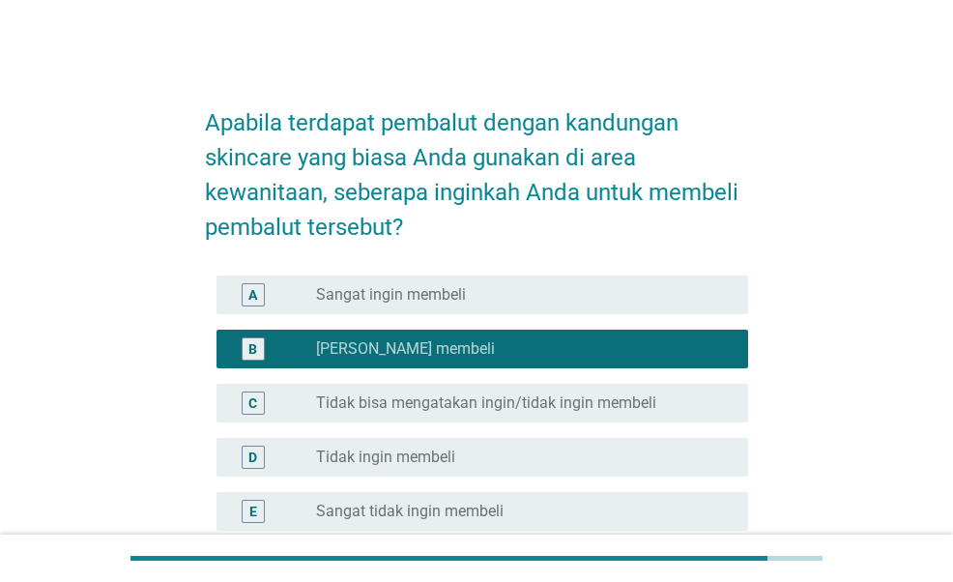
scroll to position [193, 0]
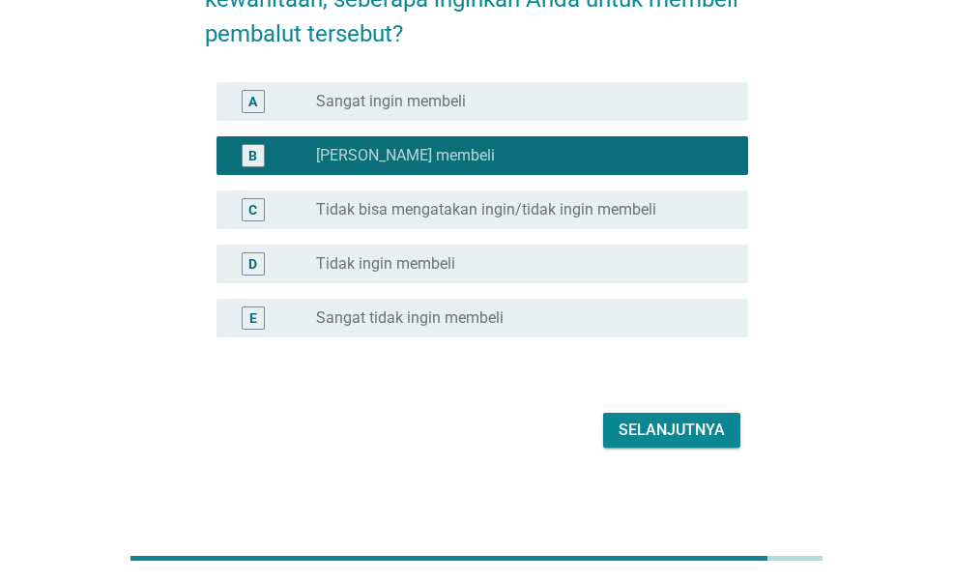
click at [628, 415] on button "Selanjutnya" at bounding box center [671, 430] width 137 height 35
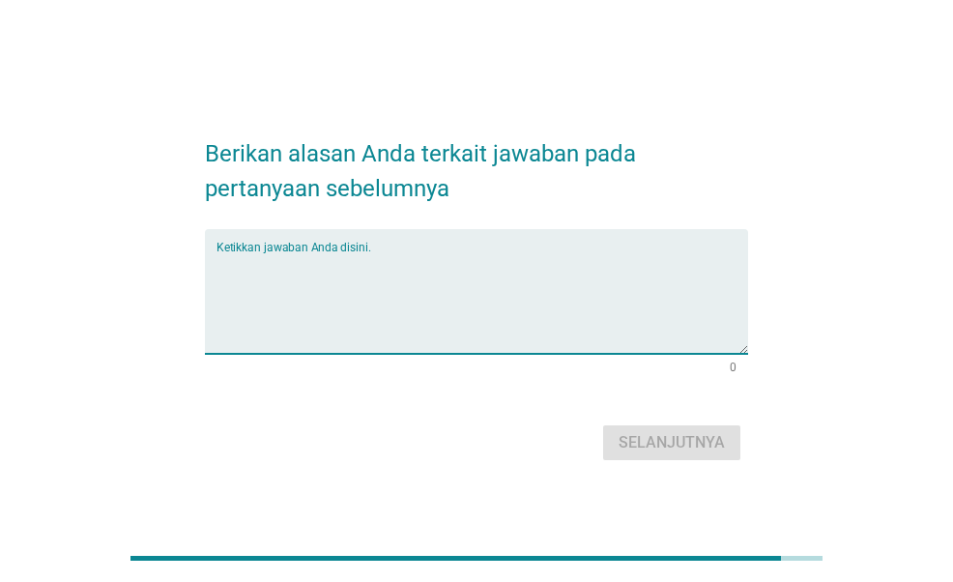
click at [454, 287] on textarea "Ketikkan jawaban Anda disini." at bounding box center [482, 303] width 531 height 102
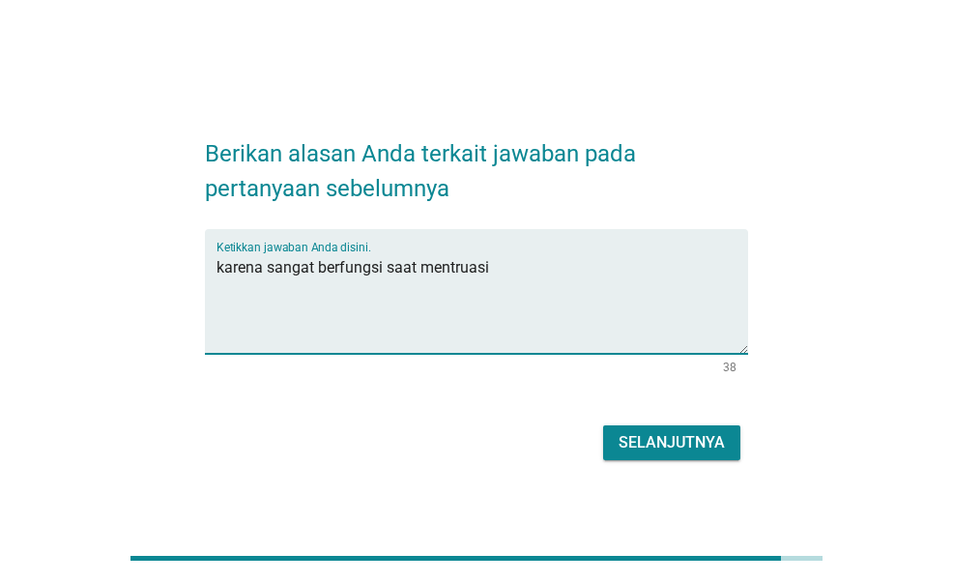
type textarea "karena sangat berfungsi saat mentruasi"
click at [681, 436] on div "Selanjutnya" at bounding box center [672, 442] width 106 height 23
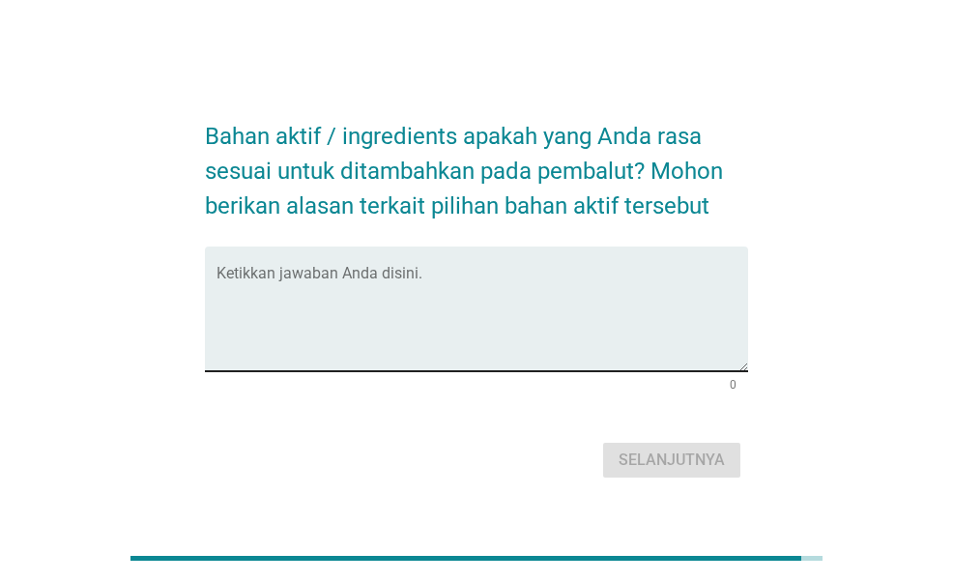
click at [443, 308] on textarea "Ketikkan jawaban Anda disini." at bounding box center [482, 321] width 531 height 102
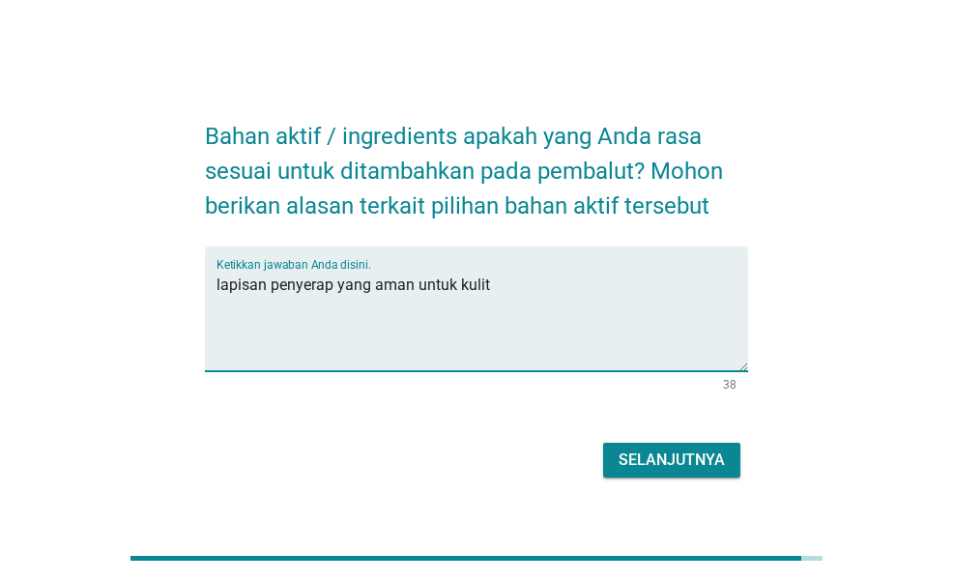
type textarea "lapisan penyerap yang aman untuk kulit"
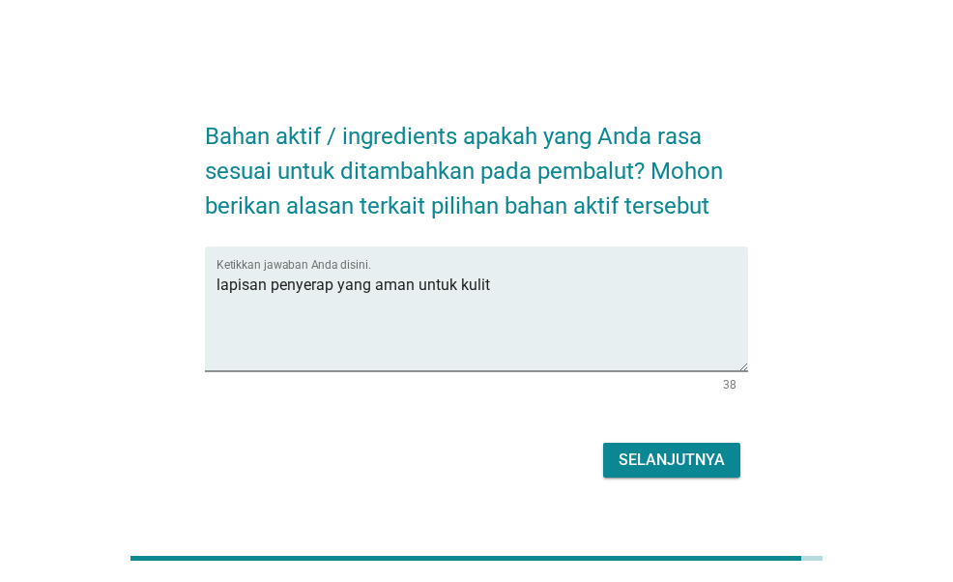
click at [636, 438] on div "Selanjutnya" at bounding box center [476, 460] width 542 height 46
click at [632, 453] on div "Selanjutnya" at bounding box center [672, 460] width 106 height 23
